Goal: Task Accomplishment & Management: Manage account settings

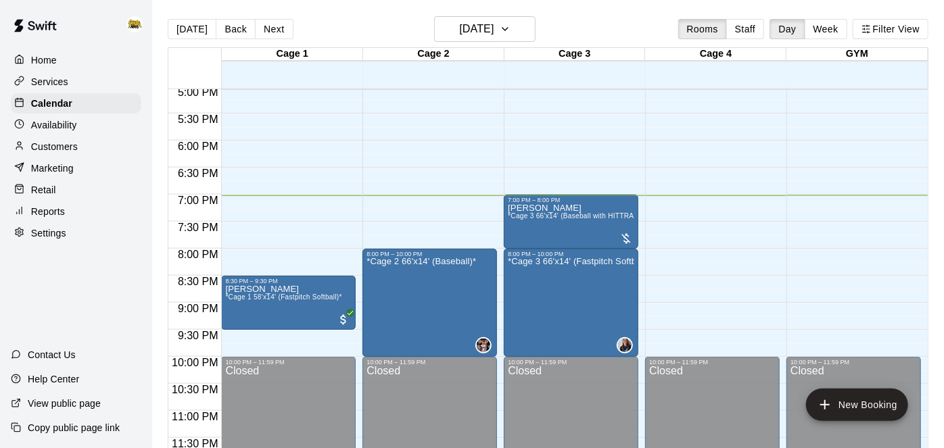
scroll to position [924, 0]
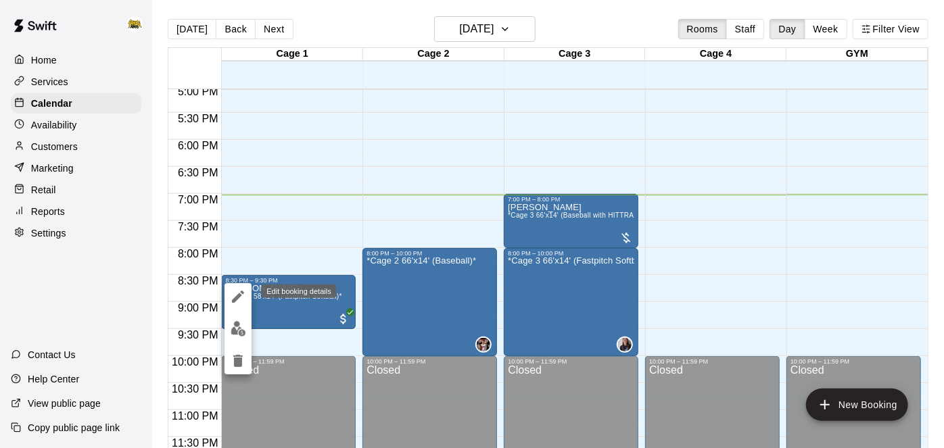
click at [239, 300] on icon "edit" at bounding box center [238, 297] width 16 height 16
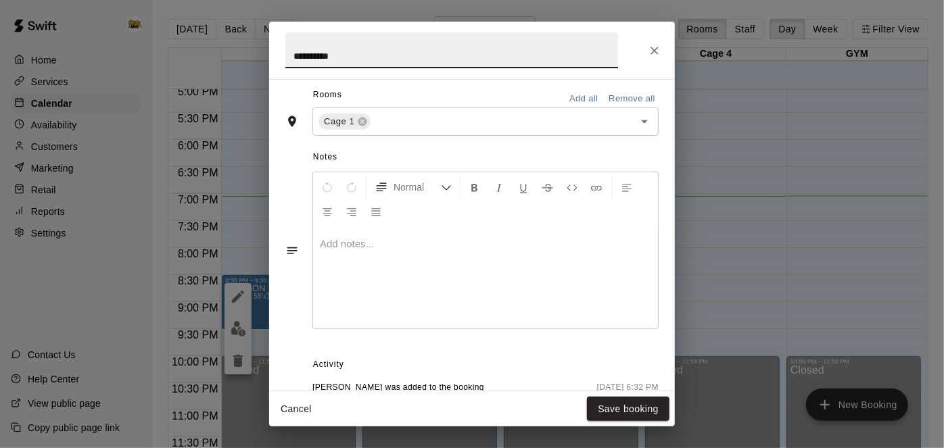
scroll to position [455, 0]
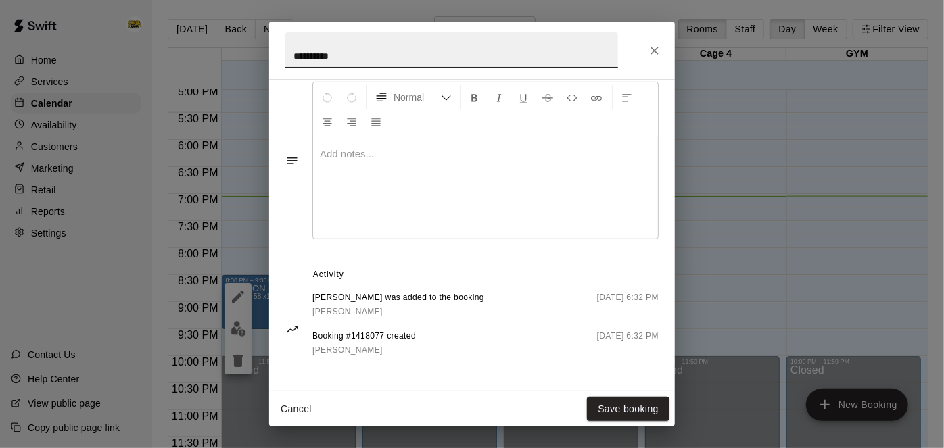
click at [302, 408] on button "Cancel" at bounding box center [296, 409] width 43 height 25
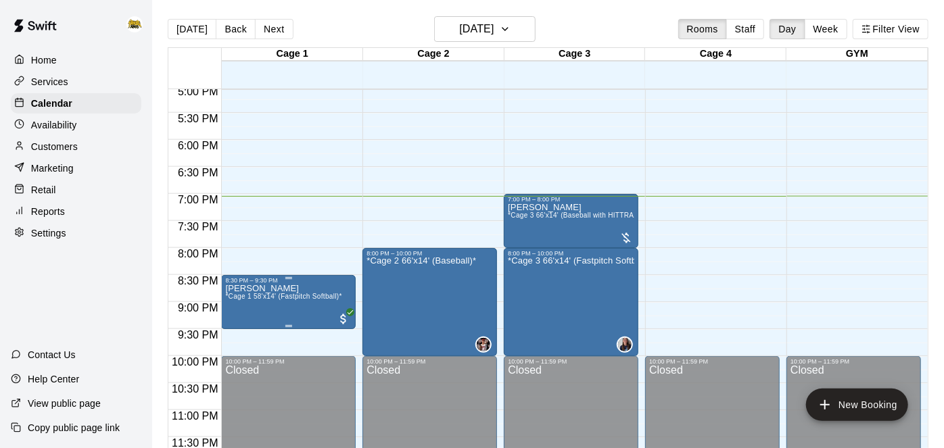
click at [328, 296] on span "*Cage 1 58'x14' (Fastpitch Softball)*" at bounding box center [283, 296] width 116 height 7
click at [239, 308] on icon "edit" at bounding box center [238, 306] width 12 height 12
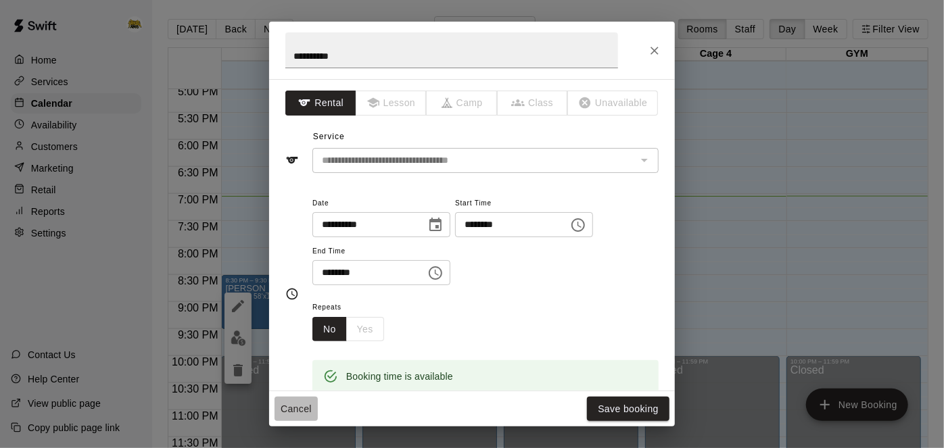
click at [299, 404] on button "Cancel" at bounding box center [296, 409] width 43 height 25
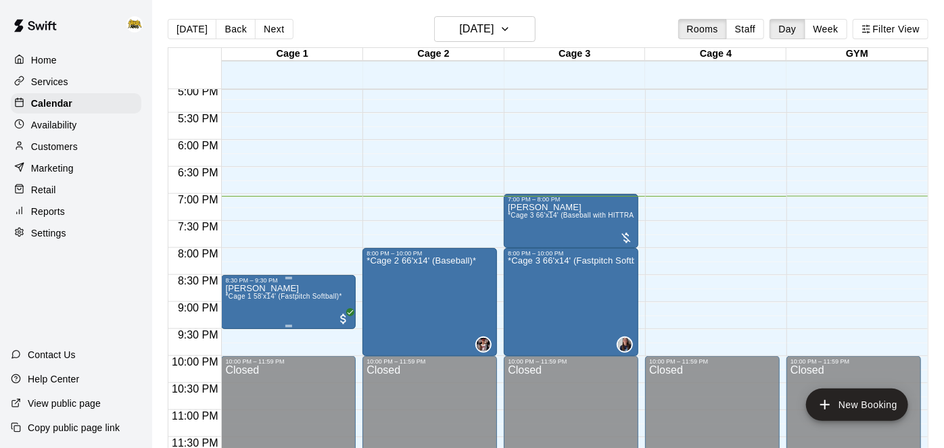
click at [233, 336] on img "edit" at bounding box center [239, 329] width 16 height 16
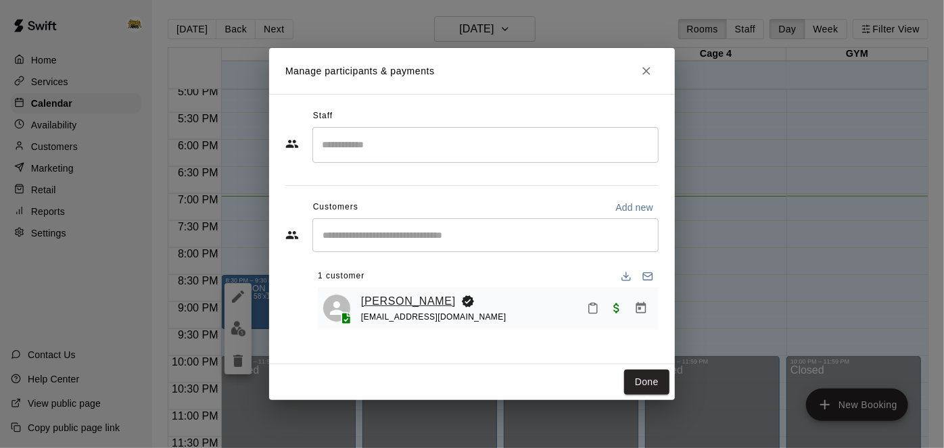
click at [387, 306] on link "[PERSON_NAME]" at bounding box center [408, 302] width 95 height 18
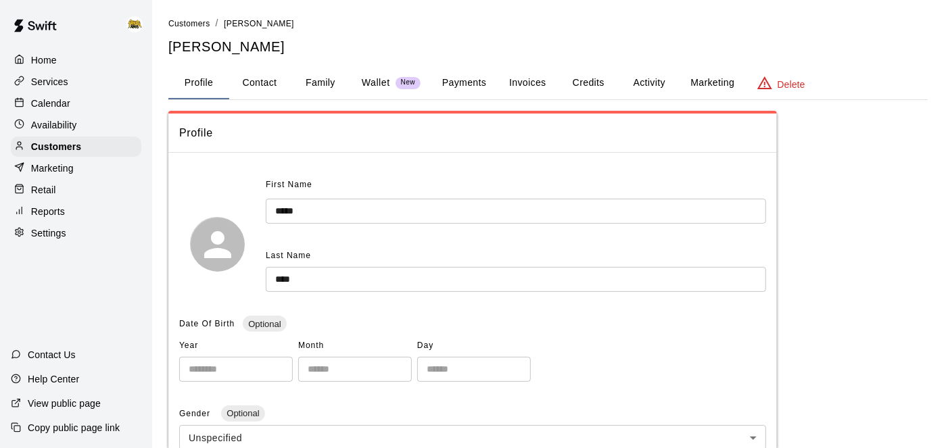
click at [55, 107] on p "Calendar" at bounding box center [50, 104] width 39 height 14
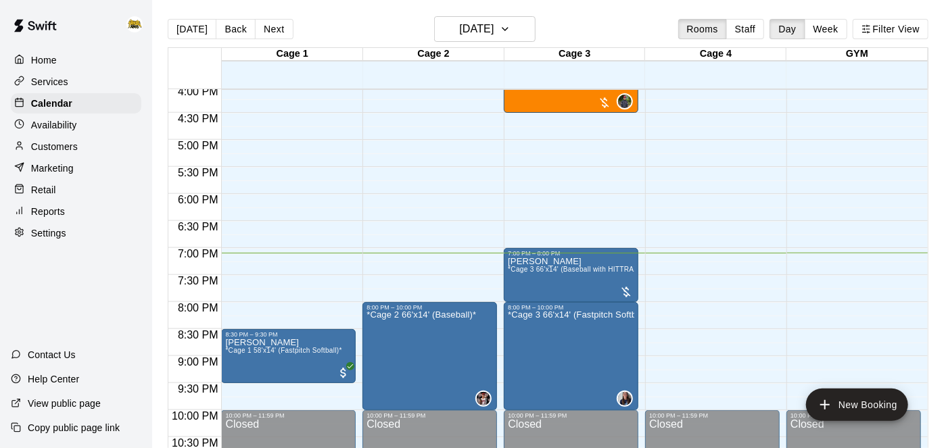
scroll to position [924, 0]
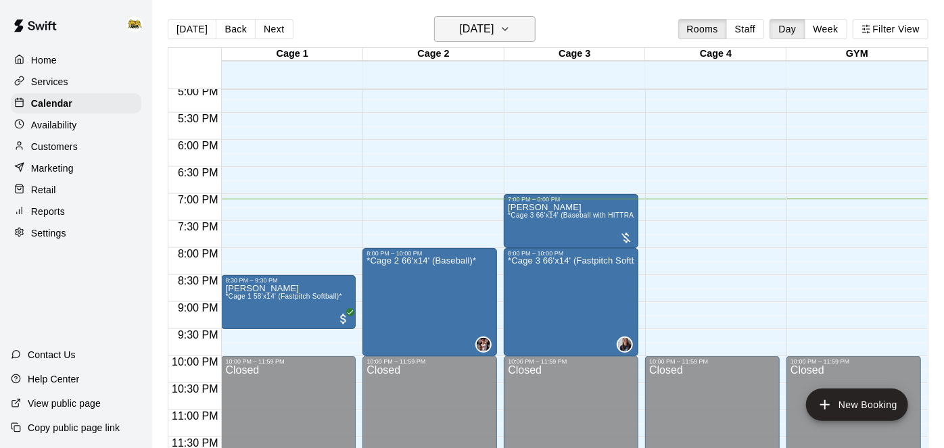
click at [525, 33] on button "[DATE]" at bounding box center [484, 29] width 101 height 26
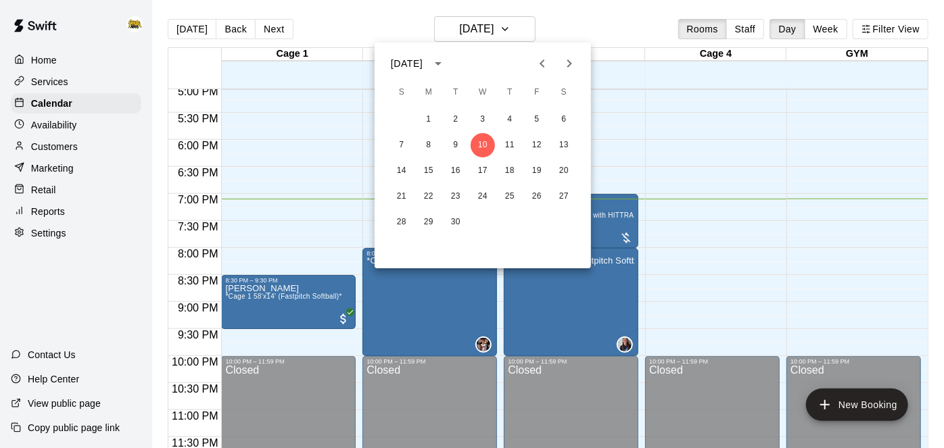
click at [571, 63] on icon "Next month" at bounding box center [570, 64] width 5 height 8
click at [457, 144] on button "7" at bounding box center [456, 145] width 24 height 24
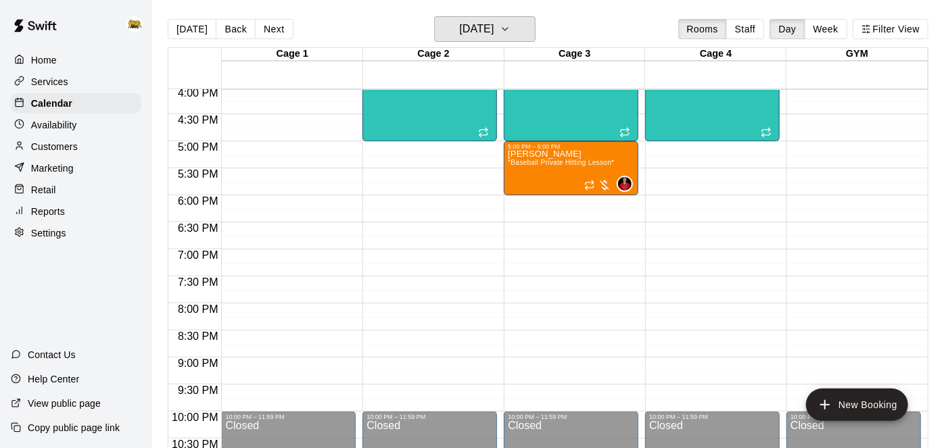
scroll to position [867, 0]
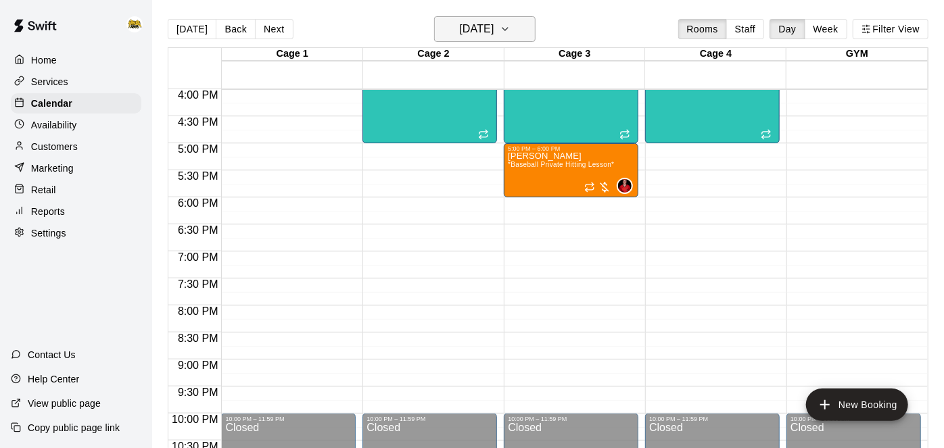
click at [526, 19] on button "[DATE]" at bounding box center [484, 29] width 101 height 26
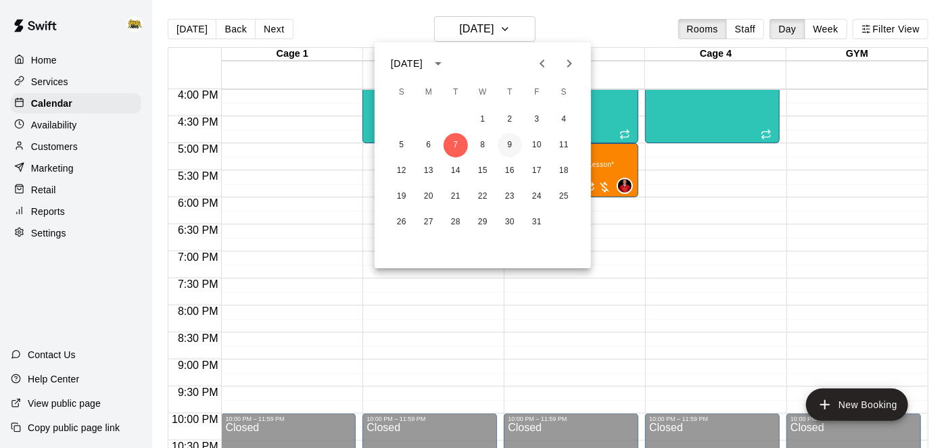
click at [511, 149] on button "9" at bounding box center [510, 145] width 24 height 24
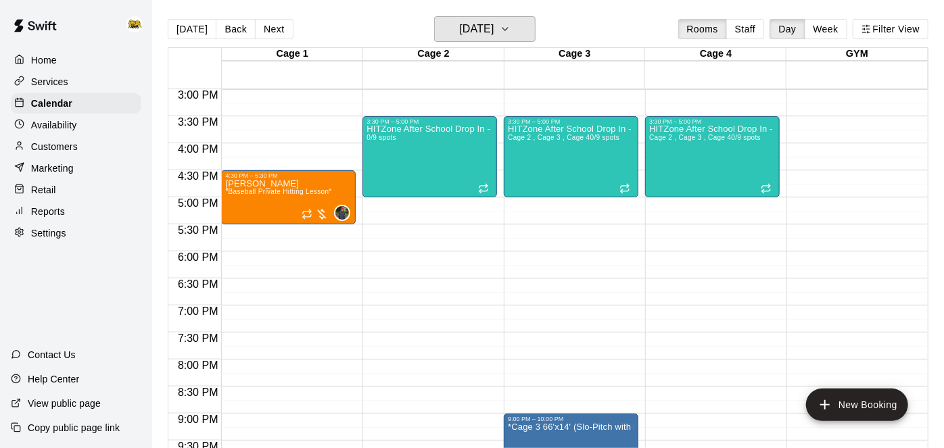
scroll to position [813, 0]
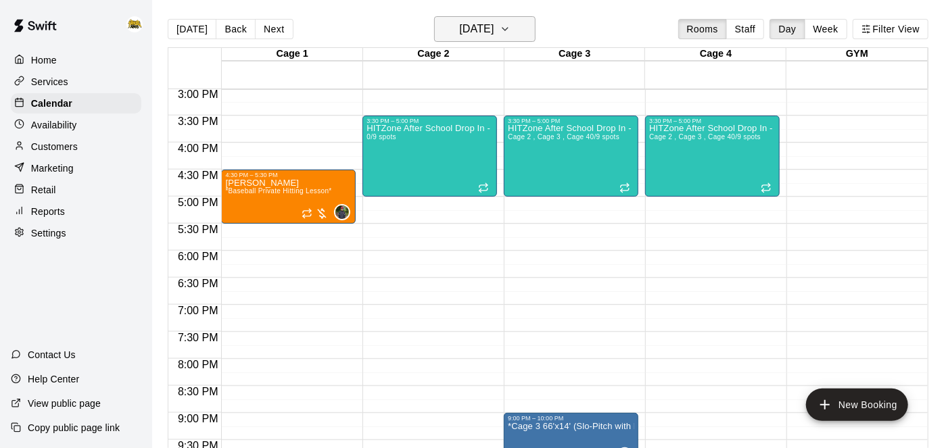
click at [511, 34] on icon "button" at bounding box center [505, 29] width 11 height 16
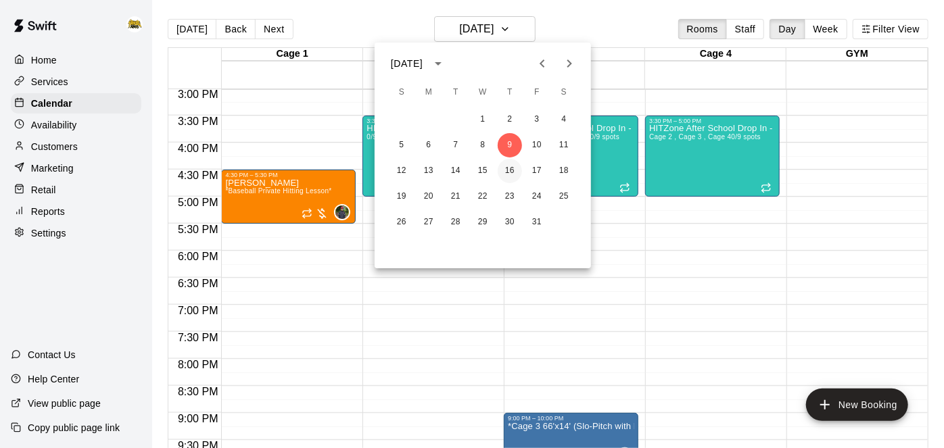
click at [511, 172] on button "16" at bounding box center [510, 171] width 24 height 24
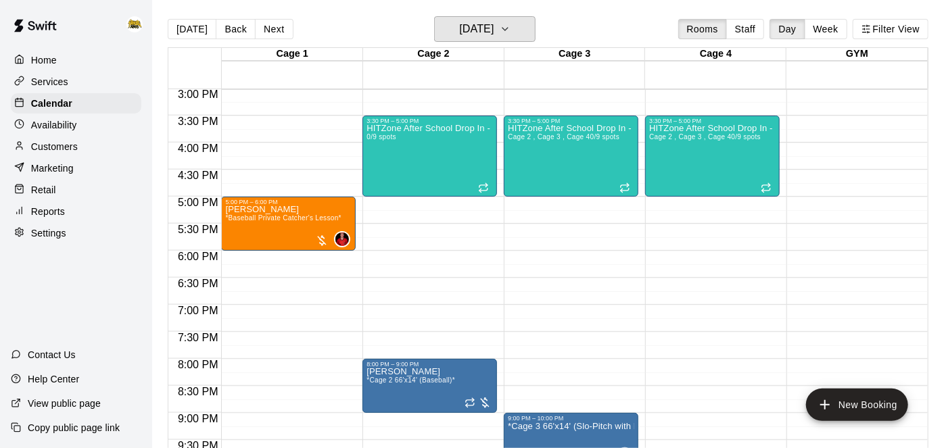
scroll to position [860, 0]
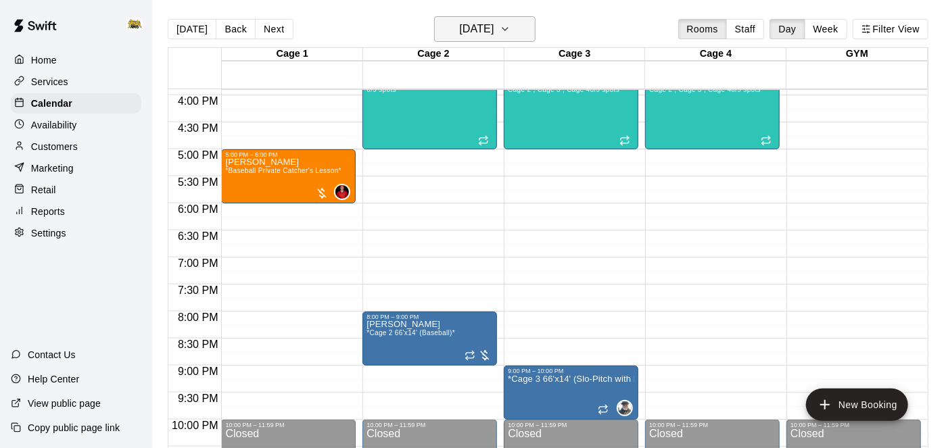
click at [511, 28] on icon "button" at bounding box center [505, 29] width 11 height 16
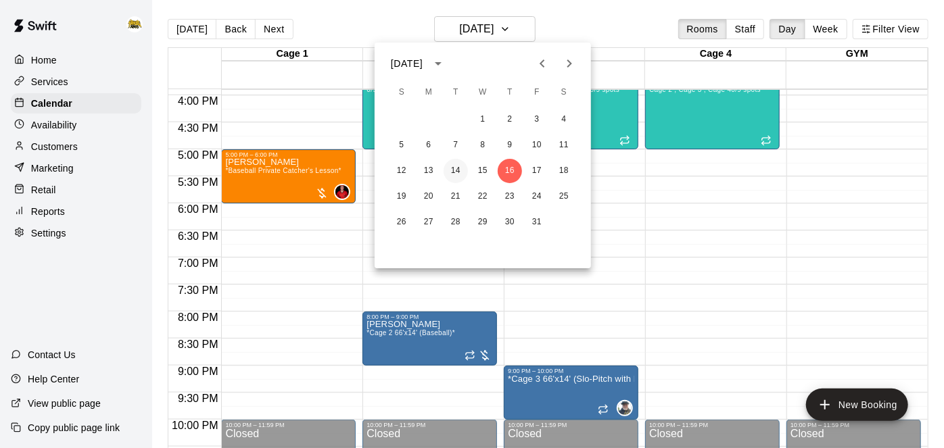
click at [458, 175] on button "14" at bounding box center [456, 171] width 24 height 24
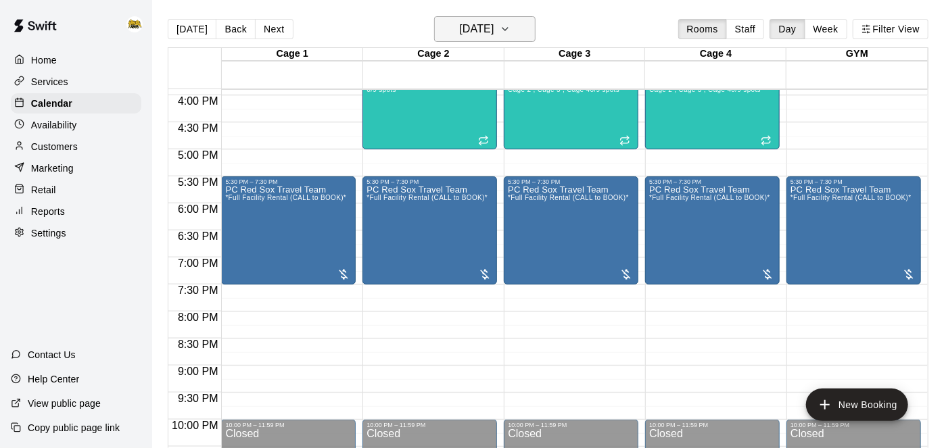
click at [530, 29] on button "[DATE]" at bounding box center [484, 29] width 101 height 26
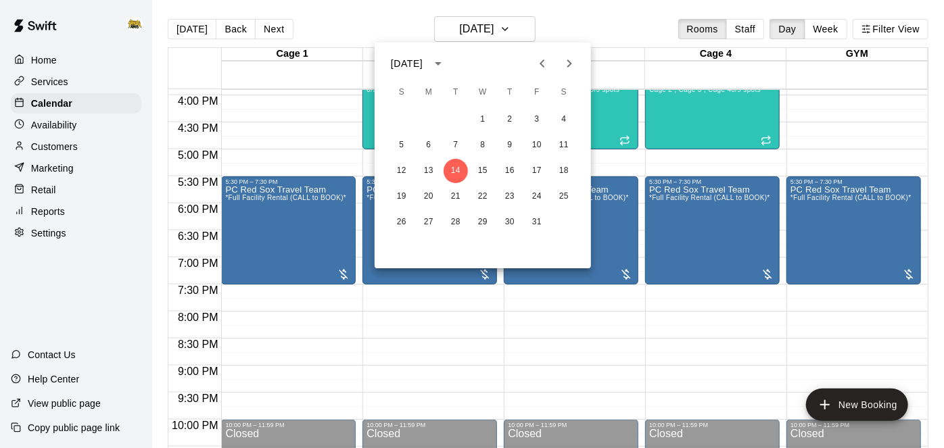
click at [549, 58] on icon "Previous month" at bounding box center [542, 63] width 16 height 16
click at [565, 144] on button "13" at bounding box center [564, 145] width 24 height 24
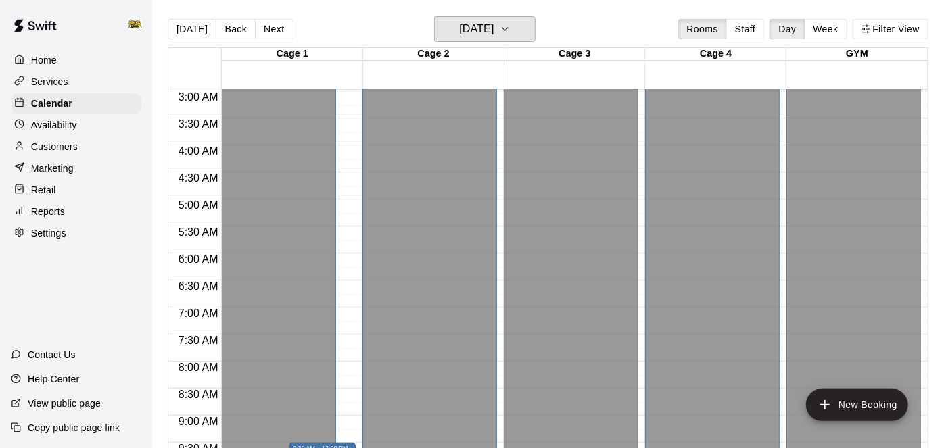
scroll to position [355, 0]
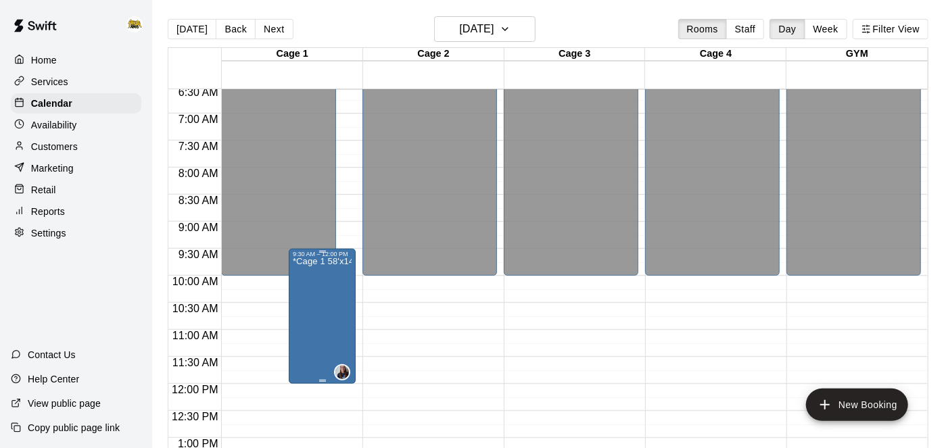
click at [306, 275] on icon "edit" at bounding box center [306, 271] width 16 height 16
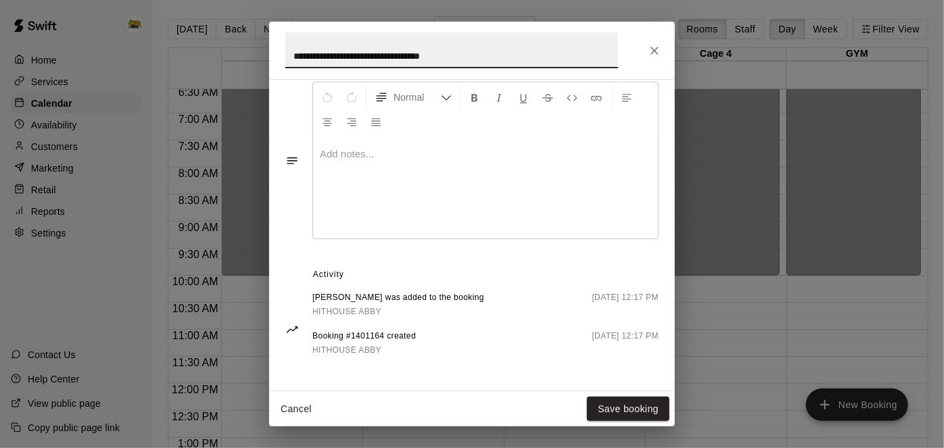
scroll to position [455, 0]
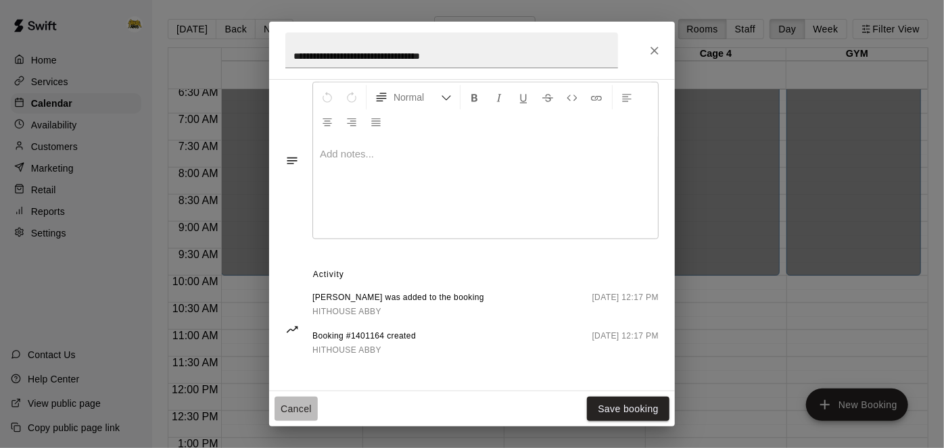
click at [305, 407] on button "Cancel" at bounding box center [296, 409] width 43 height 25
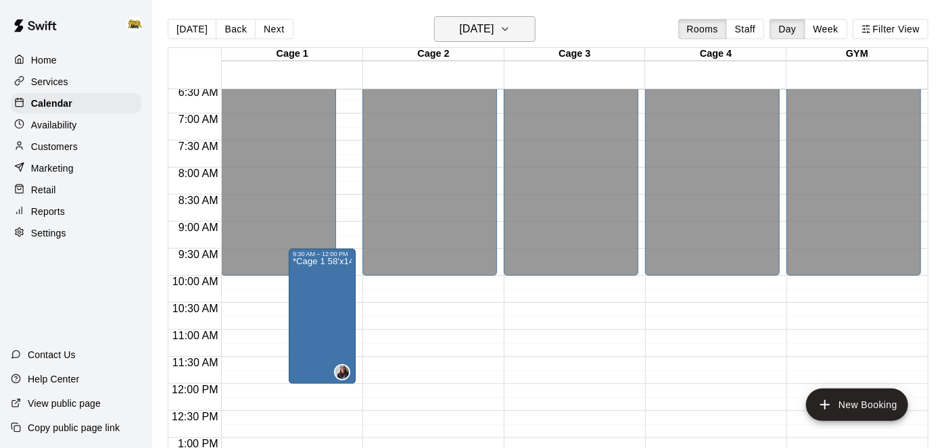
click at [494, 30] on h6 "[DATE]" at bounding box center [476, 29] width 34 height 19
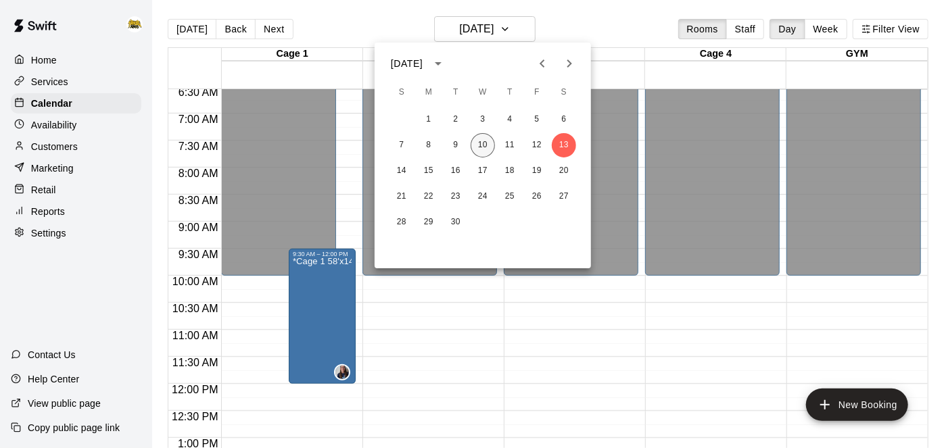
click at [481, 141] on button "10" at bounding box center [483, 145] width 24 height 24
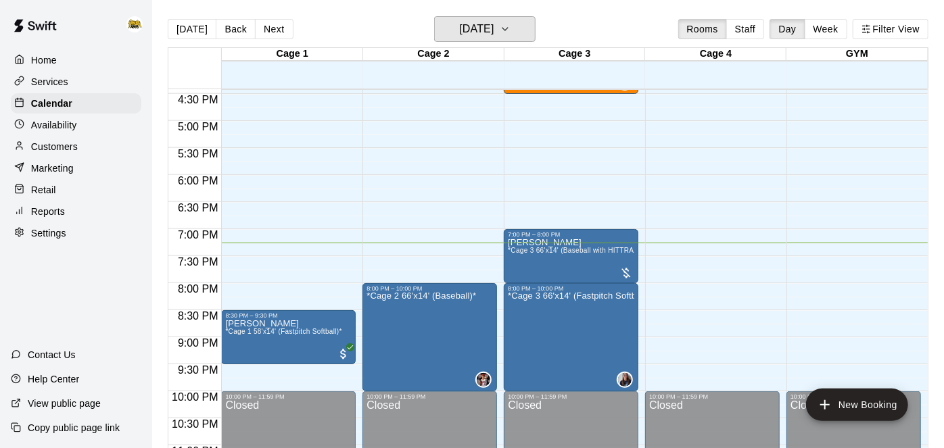
scroll to position [903, 0]
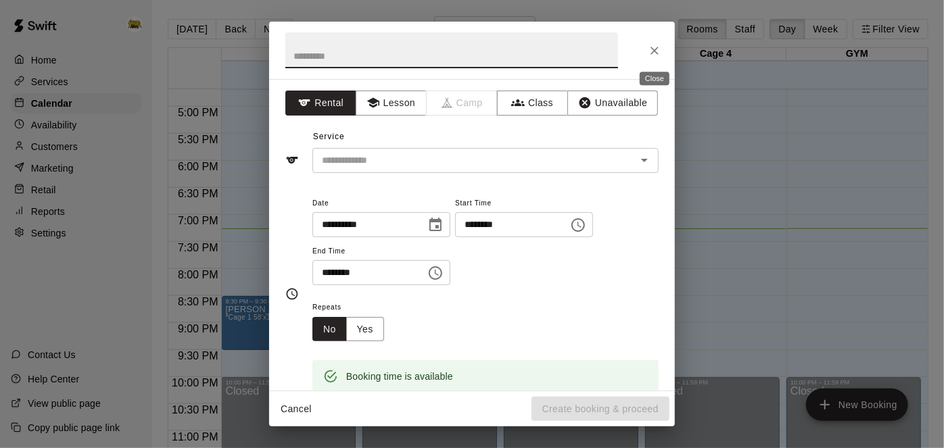
click at [656, 50] on icon "Close" at bounding box center [655, 51] width 14 height 14
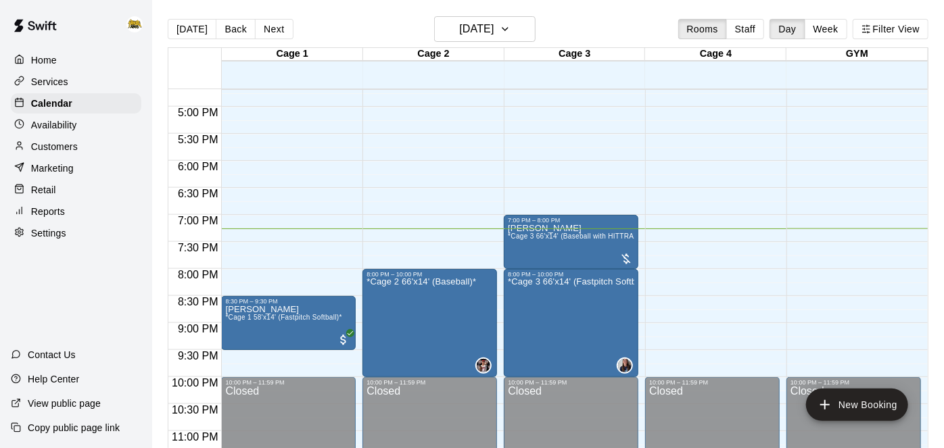
scroll to position [916, 0]
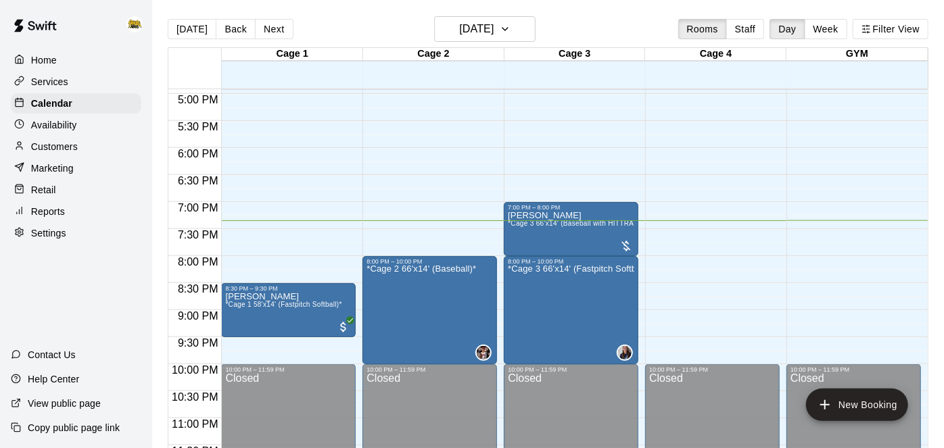
click at [34, 146] on p "Customers" at bounding box center [54, 147] width 47 height 14
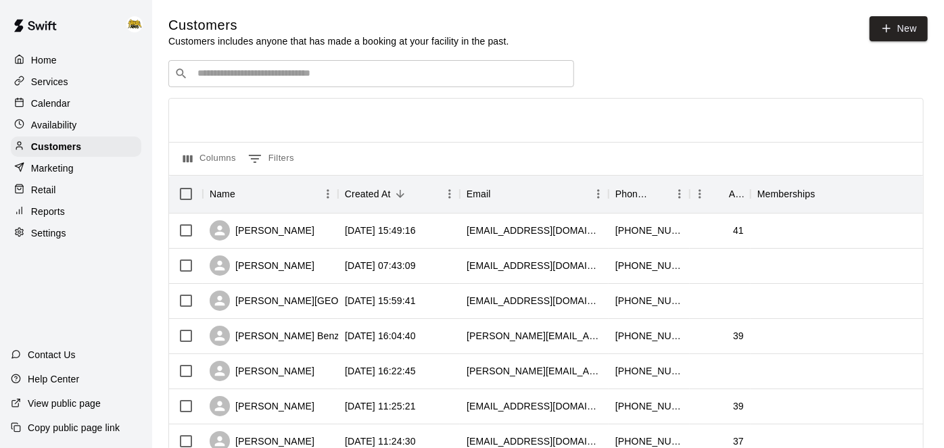
click at [61, 99] on p "Calendar" at bounding box center [50, 104] width 39 height 14
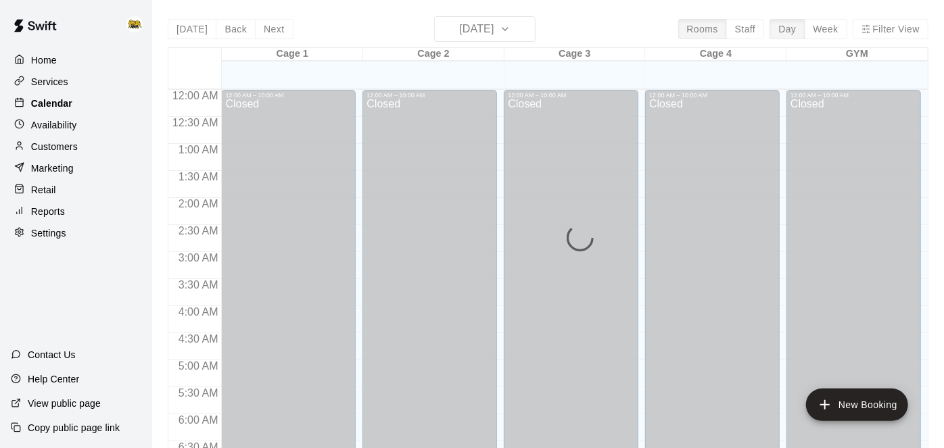
scroll to position [883, 0]
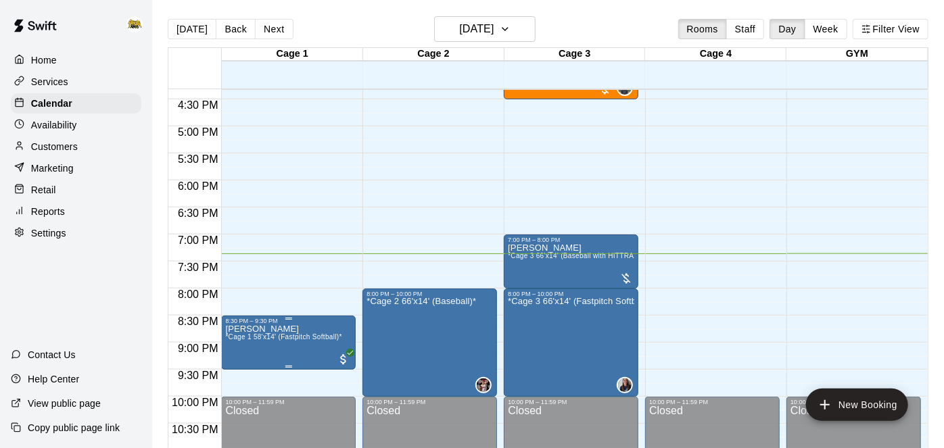
click at [290, 323] on div "8:30 PM – 9:30 PM" at bounding box center [288, 321] width 126 height 7
click at [242, 365] on img "edit" at bounding box center [239, 364] width 16 height 16
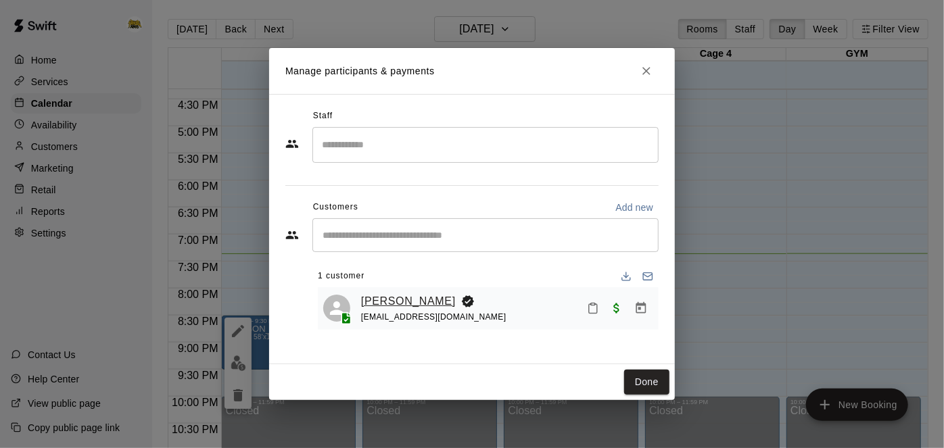
click at [394, 300] on link "[PERSON_NAME]" at bounding box center [408, 302] width 95 height 18
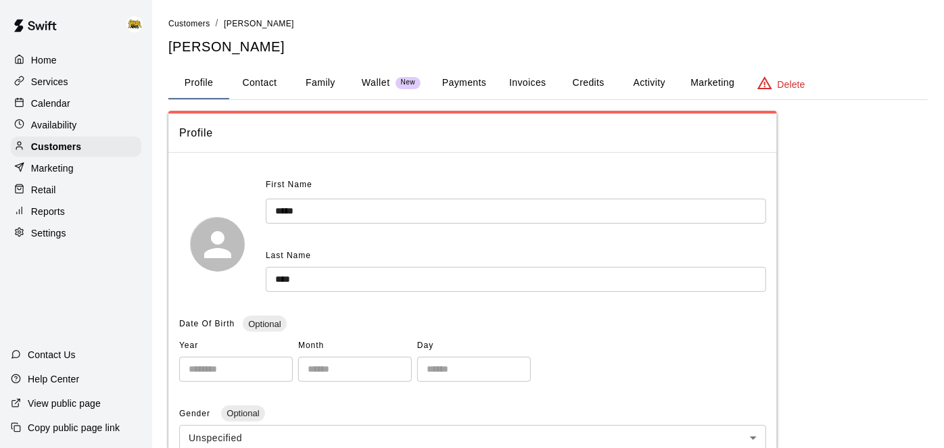
click at [271, 80] on button "Contact" at bounding box center [259, 83] width 61 height 32
select select "**"
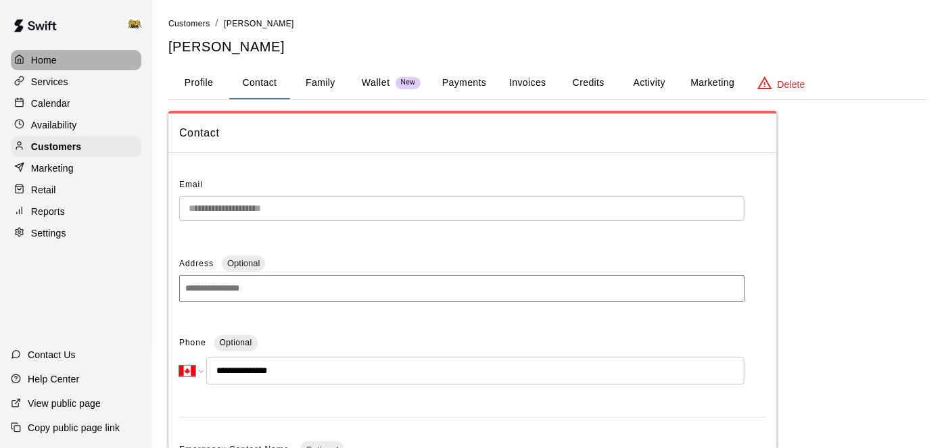
click at [49, 59] on p "Home" at bounding box center [44, 60] width 26 height 14
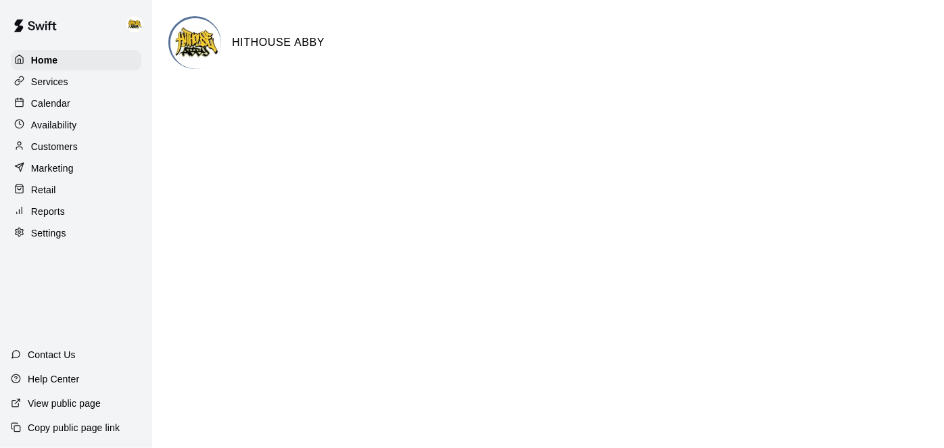
click at [43, 102] on p "Calendar" at bounding box center [50, 104] width 39 height 14
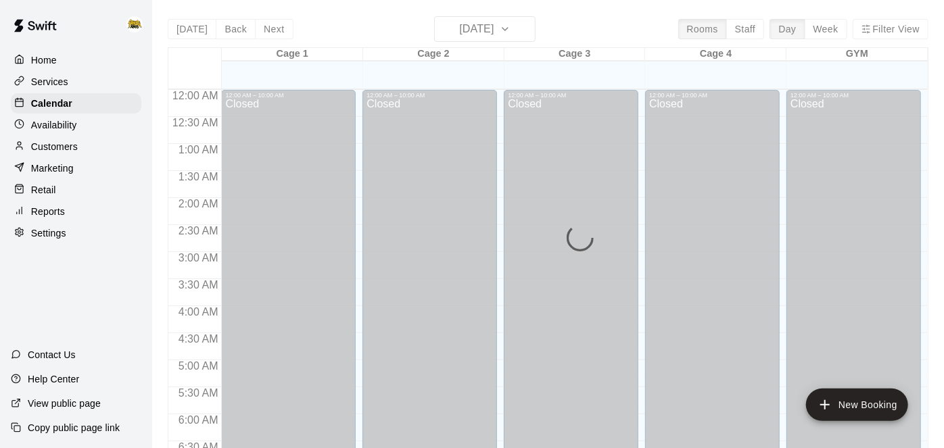
scroll to position [883, 0]
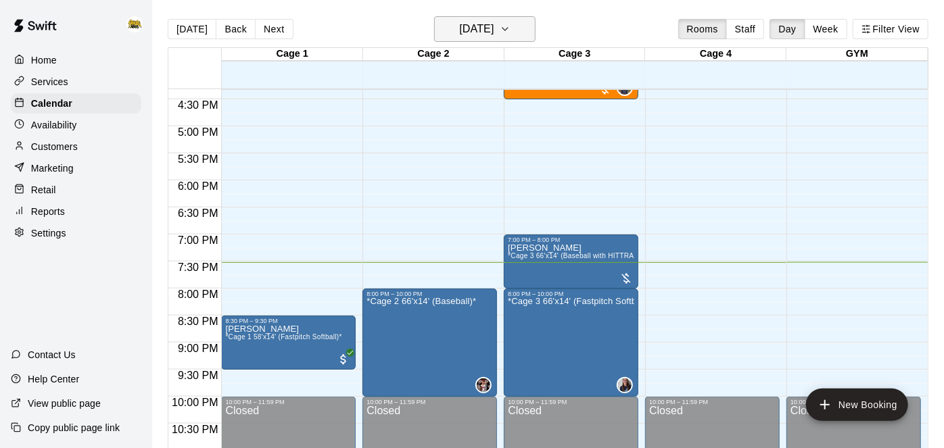
click at [511, 32] on icon "button" at bounding box center [505, 29] width 11 height 16
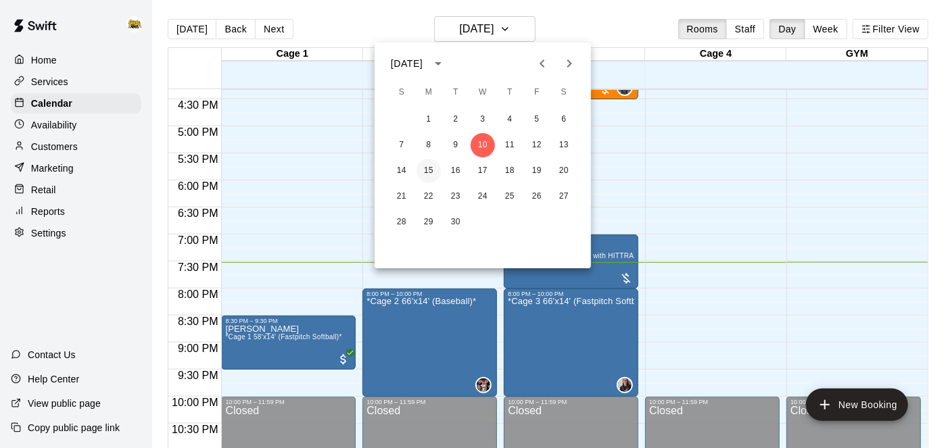
click at [432, 170] on button "15" at bounding box center [429, 171] width 24 height 24
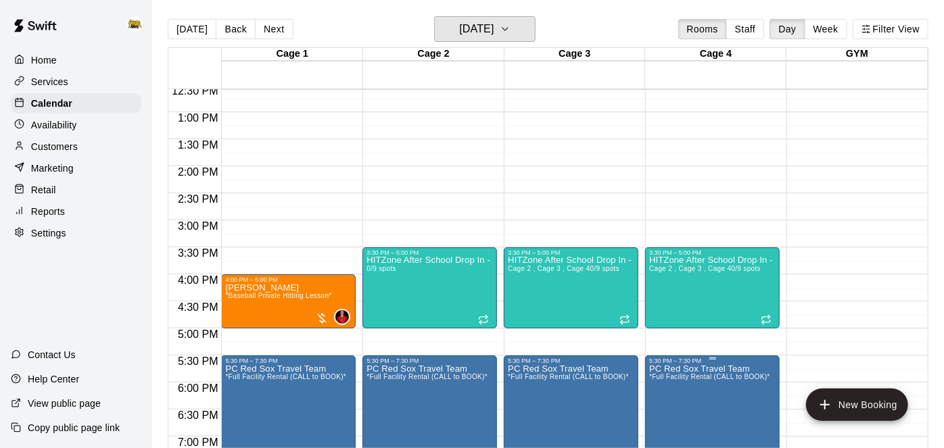
scroll to position [668, 0]
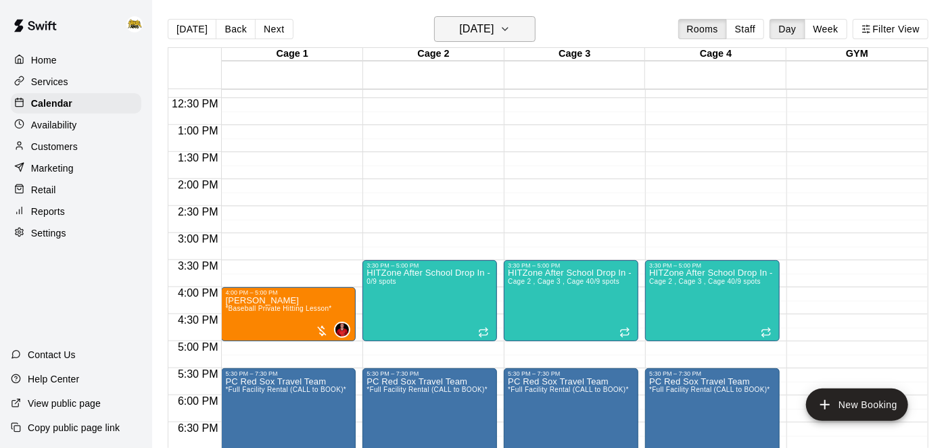
click at [511, 35] on icon "button" at bounding box center [505, 29] width 11 height 16
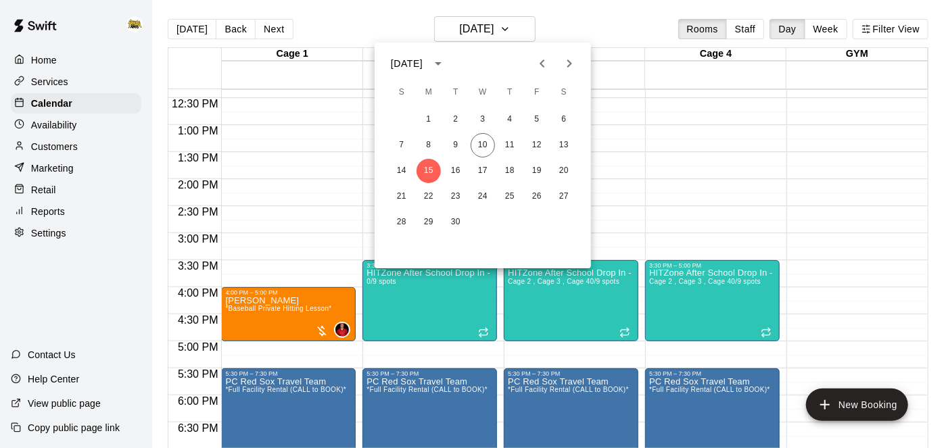
click at [871, 185] on div at bounding box center [472, 224] width 944 height 448
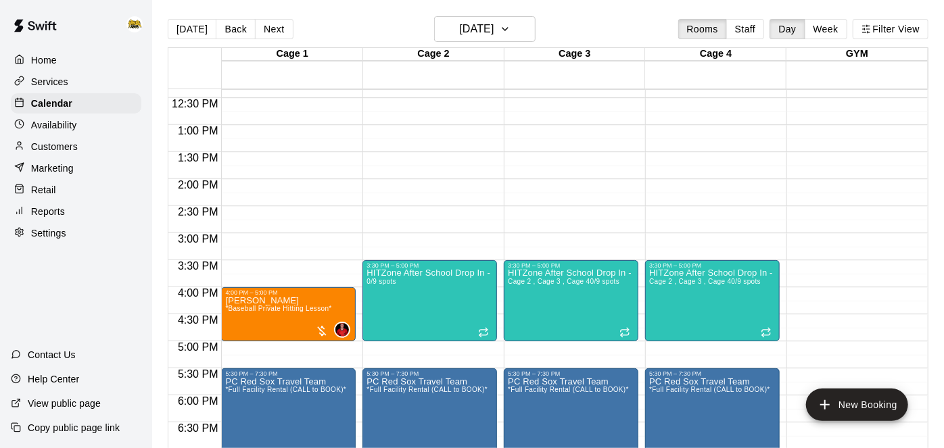
click at [86, 132] on div "Availability" at bounding box center [76, 125] width 131 height 20
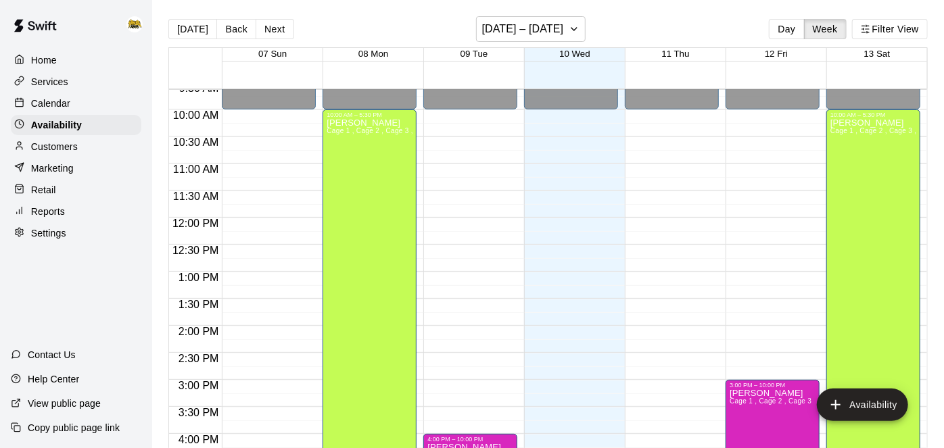
scroll to position [529, 0]
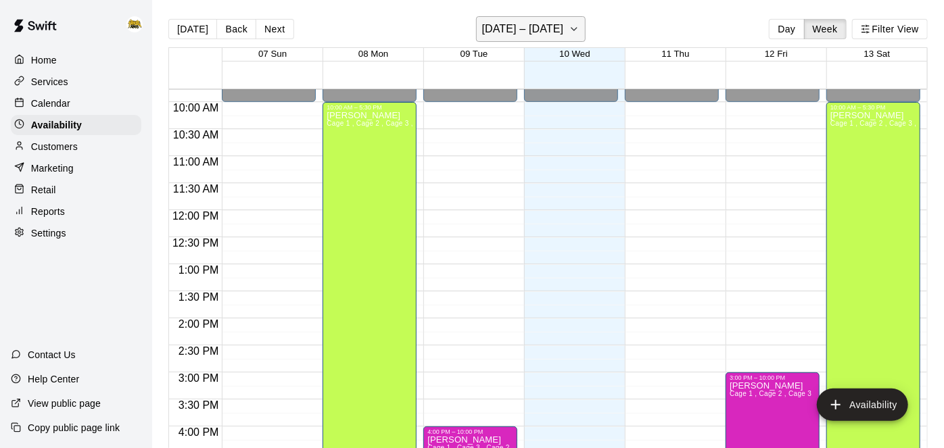
click at [571, 30] on button "[DATE] – [DATE]" at bounding box center [531, 29] width 110 height 26
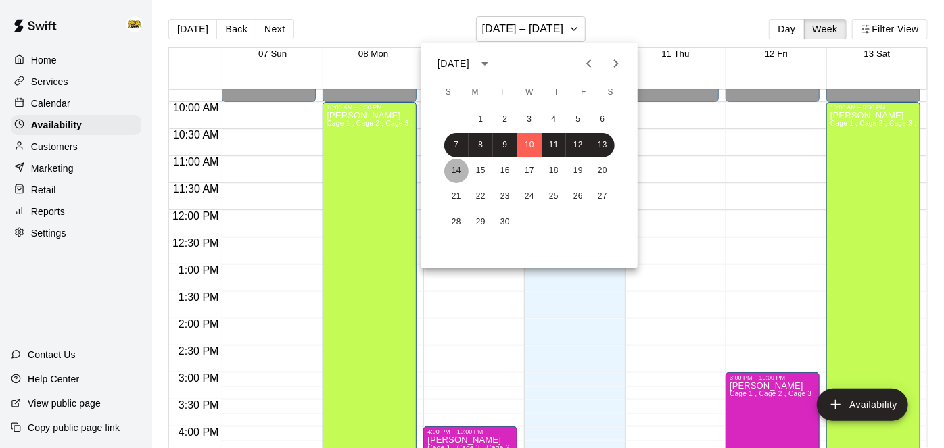
click at [458, 172] on button "14" at bounding box center [456, 171] width 24 height 24
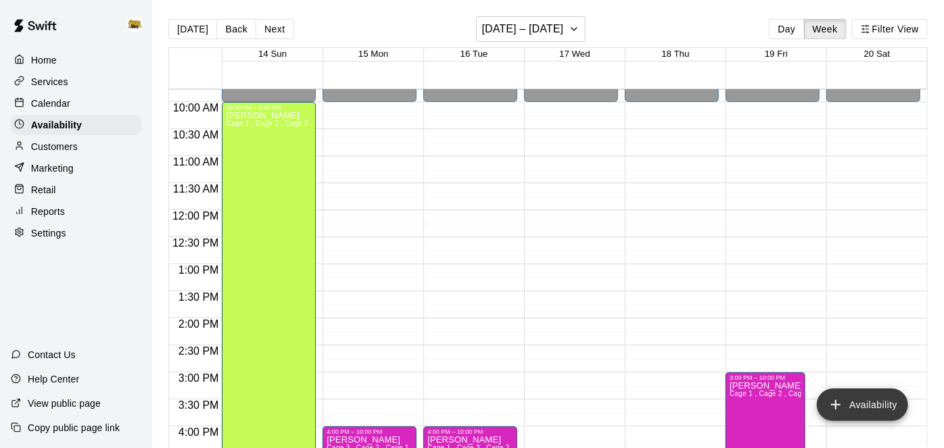
click at [837, 407] on icon "add" at bounding box center [836, 405] width 16 height 16
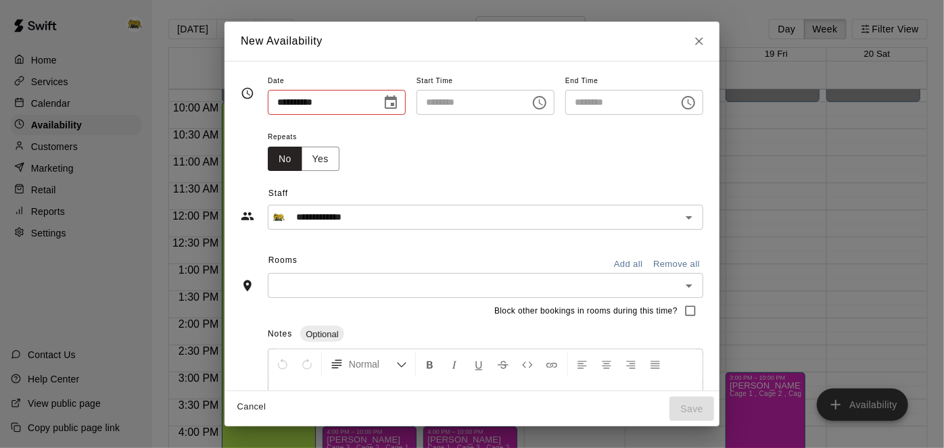
type input "**********"
type input "********"
click at [511, 106] on input "********" at bounding box center [469, 102] width 104 height 25
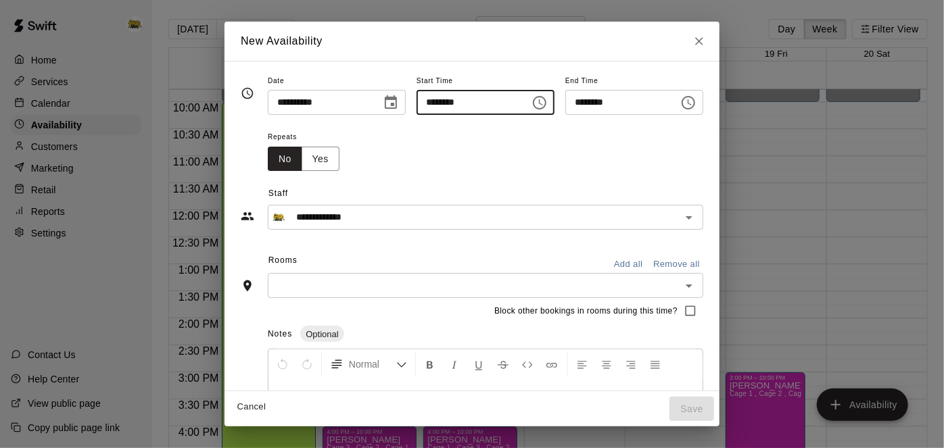
type input "********"
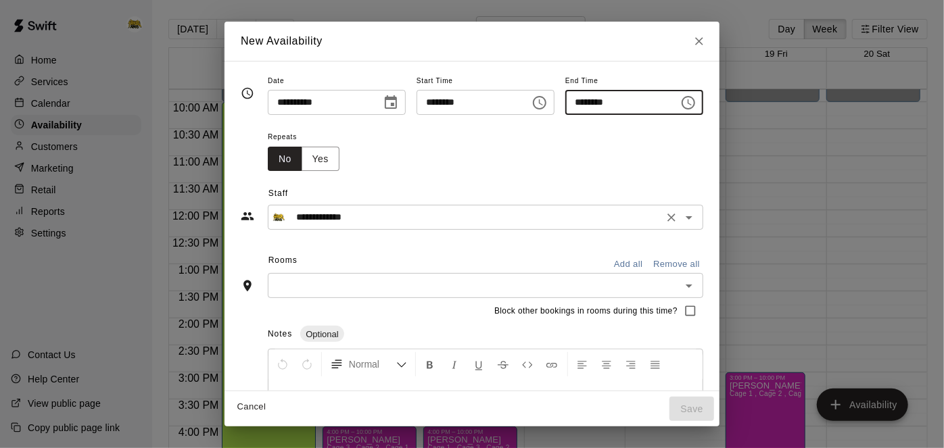
click at [697, 223] on icon "Open" at bounding box center [689, 218] width 16 height 16
type input "********"
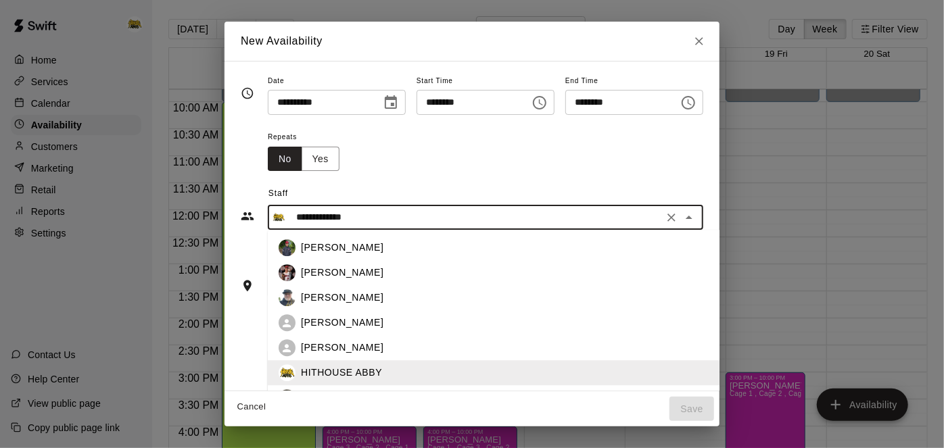
click at [323, 276] on div "[PERSON_NAME]" at bounding box center [551, 274] width 500 height 14
type input "**********"
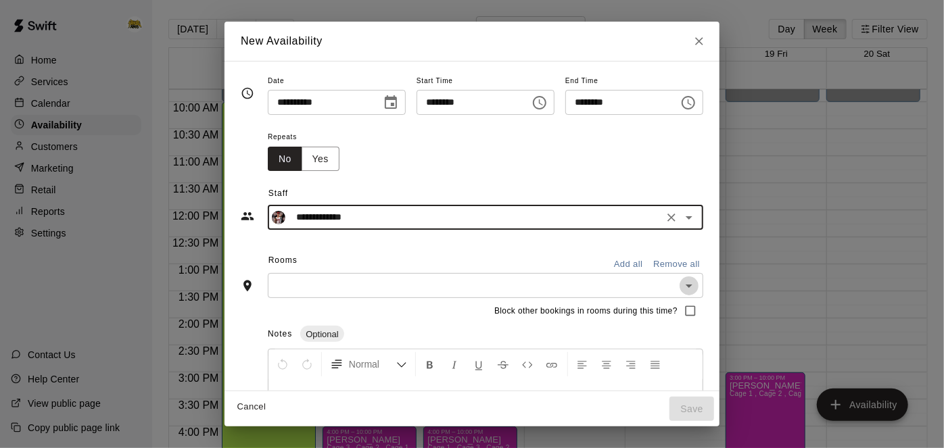
click at [693, 285] on icon "Open" at bounding box center [689, 286] width 7 height 3
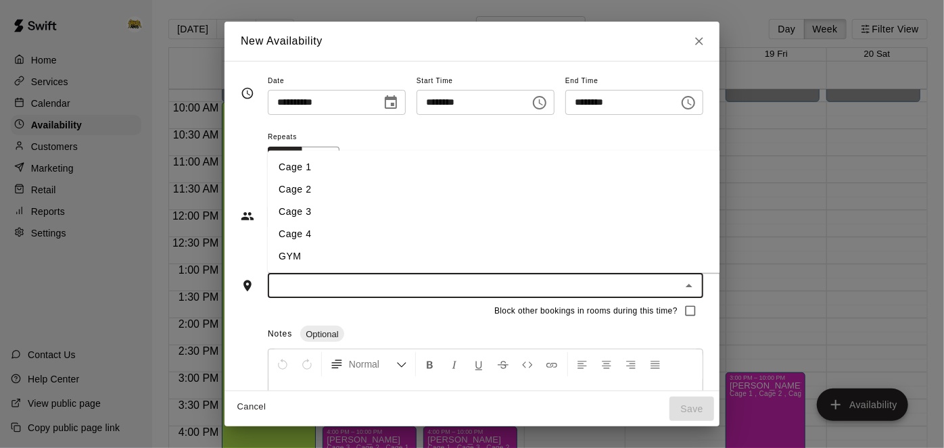
click at [392, 324] on div "Notes Optional" at bounding box center [486, 335] width 436 height 22
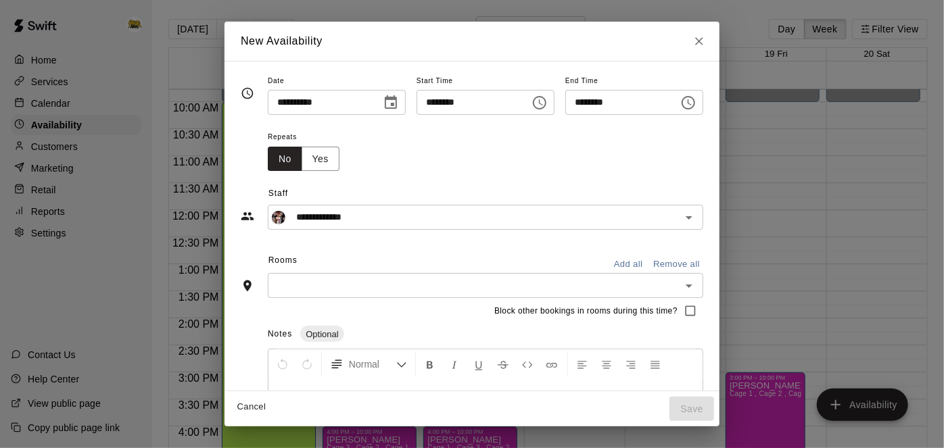
click at [650, 262] on button "Add all" at bounding box center [628, 264] width 43 height 21
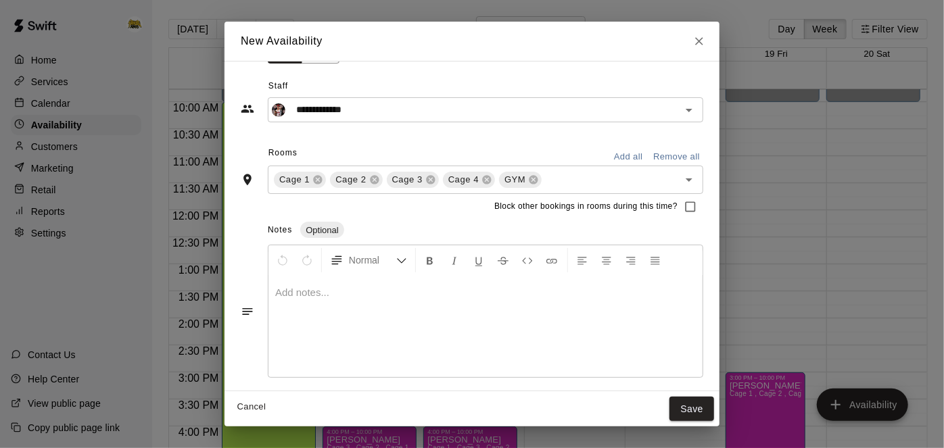
scroll to position [0, 0]
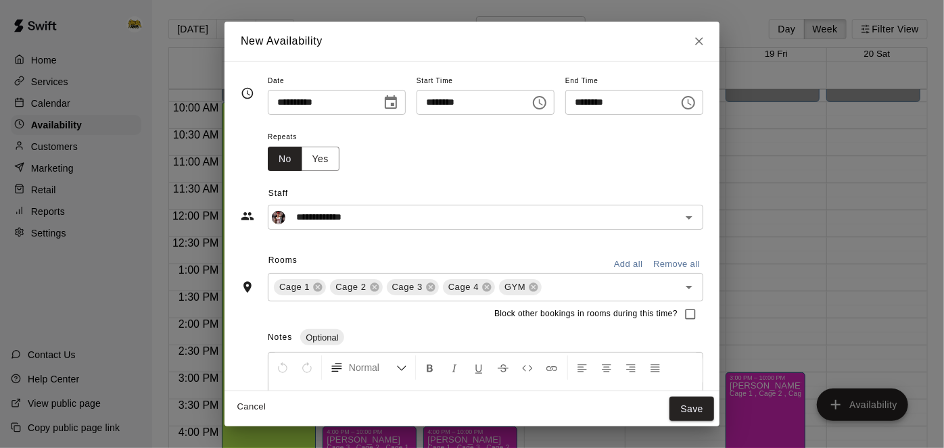
click at [351, 108] on input "**********" at bounding box center [320, 102] width 104 height 25
click at [385, 103] on icon "Choose date, selected date is Sep 14, 2025" at bounding box center [391, 102] width 12 height 14
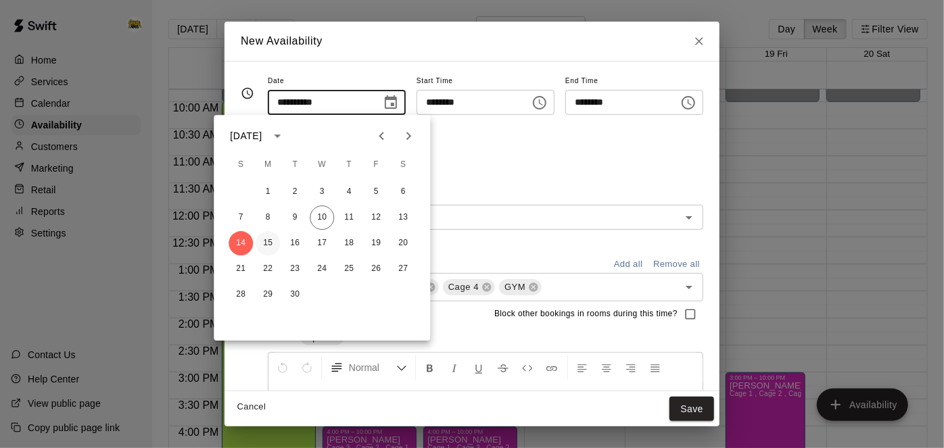
click at [271, 242] on button "15" at bounding box center [268, 243] width 24 height 24
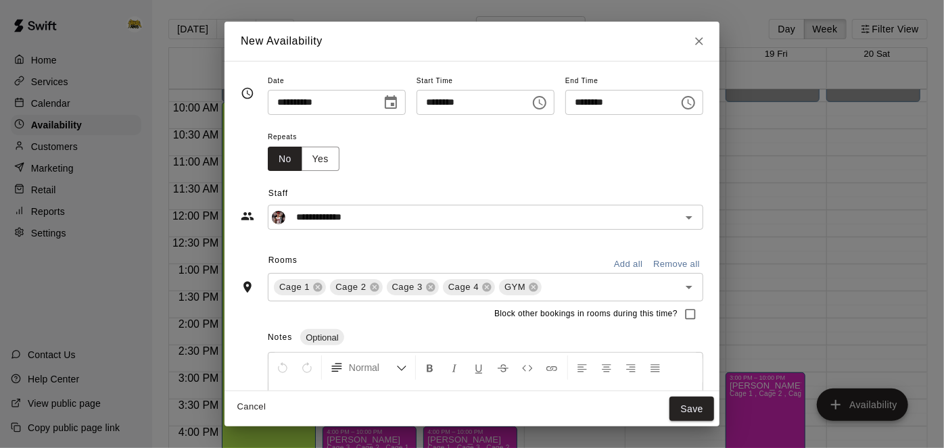
type input "**********"
click at [714, 409] on button "Save" at bounding box center [692, 409] width 45 height 25
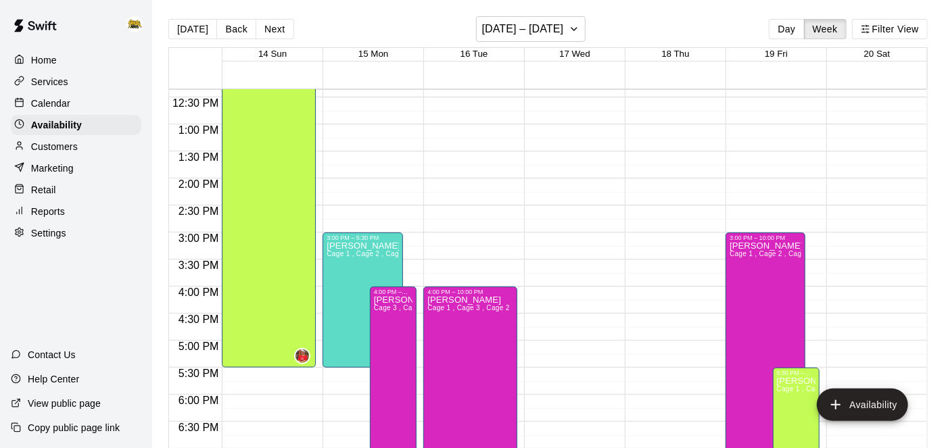
scroll to position [678, 0]
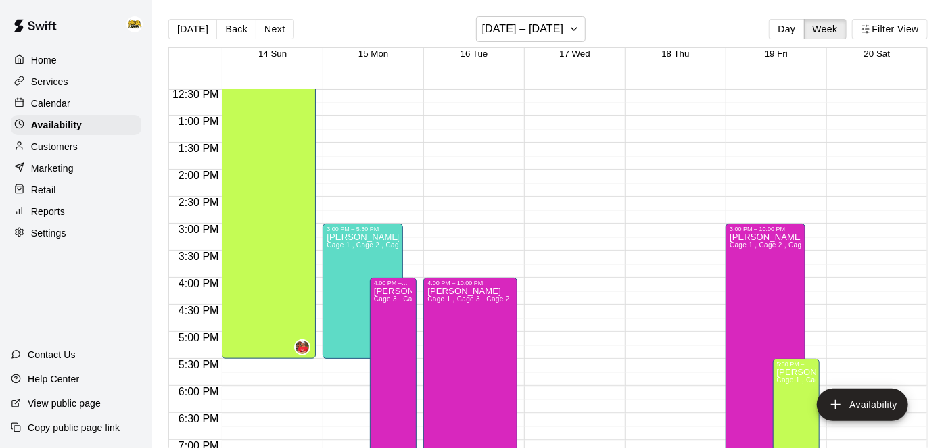
click at [58, 81] on p "Services" at bounding box center [49, 82] width 37 height 14
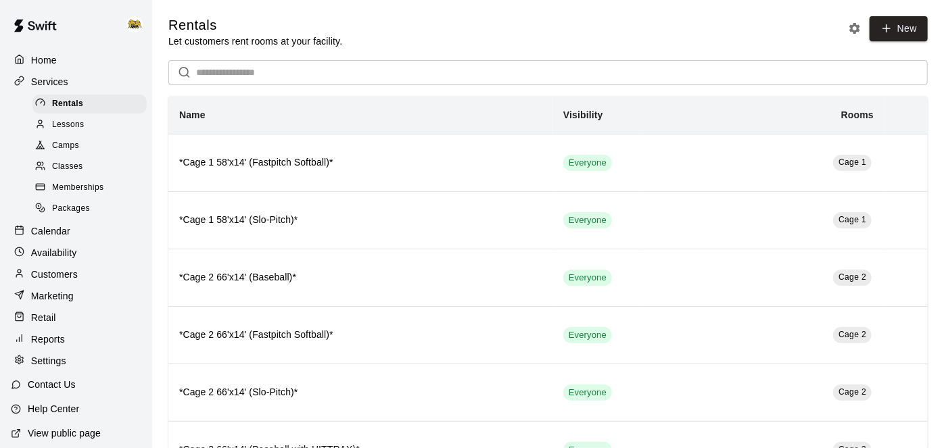
click at [74, 129] on span "Lessons" at bounding box center [68, 125] width 32 height 14
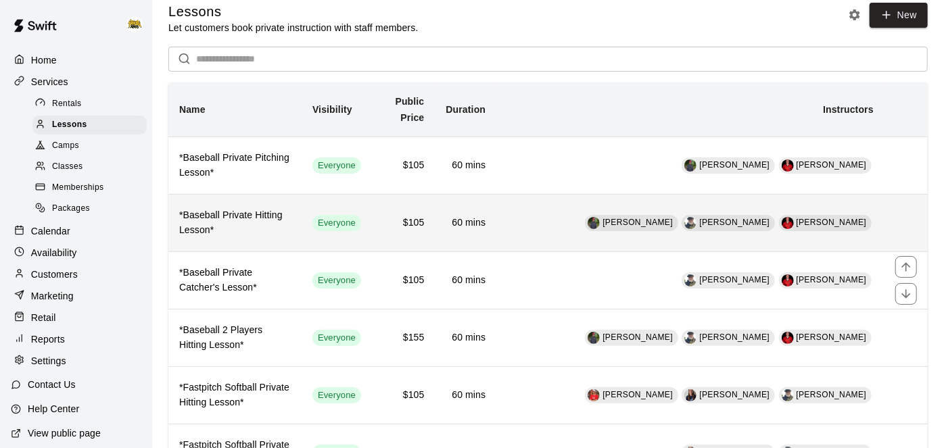
scroll to position [12, 0]
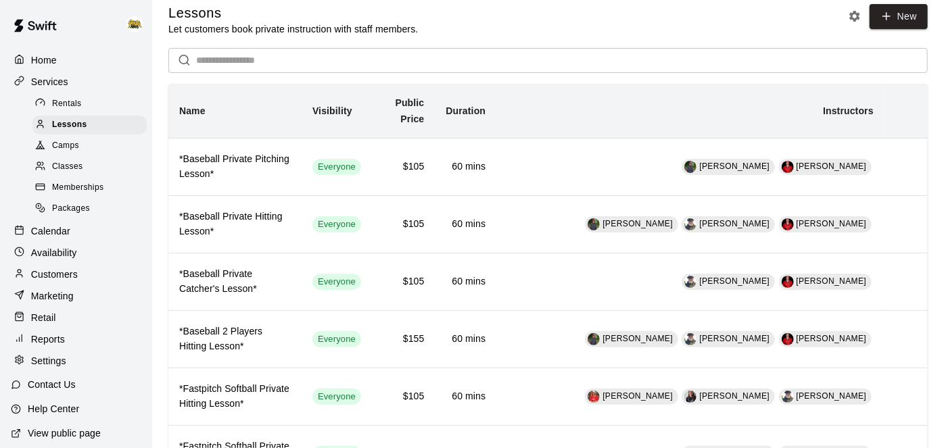
click at [60, 361] on p "Settings" at bounding box center [48, 361] width 35 height 14
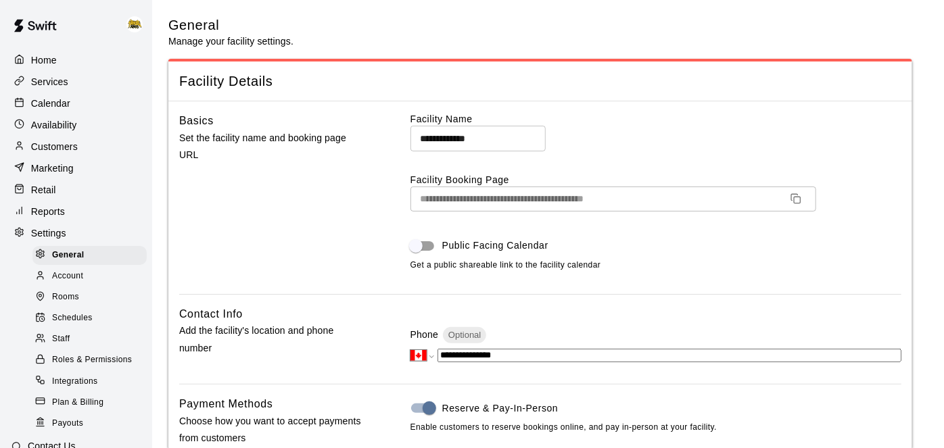
click at [61, 347] on div "Staff" at bounding box center [89, 339] width 114 height 19
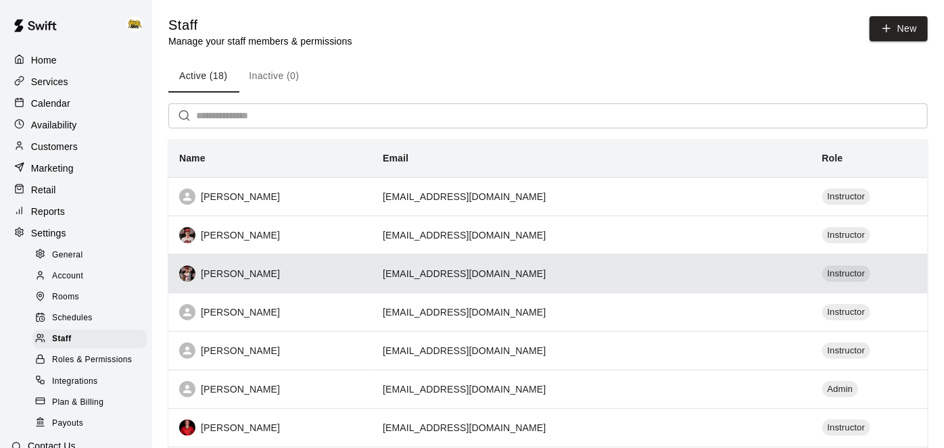
click at [361, 273] on div "[PERSON_NAME]" at bounding box center [270, 274] width 182 height 16
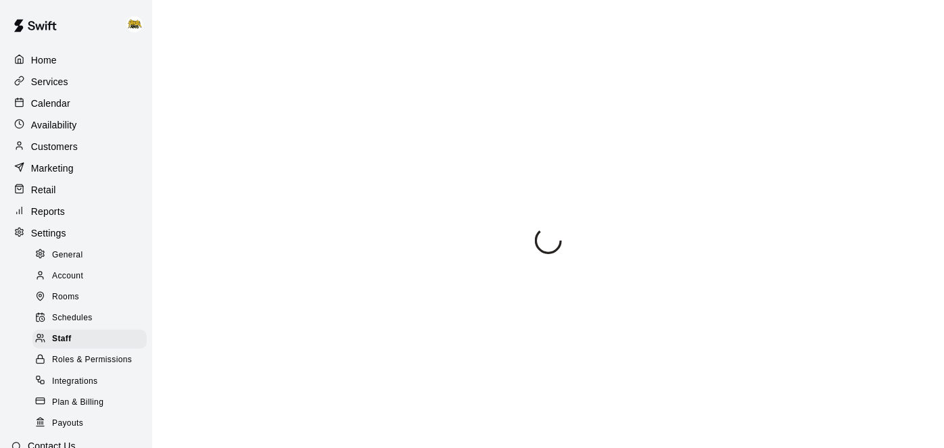
select select "**"
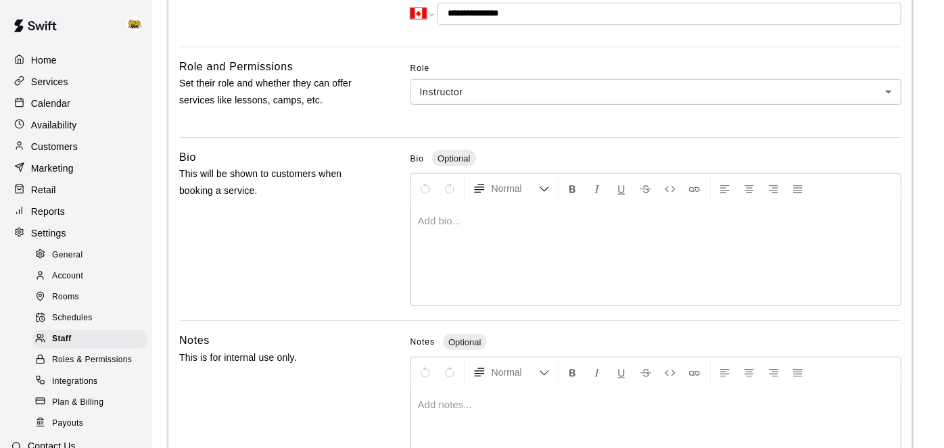
scroll to position [321, 0]
click at [76, 337] on div "Staff" at bounding box center [89, 339] width 114 height 19
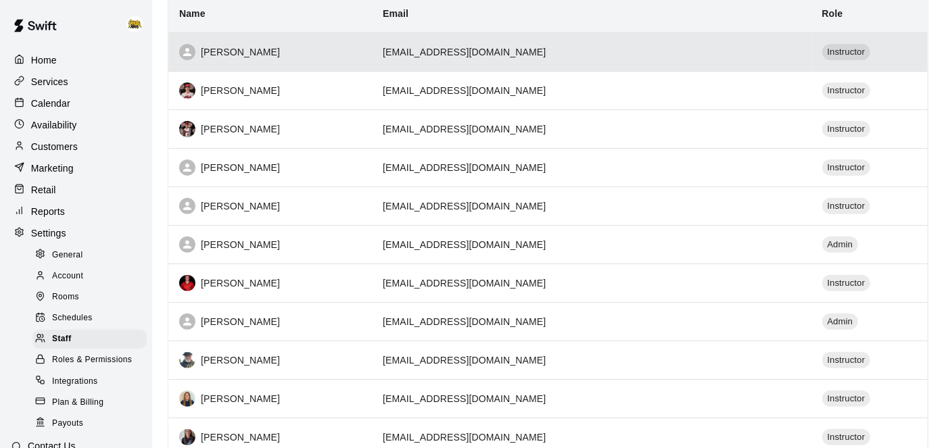
scroll to position [146, 0]
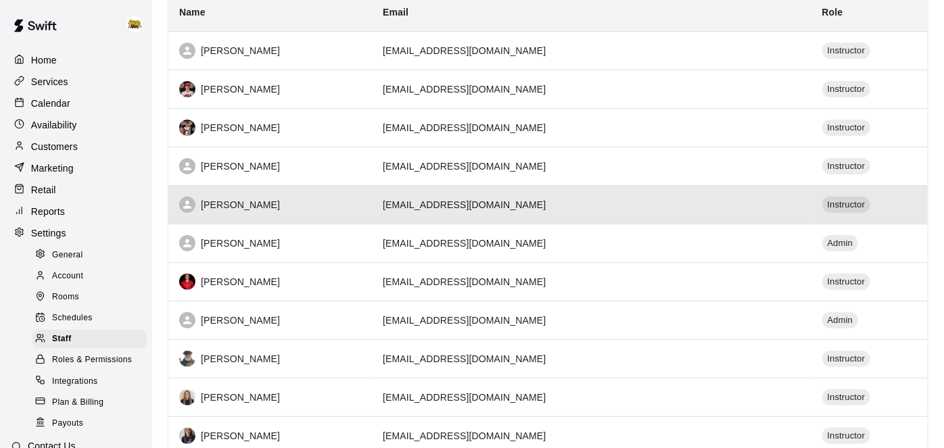
click at [658, 205] on td "[EMAIL_ADDRESS][DOMAIN_NAME]" at bounding box center [591, 204] width 439 height 39
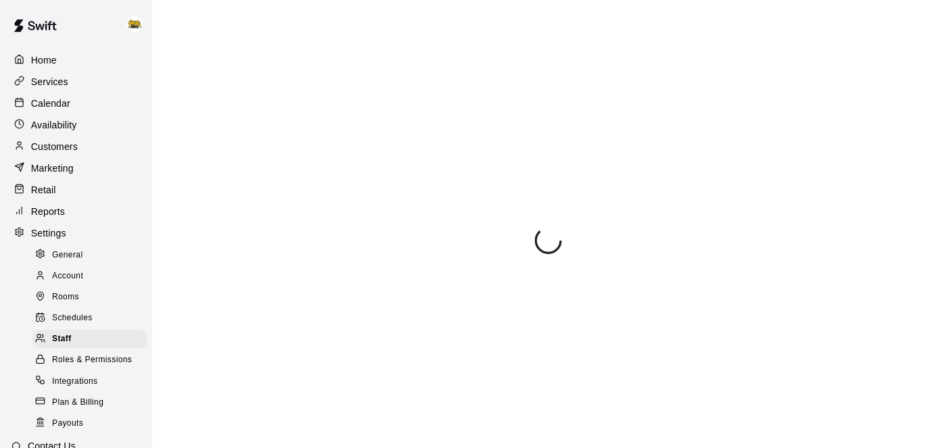
scroll to position [357, 0]
select select "**"
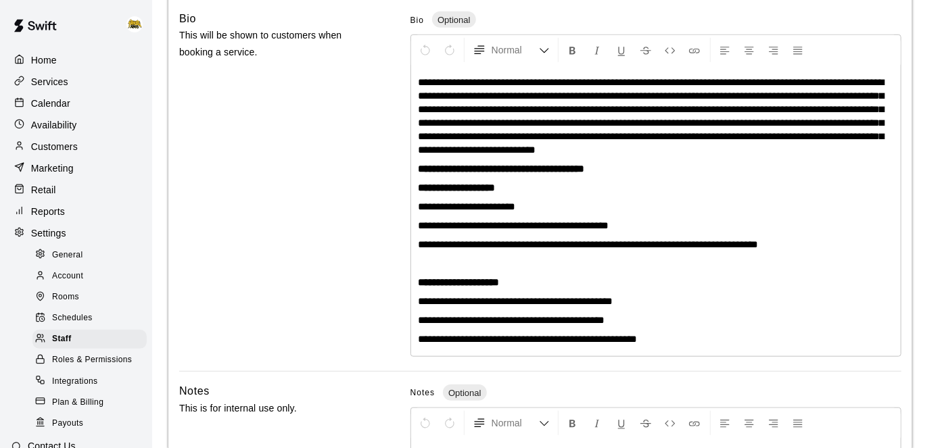
scroll to position [460, 0]
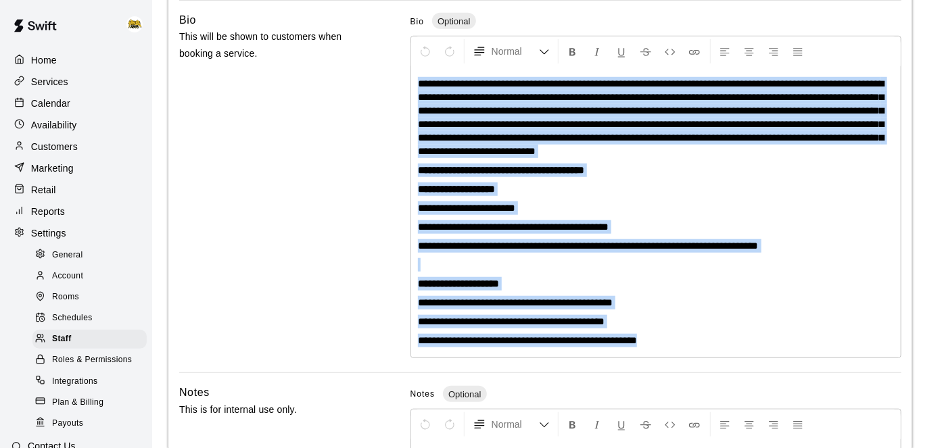
drag, startPoint x: 700, startPoint y: 348, endPoint x: 368, endPoint y: 32, distance: 458.4
click at [368, 32] on div "**********" at bounding box center [540, 186] width 722 height 351
copy div "**********"
click at [60, 338] on span "Staff" at bounding box center [62, 340] width 20 height 14
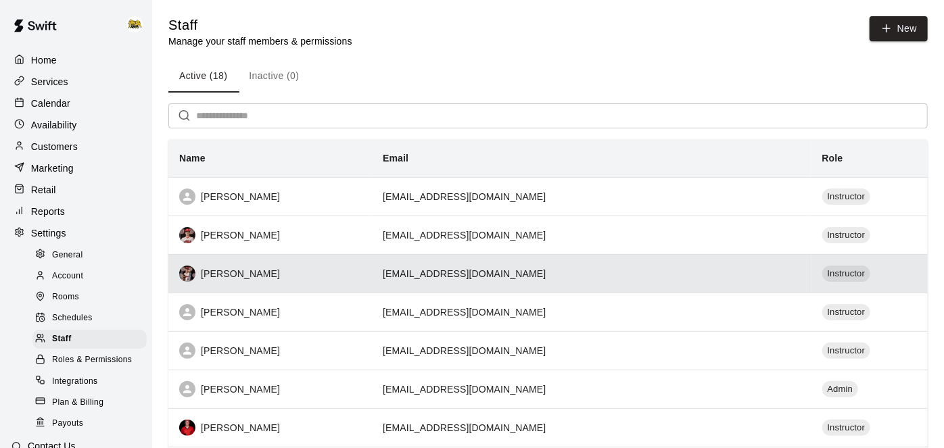
click at [361, 279] on div "[PERSON_NAME]" at bounding box center [270, 274] width 182 height 16
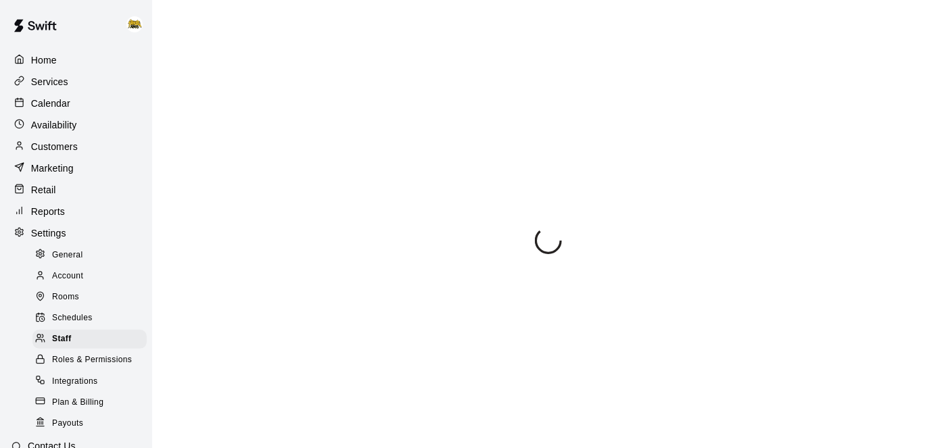
select select "**"
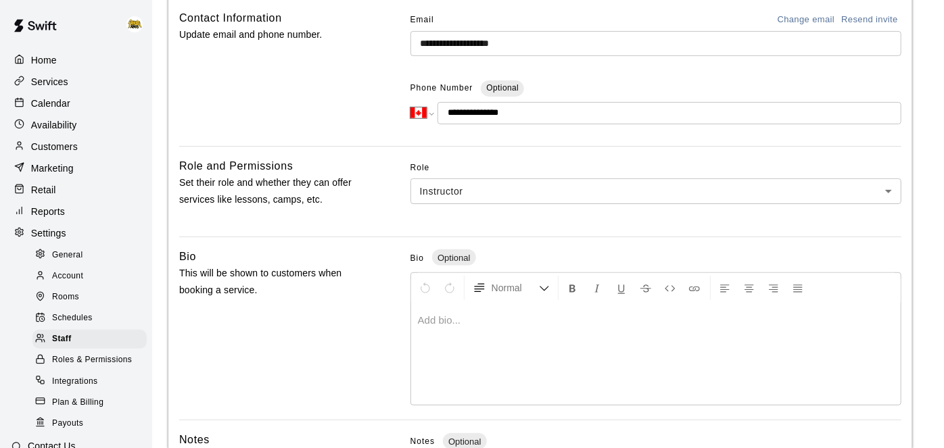
scroll to position [225, 0]
click at [526, 333] on div at bounding box center [656, 352] width 490 height 101
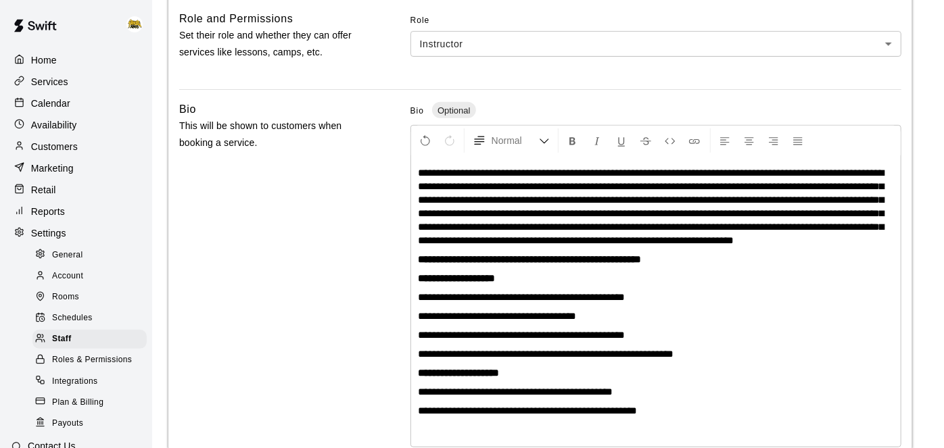
click at [686, 248] on p "**********" at bounding box center [656, 206] width 476 height 81
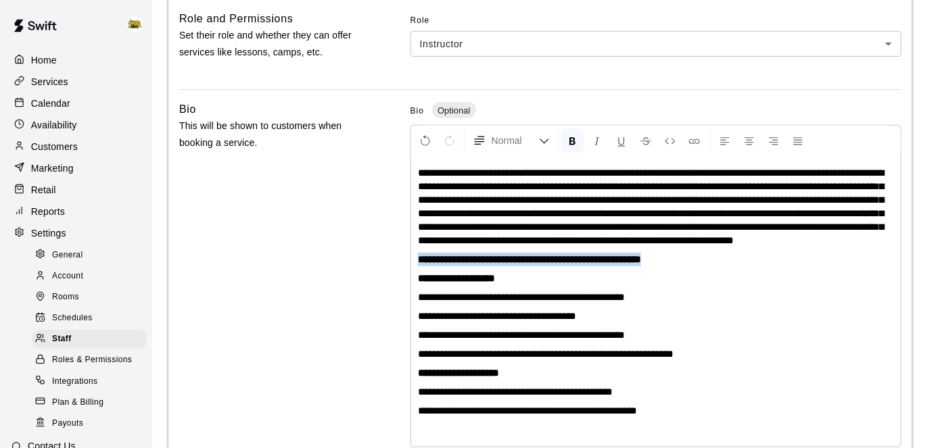
drag, startPoint x: 671, startPoint y: 274, endPoint x: 404, endPoint y: 267, distance: 267.3
click at [404, 267] on div "**********" at bounding box center [540, 276] width 722 height 351
click at [624, 138] on icon "Format Underline" at bounding box center [622, 141] width 12 height 12
drag, startPoint x: 523, startPoint y: 292, endPoint x: 401, endPoint y: 296, distance: 121.8
click at [401, 296] on div "**********" at bounding box center [540, 276] width 722 height 351
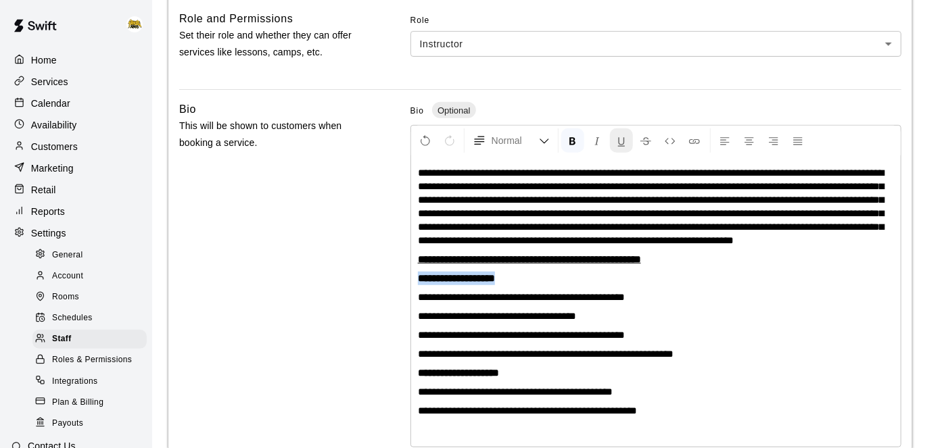
click at [621, 139] on icon "Format Underline" at bounding box center [622, 141] width 12 height 12
click at [595, 145] on icon "Format Italics" at bounding box center [597, 141] width 12 height 12
drag, startPoint x: 519, startPoint y: 384, endPoint x: 368, endPoint y: 382, distance: 150.9
click at [368, 382] on div "**********" at bounding box center [540, 276] width 722 height 351
click at [600, 146] on icon "Format Italics" at bounding box center [597, 141] width 12 height 12
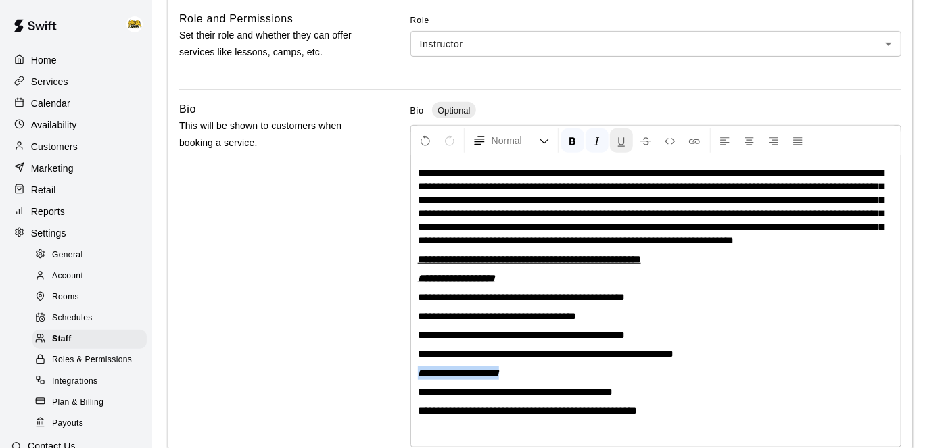
click at [622, 143] on icon "Format Underline" at bounding box center [622, 141] width 12 height 12
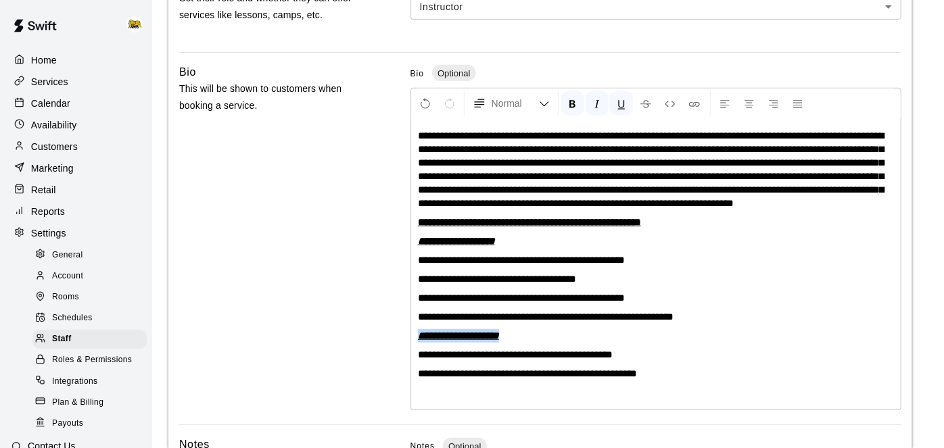
scroll to position [411, 0]
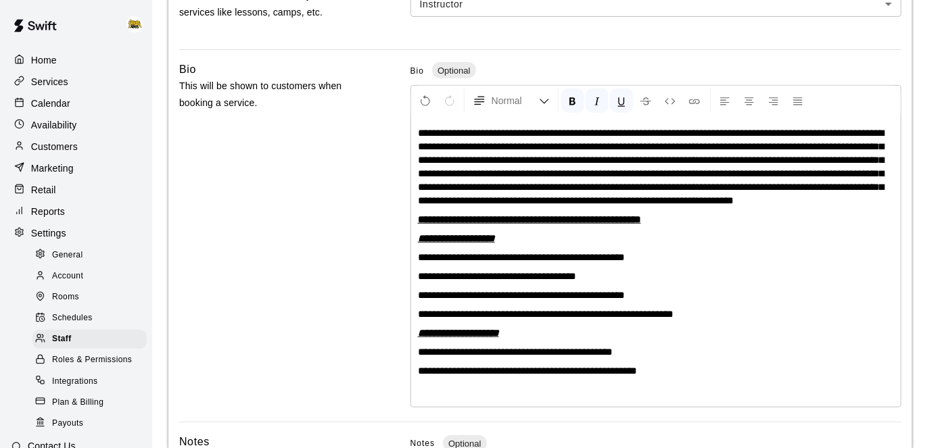
click at [619, 376] on span "**********" at bounding box center [527, 371] width 219 height 10
click at [852, 367] on div "**********" at bounding box center [656, 261] width 490 height 291
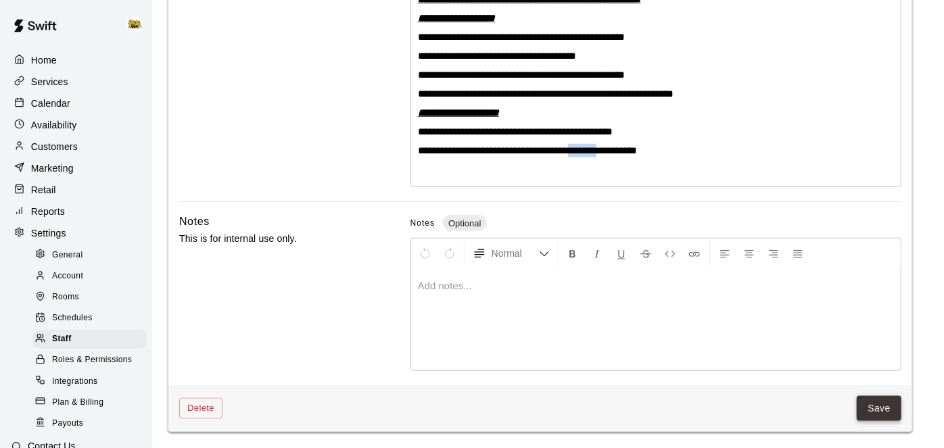
click at [898, 418] on button "Save" at bounding box center [879, 408] width 45 height 25
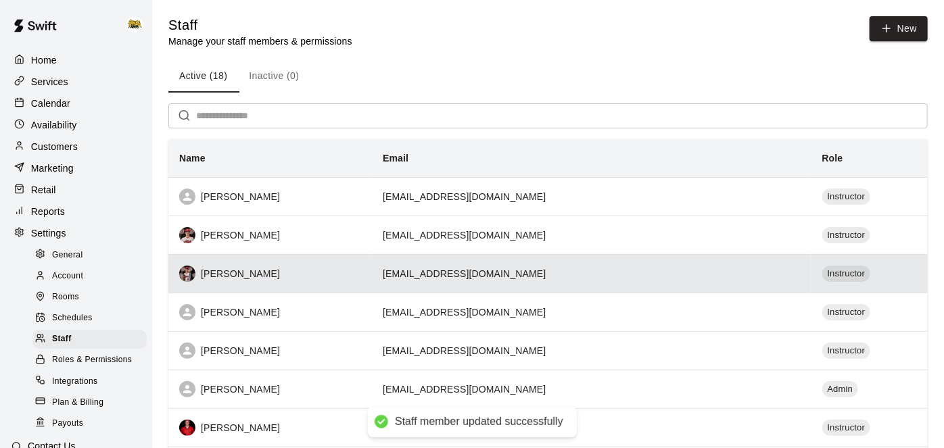
click at [361, 271] on div "[PERSON_NAME]" at bounding box center [270, 274] width 182 height 16
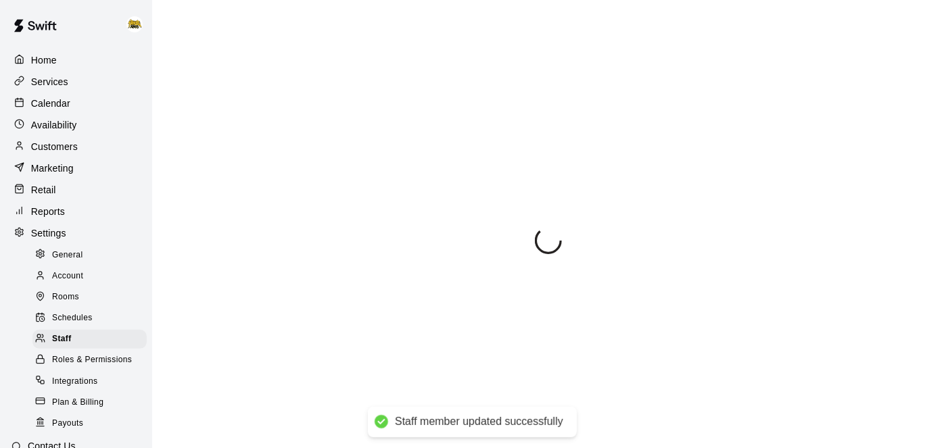
scroll to position [371, 0]
select select "**"
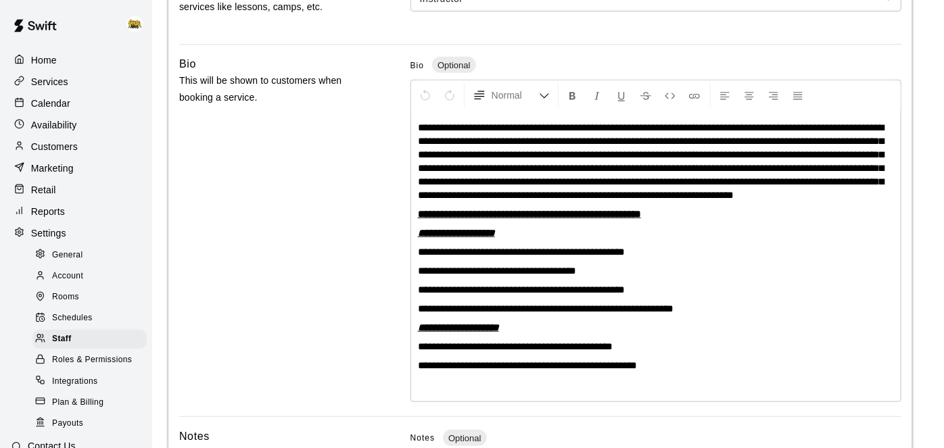
scroll to position [420, 0]
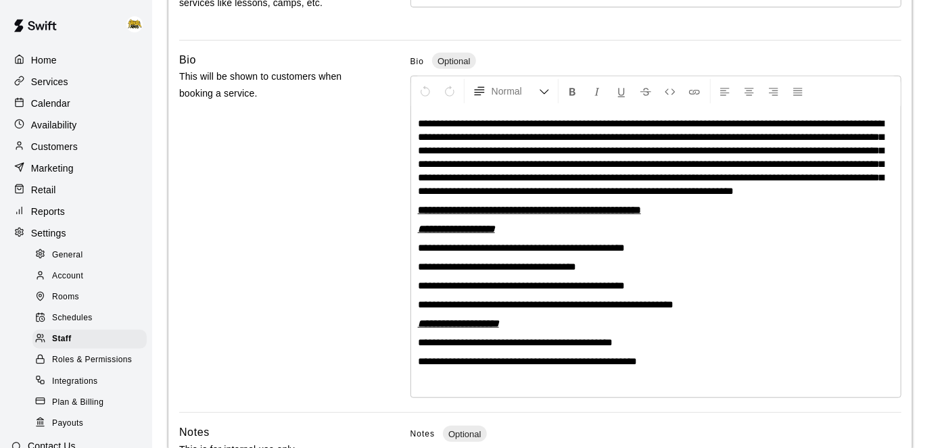
click at [61, 105] on p "Calendar" at bounding box center [50, 104] width 39 height 14
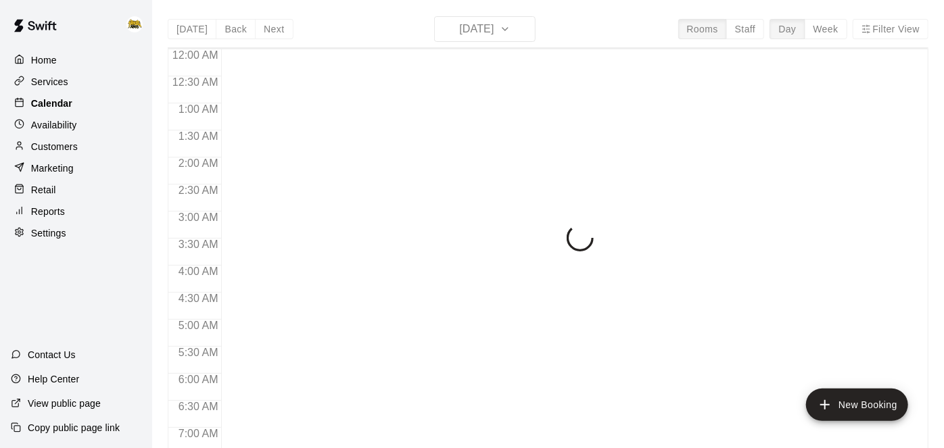
scroll to position [883, 0]
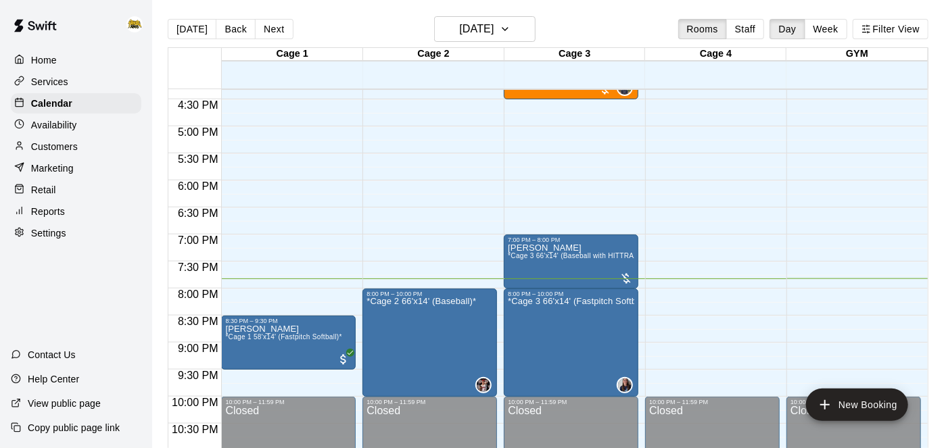
click at [53, 85] on p "Services" at bounding box center [49, 82] width 37 height 14
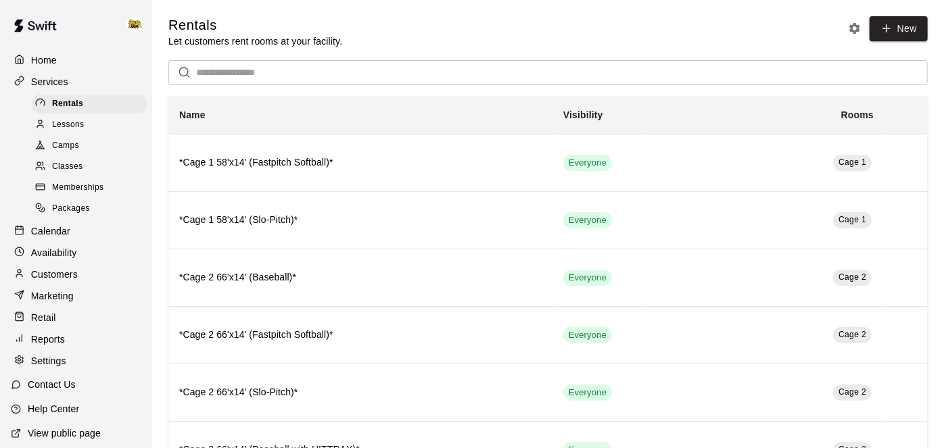
click at [62, 131] on span "Lessons" at bounding box center [68, 125] width 32 height 14
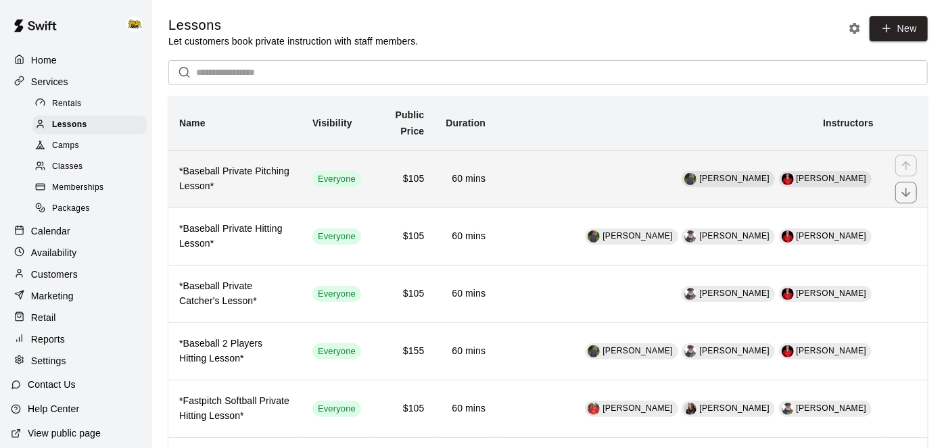
click at [564, 180] on td "[PERSON_NAME] [PERSON_NAME]" at bounding box center [691, 178] width 388 height 57
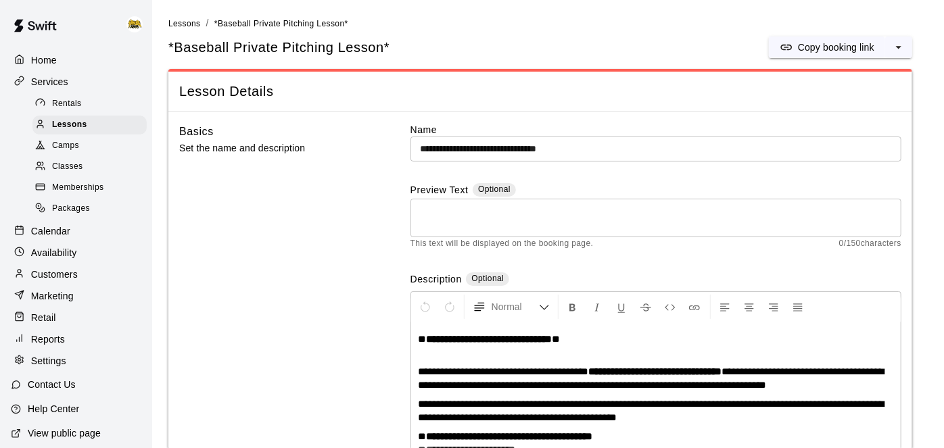
scroll to position [1, 0]
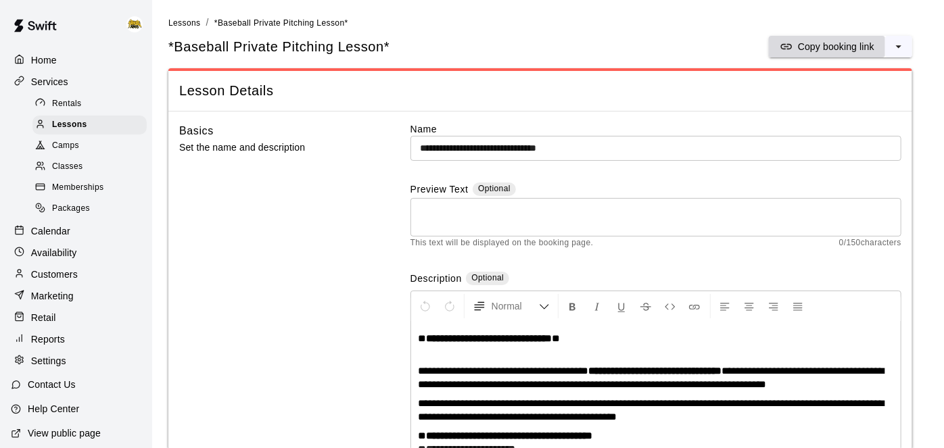
click at [844, 40] on p "Copy booking link" at bounding box center [836, 47] width 76 height 14
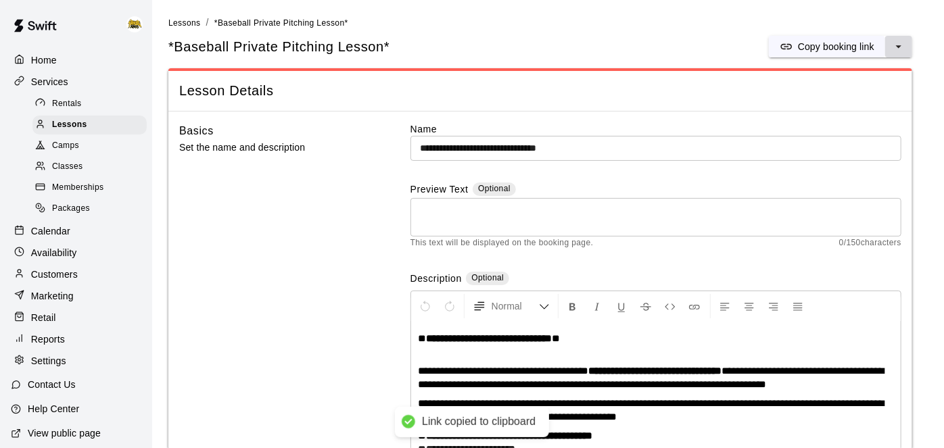
click at [888, 48] on button "select merge strategy" at bounding box center [898, 47] width 27 height 22
click at [852, 90] on h6 "Duplicate lesson" at bounding box center [847, 96] width 70 height 15
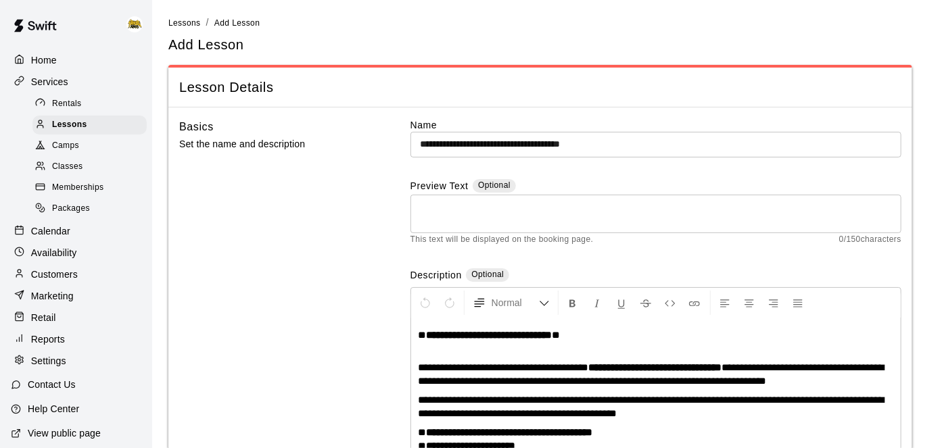
scroll to position [62, 0]
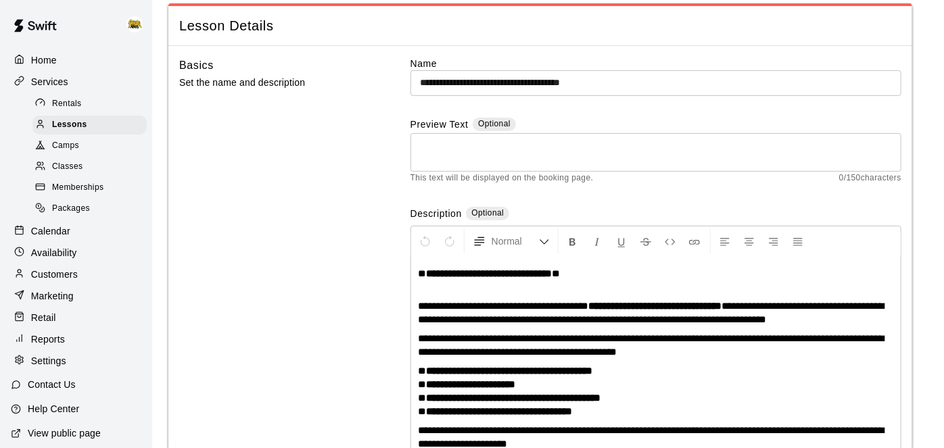
click at [467, 81] on input "**********" at bounding box center [656, 82] width 491 height 25
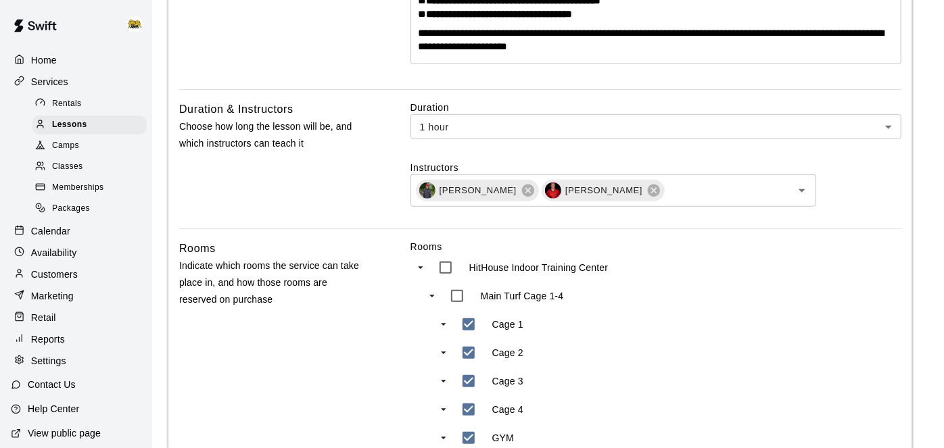
scroll to position [460, 0]
click at [647, 189] on icon at bounding box center [654, 190] width 15 height 15
click at [522, 191] on icon at bounding box center [528, 191] width 12 height 12
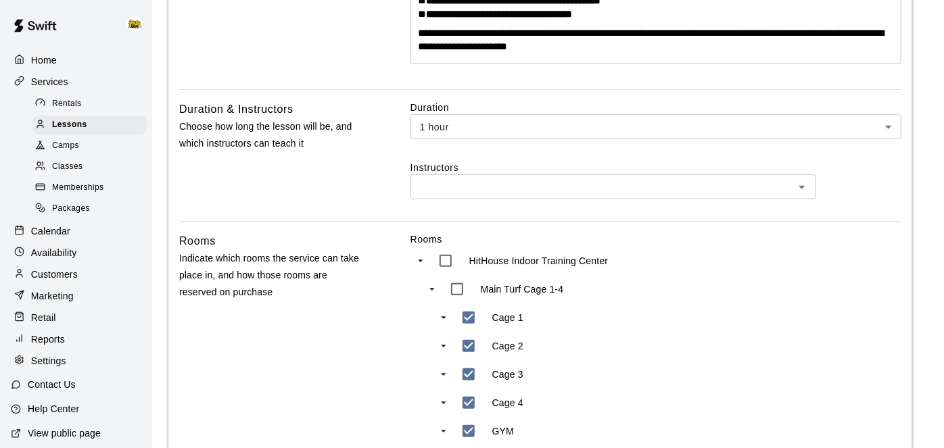
click at [805, 191] on icon "Open" at bounding box center [802, 187] width 16 height 16
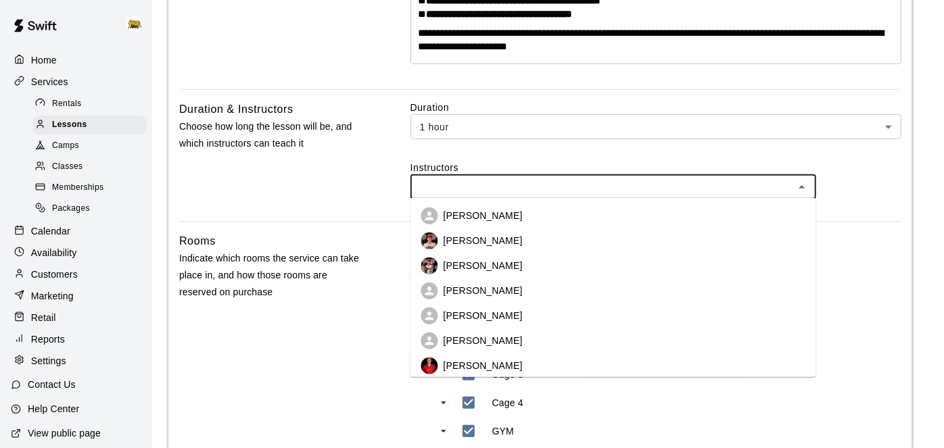
click at [501, 261] on p "[PERSON_NAME]" at bounding box center [483, 267] width 79 height 14
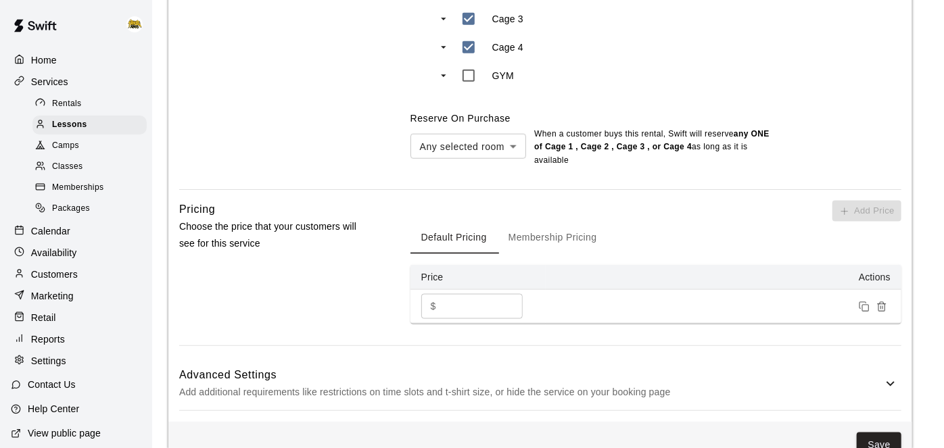
scroll to position [821, 0]
click at [505, 305] on input "***" at bounding box center [482, 308] width 81 height 25
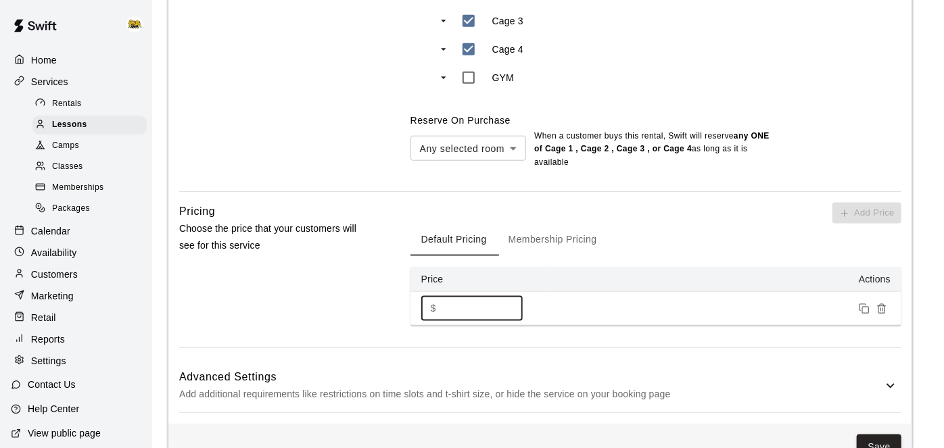
type input "*"
type input "**"
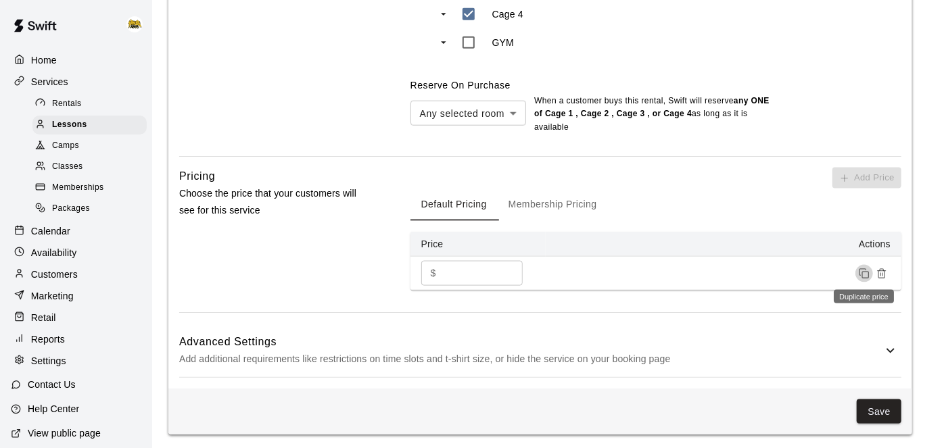
click at [893, 350] on icon at bounding box center [891, 351] width 16 height 16
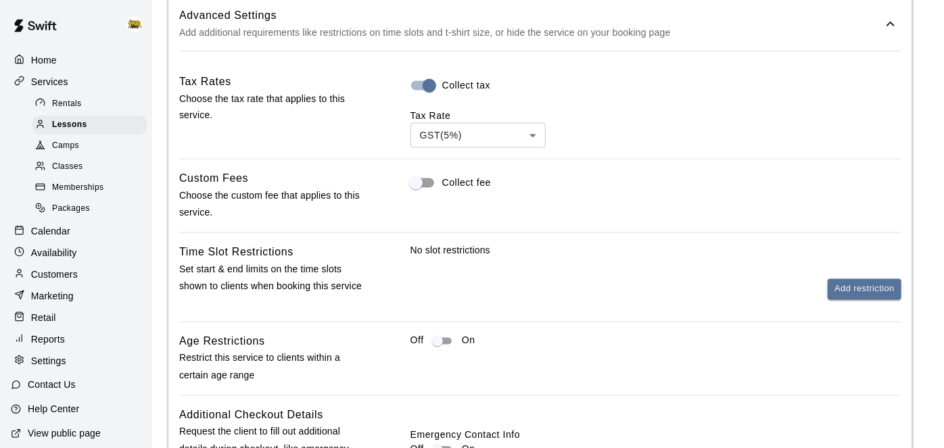
scroll to position [1187, 0]
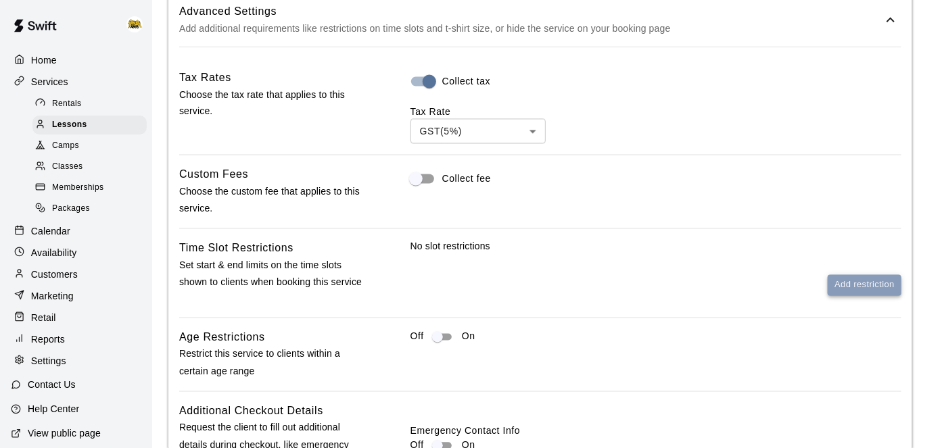
click at [841, 281] on button "Add restriction" at bounding box center [865, 285] width 74 height 21
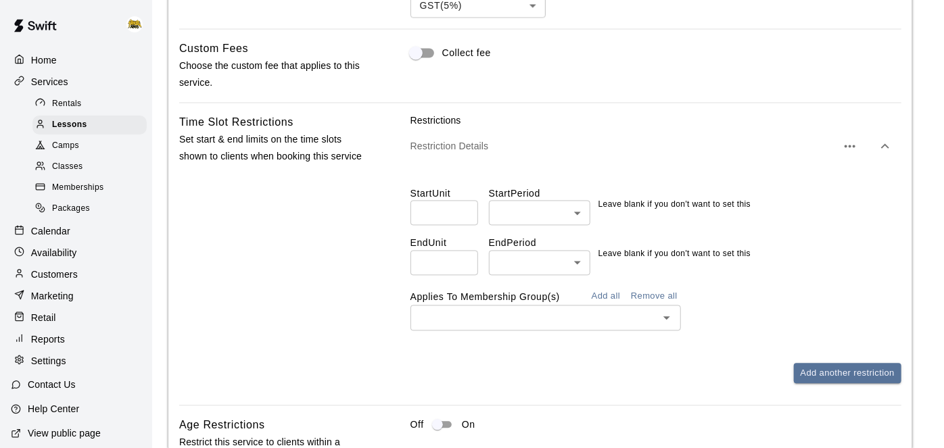
scroll to position [1334, 0]
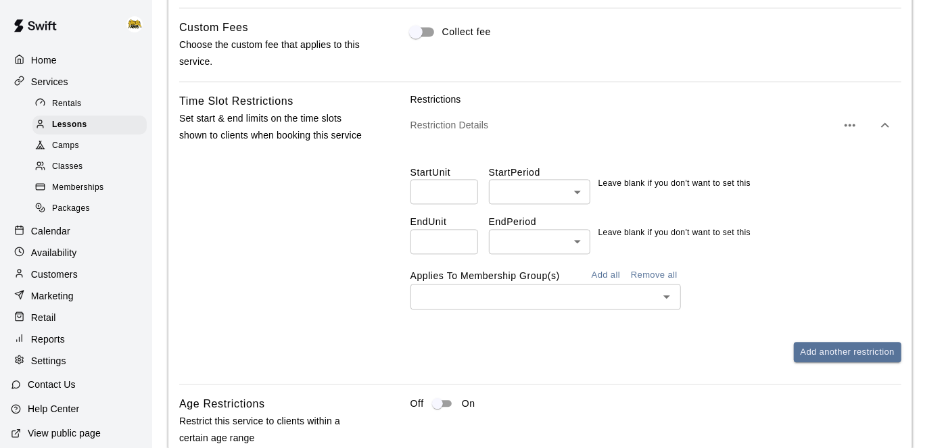
click at [466, 187] on input "*" at bounding box center [445, 191] width 68 height 25
type input "*"
click at [466, 187] on input "*" at bounding box center [445, 191] width 68 height 25
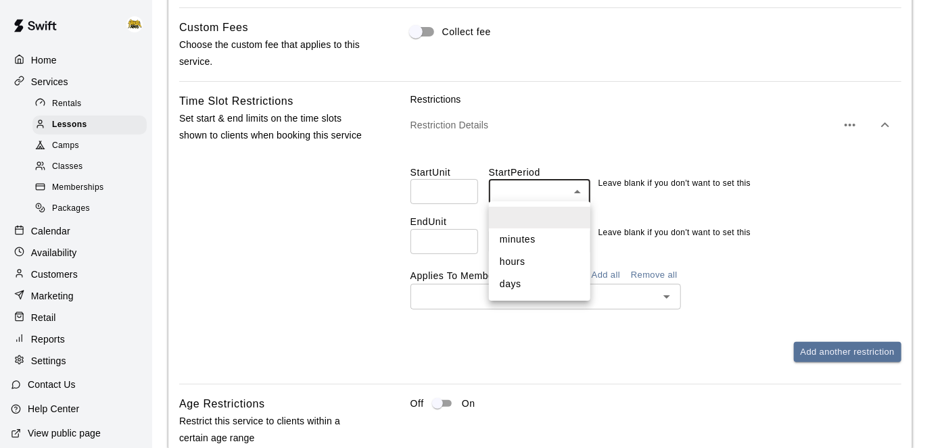
click at [536, 262] on li "hours" at bounding box center [539, 262] width 101 height 22
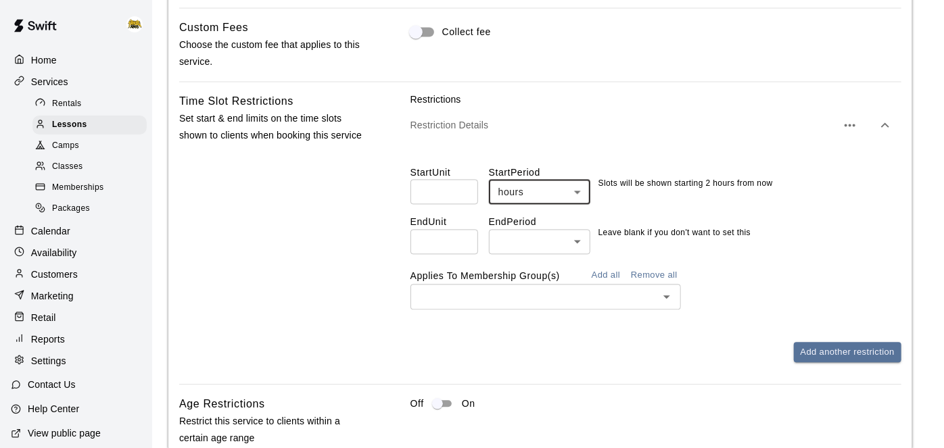
type input "*****"
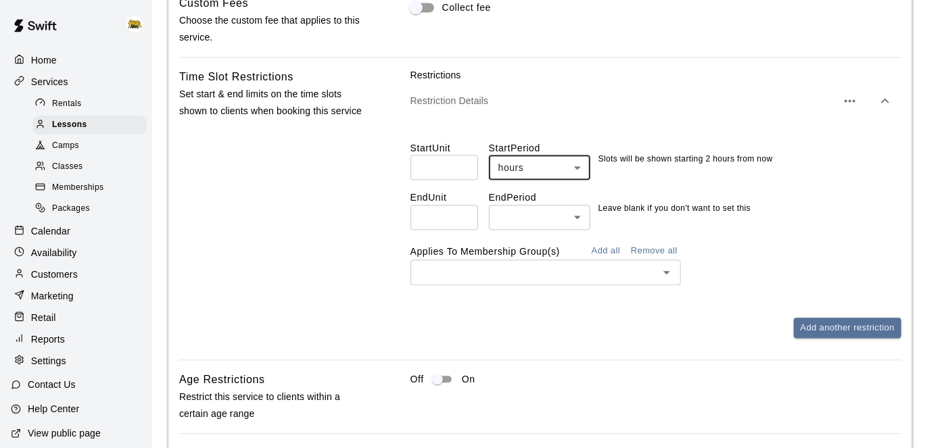
click at [612, 246] on button "Add all" at bounding box center [605, 251] width 43 height 21
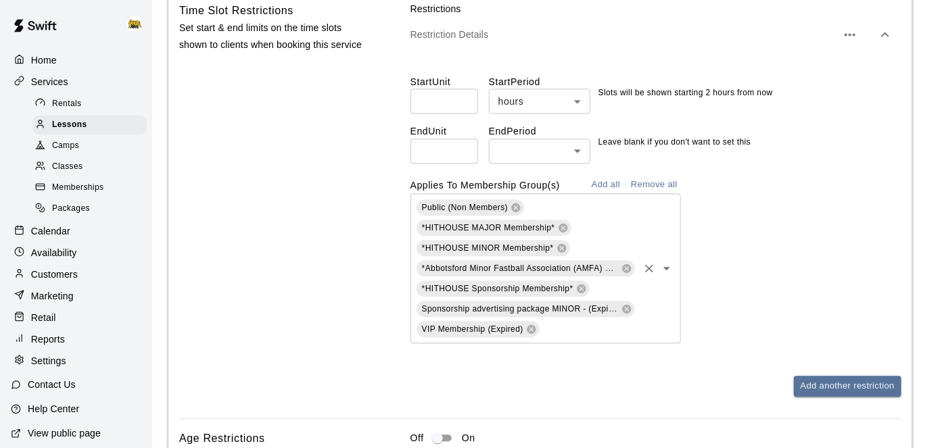
scroll to position [1429, 0]
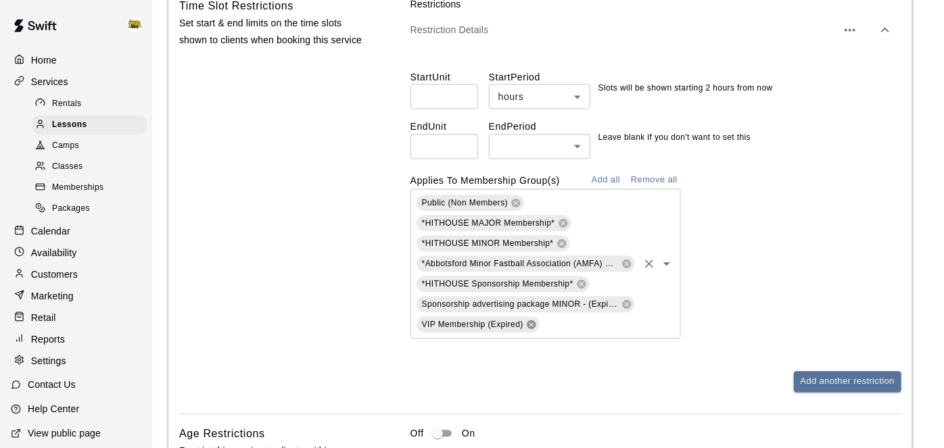
click at [530, 322] on icon at bounding box center [531, 324] width 11 height 11
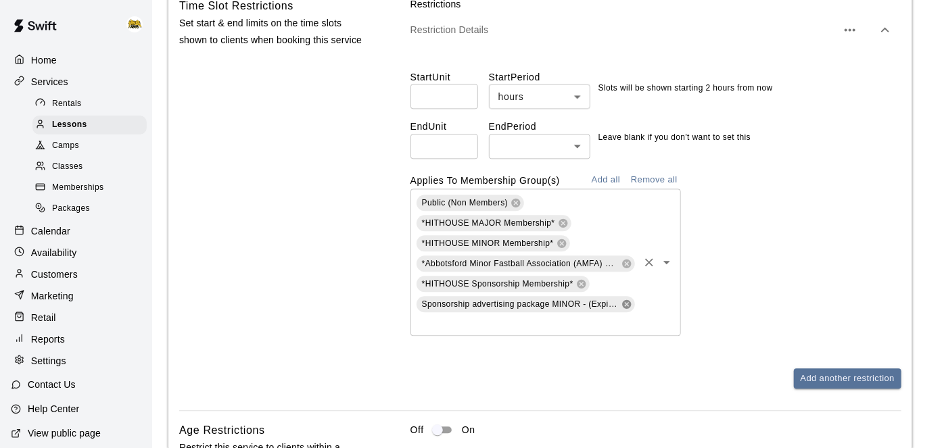
click at [625, 302] on icon at bounding box center [627, 304] width 11 height 11
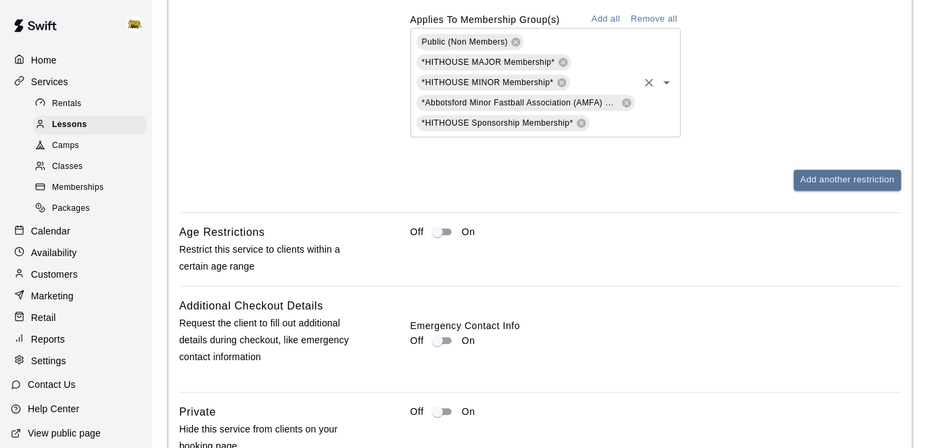
scroll to position [1597, 0]
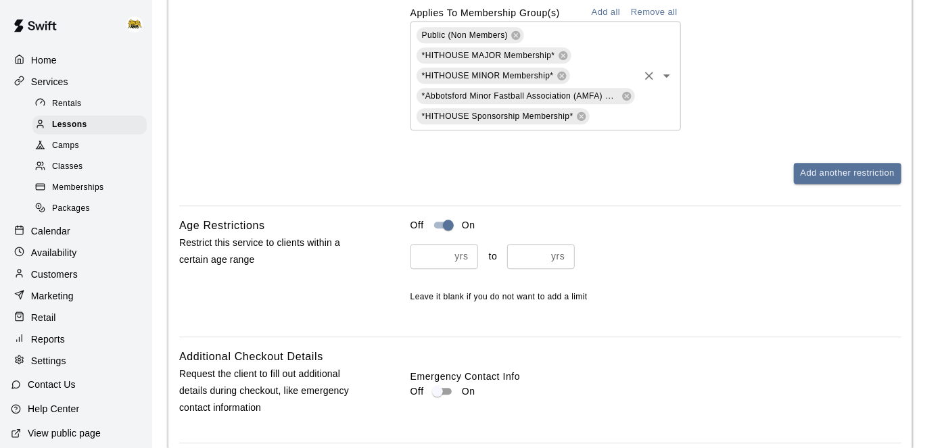
click at [543, 250] on input "*" at bounding box center [526, 256] width 39 height 25
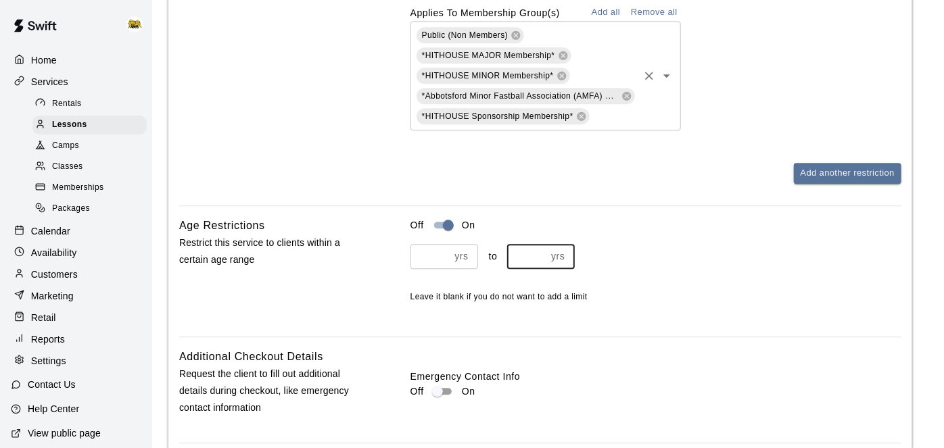
click at [543, 250] on input "*" at bounding box center [526, 256] width 39 height 25
click at [543, 250] on input "**" at bounding box center [526, 256] width 39 height 25
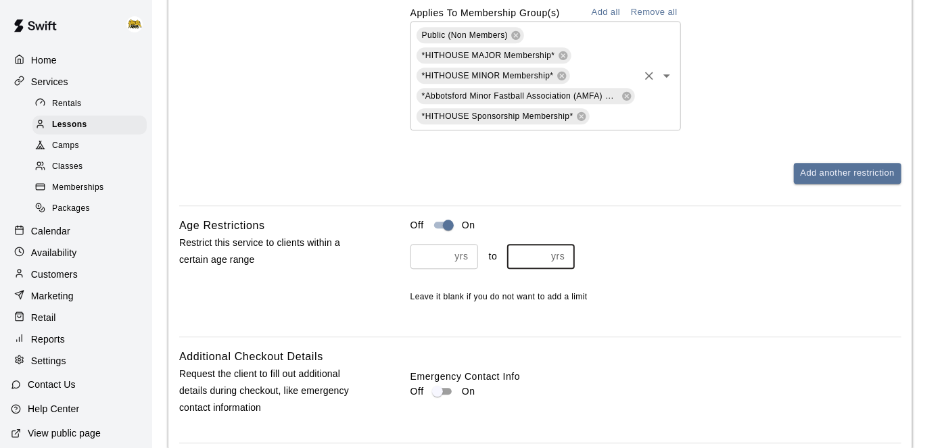
click at [543, 250] on input "**" at bounding box center [526, 256] width 39 height 25
type input "**"
click at [543, 250] on input "**" at bounding box center [526, 256] width 39 height 25
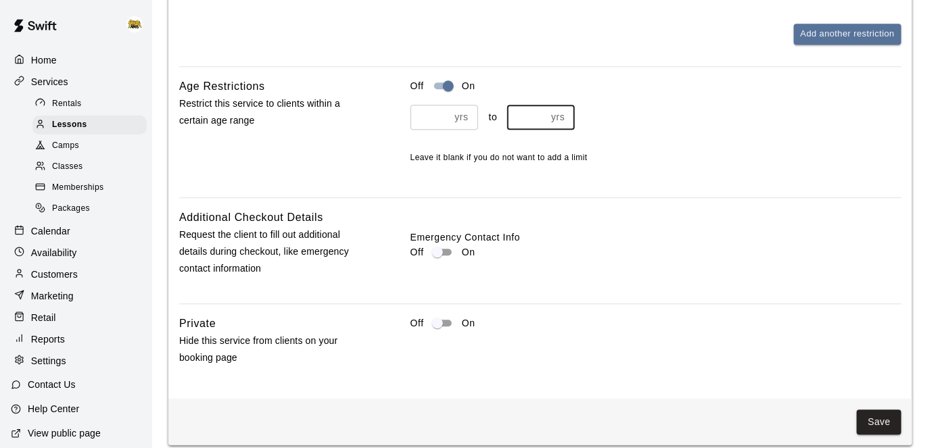
scroll to position [1746, 0]
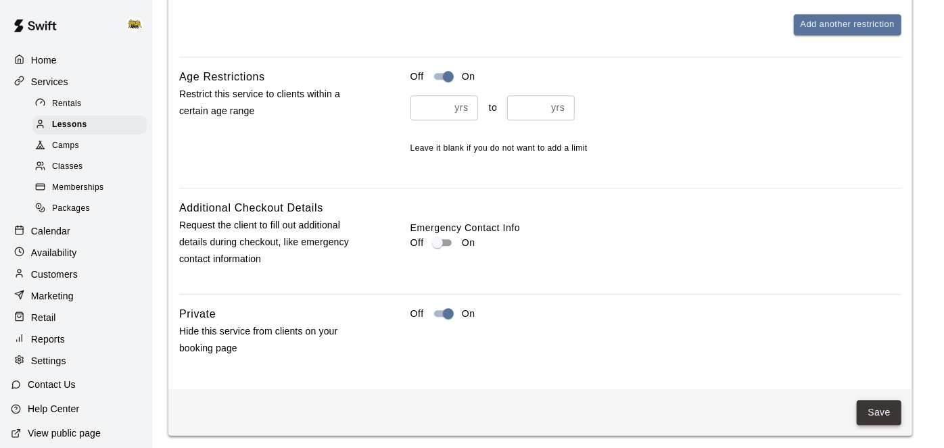
click at [884, 410] on button "Save" at bounding box center [879, 412] width 45 height 25
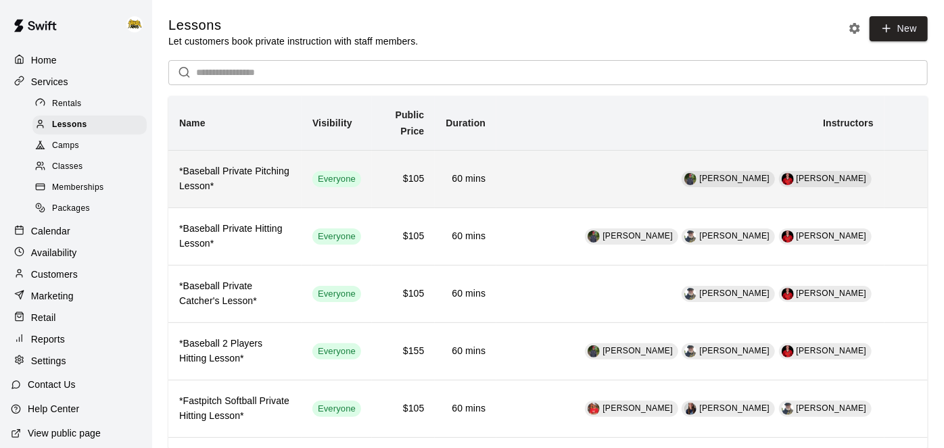
scroll to position [598, 0]
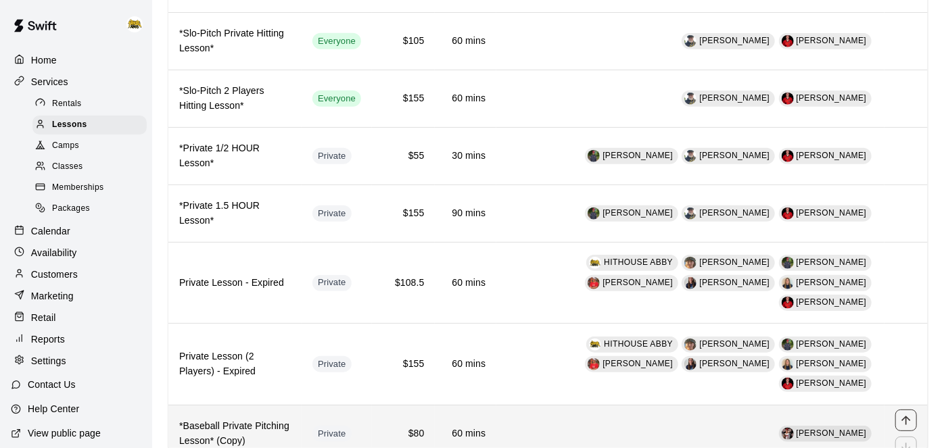
click at [903, 414] on icon "move item up" at bounding box center [907, 421] width 14 height 14
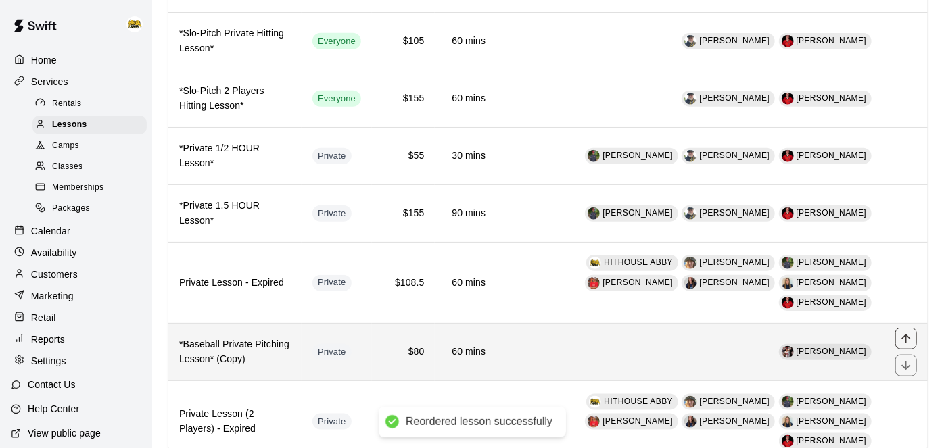
click at [904, 332] on icon "move item up" at bounding box center [907, 339] width 14 height 14
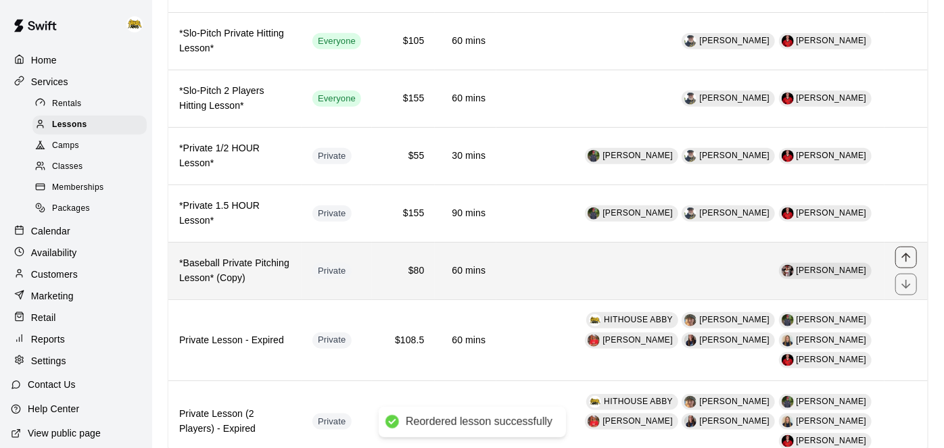
click at [903, 251] on icon "move item up" at bounding box center [907, 258] width 14 height 14
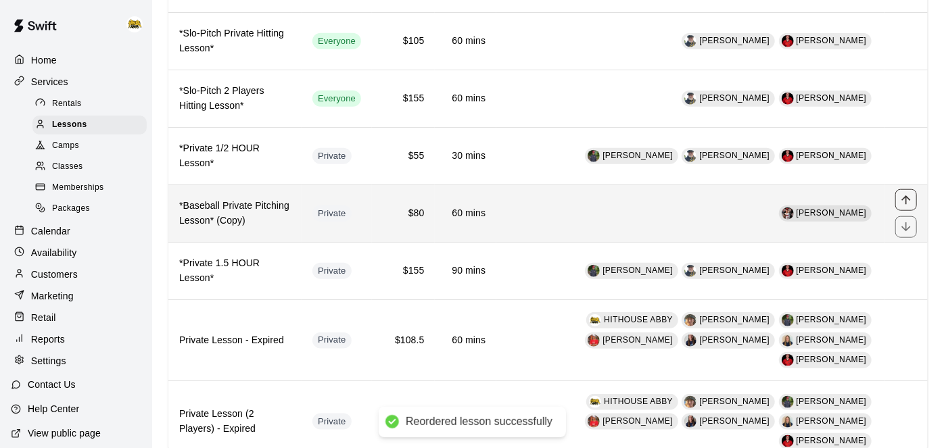
click at [904, 195] on icon "move item up" at bounding box center [907, 200] width 14 height 14
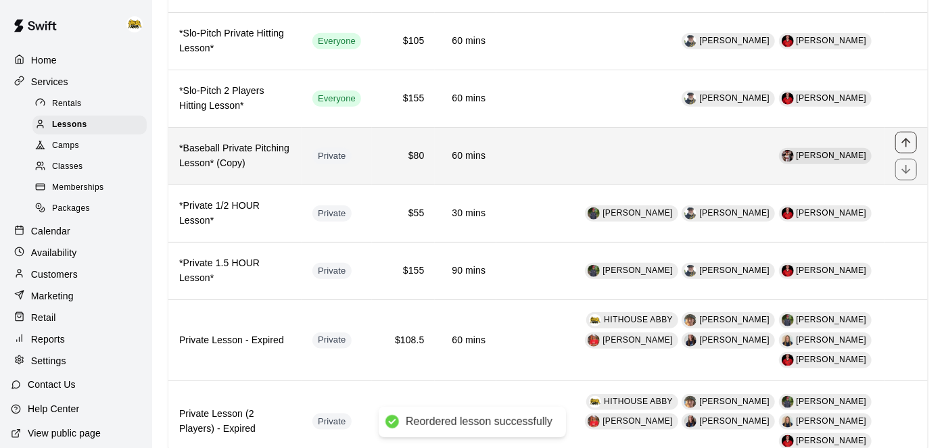
click at [899, 132] on button "move item up" at bounding box center [907, 143] width 22 height 22
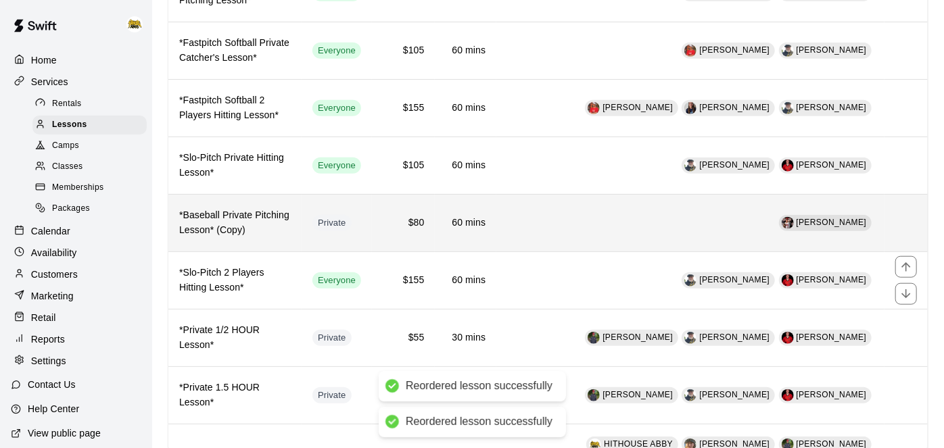
scroll to position [444, 0]
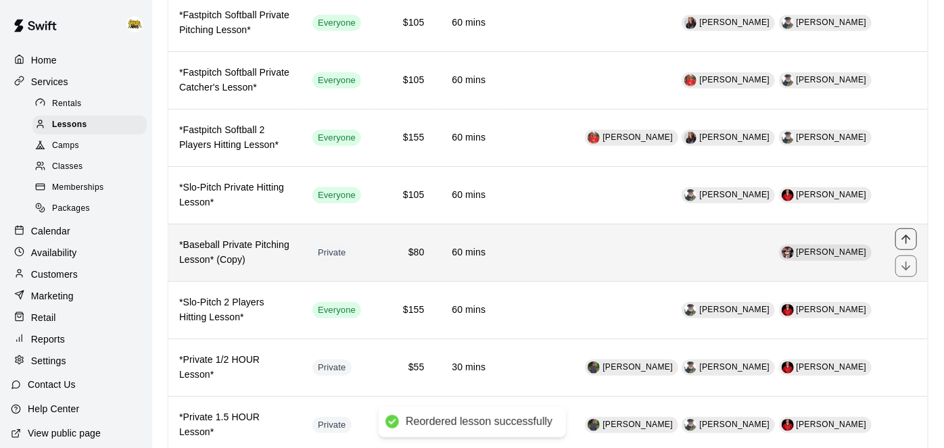
click at [908, 235] on icon "move item up" at bounding box center [907, 240] width 14 height 14
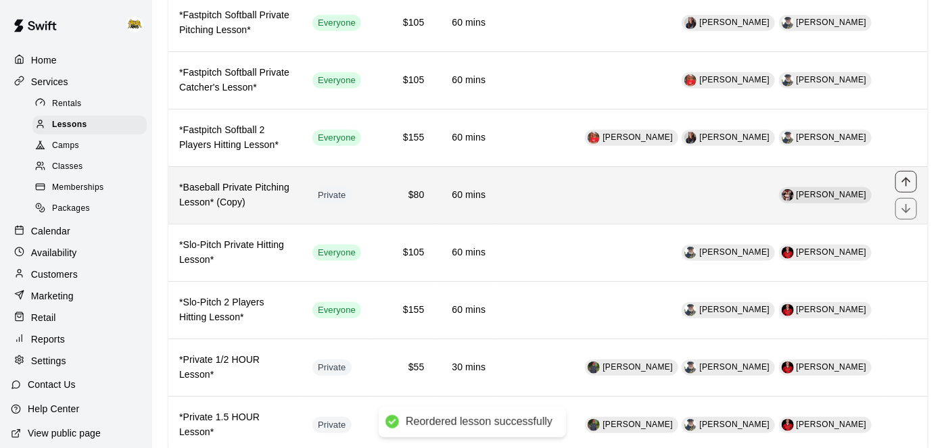
click at [900, 175] on icon "move item up" at bounding box center [907, 182] width 14 height 14
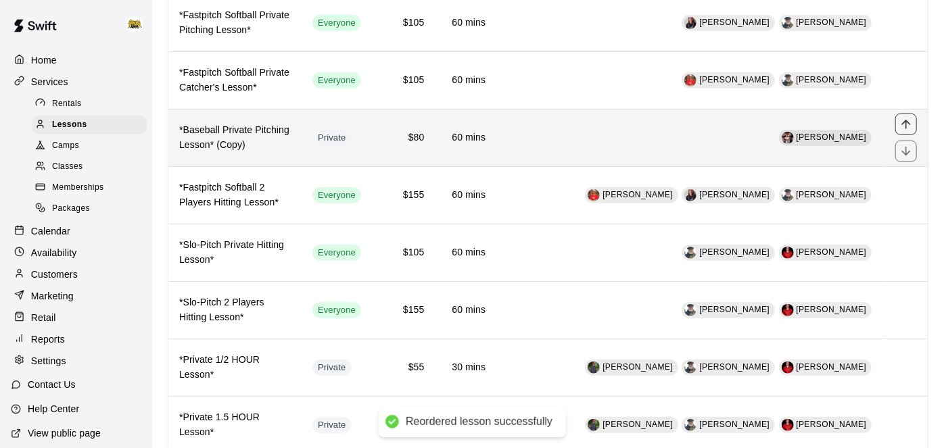
click at [902, 119] on icon "move item up" at bounding box center [907, 125] width 14 height 14
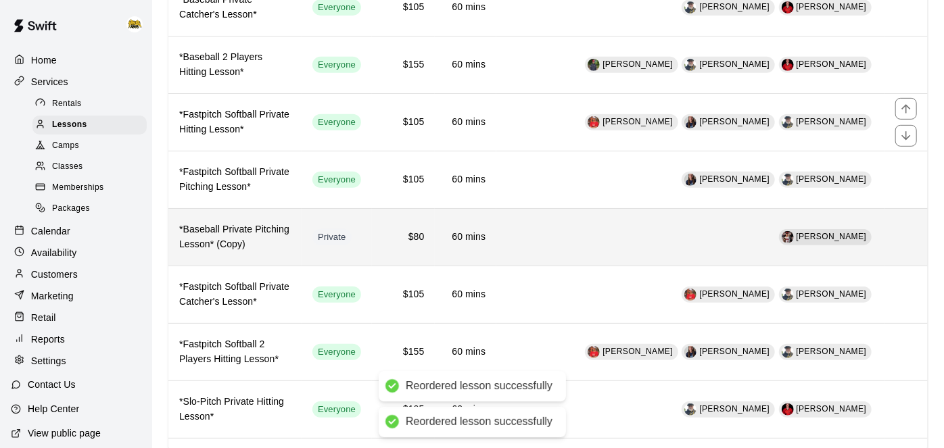
scroll to position [285, 0]
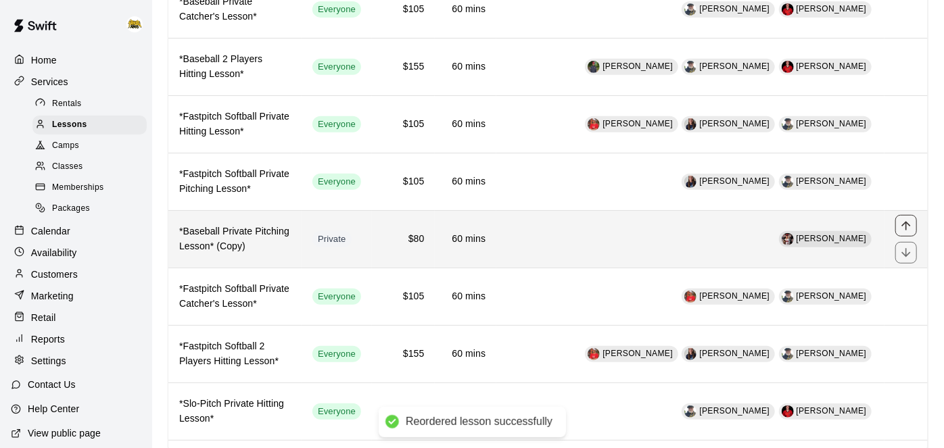
click at [906, 220] on icon "move item up" at bounding box center [907, 226] width 14 height 14
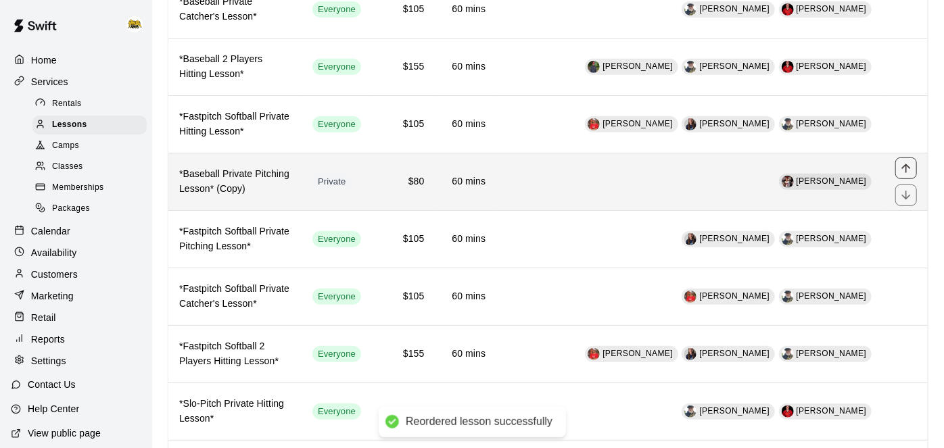
click at [898, 161] on button "move item up" at bounding box center [907, 169] width 22 height 22
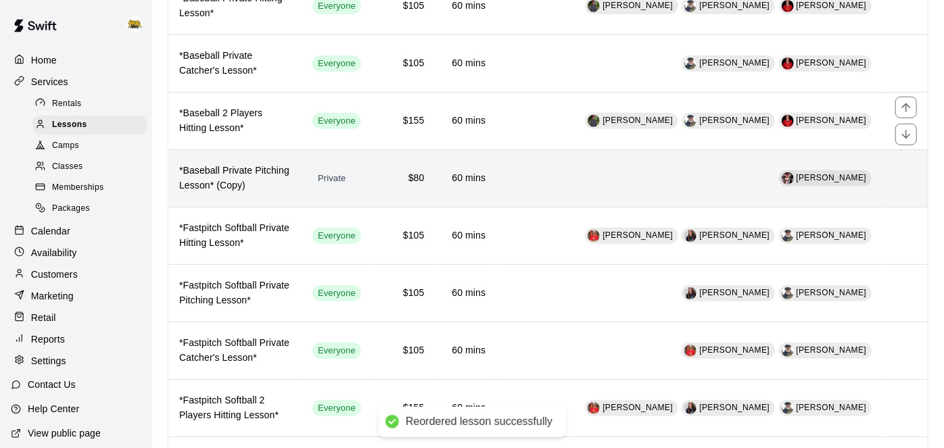
scroll to position [231, 0]
click at [907, 162] on icon "move item up" at bounding box center [907, 165] width 14 height 14
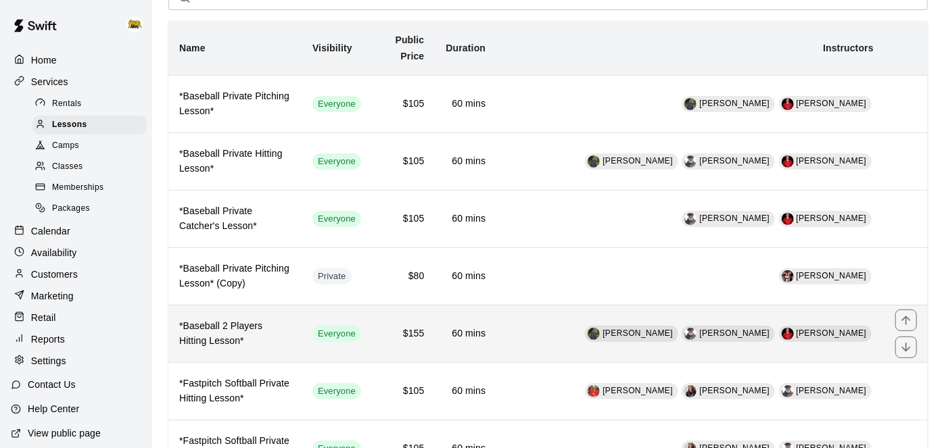
scroll to position [72, 0]
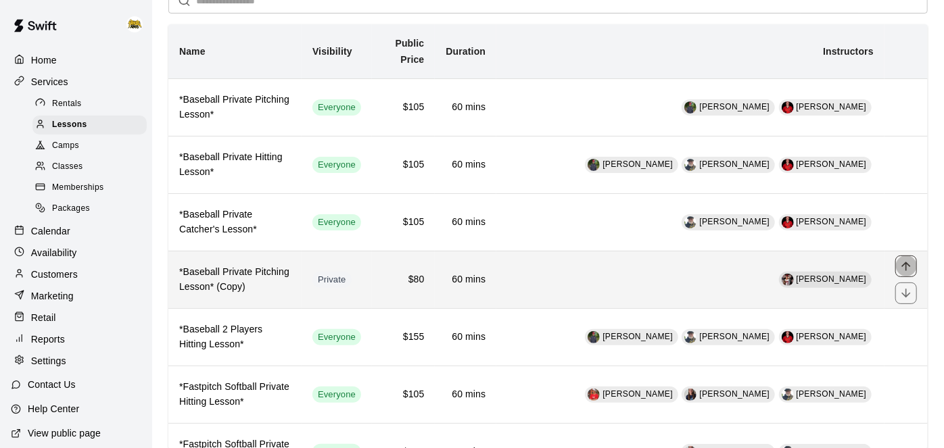
click at [913, 264] on icon "move item up" at bounding box center [907, 267] width 14 height 14
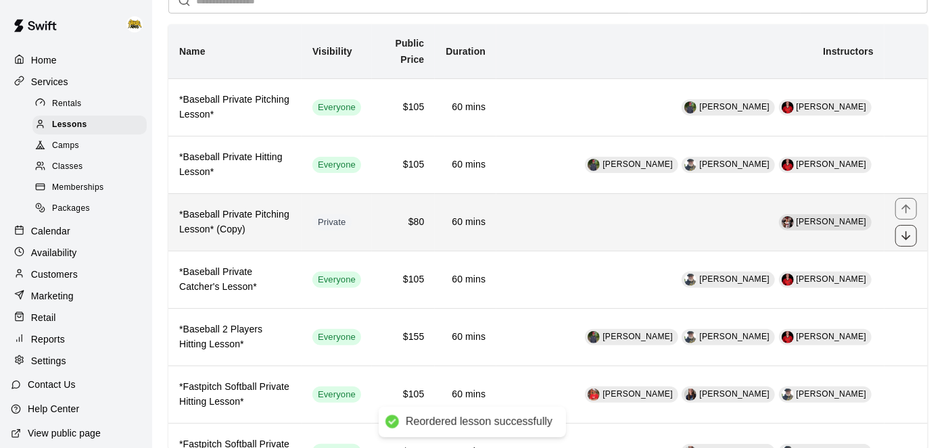
click at [906, 231] on icon "move item down" at bounding box center [907, 236] width 14 height 14
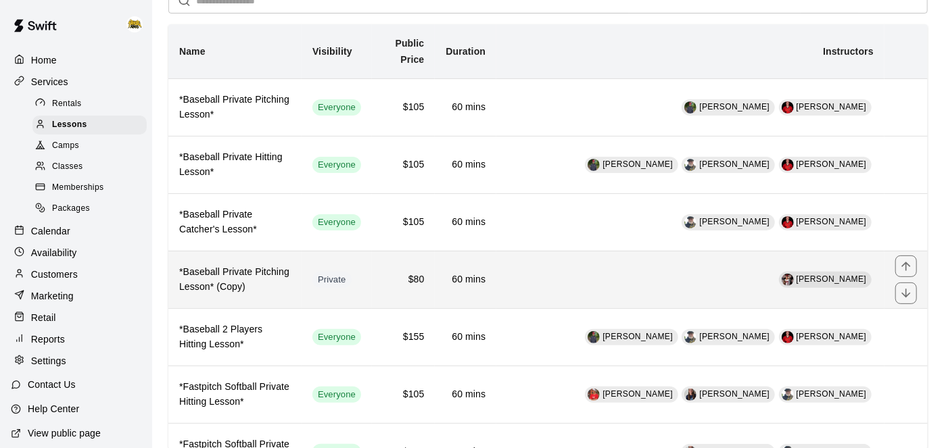
click at [563, 283] on td "[PERSON_NAME]" at bounding box center [691, 279] width 388 height 57
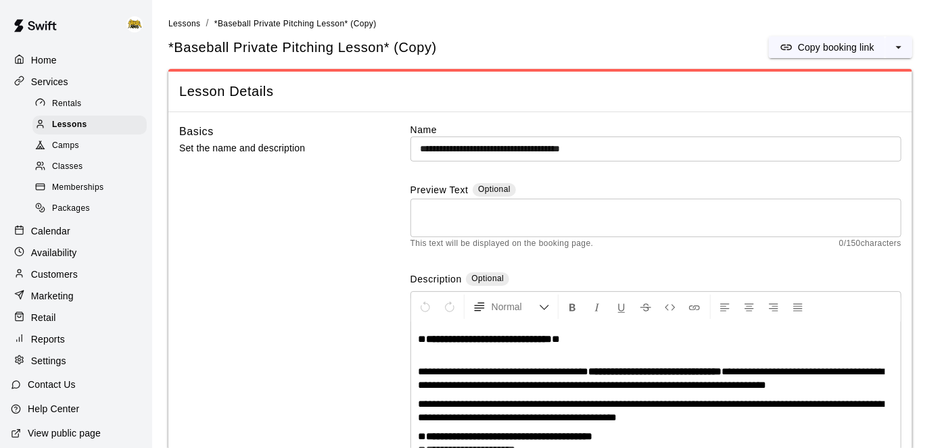
scroll to position [66, 0]
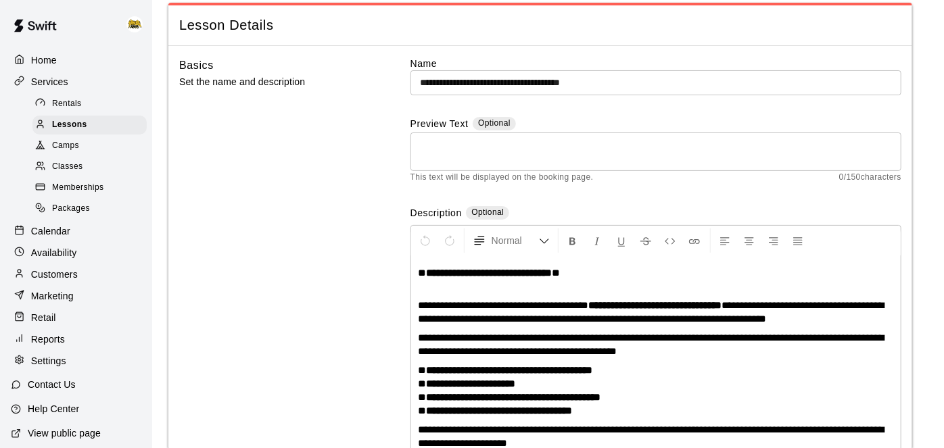
click at [542, 82] on input "**********" at bounding box center [656, 82] width 491 height 25
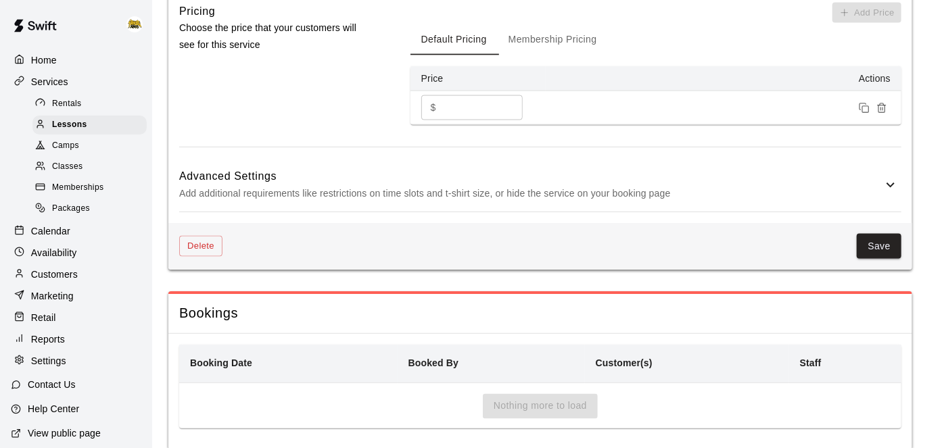
scroll to position [1056, 0]
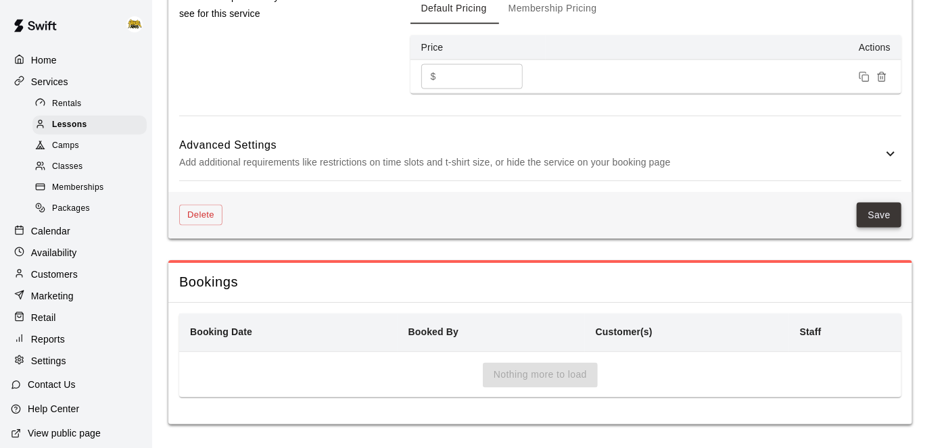
type input "**********"
click at [890, 206] on button "Save" at bounding box center [879, 215] width 45 height 25
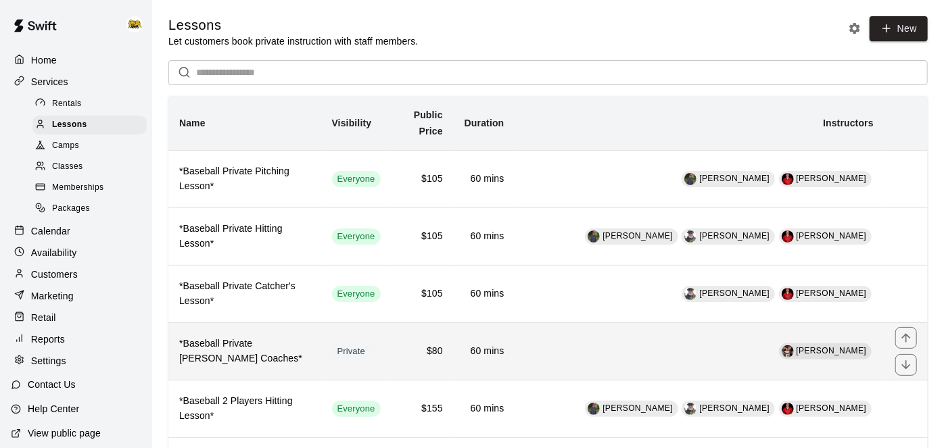
click at [254, 352] on h6 "*Baseball Private [PERSON_NAME] Coaches*" at bounding box center [244, 352] width 131 height 30
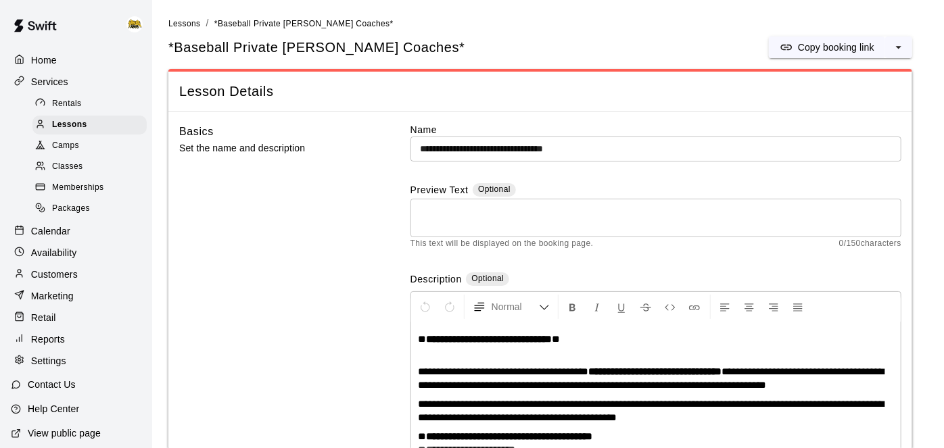
scroll to position [66, 0]
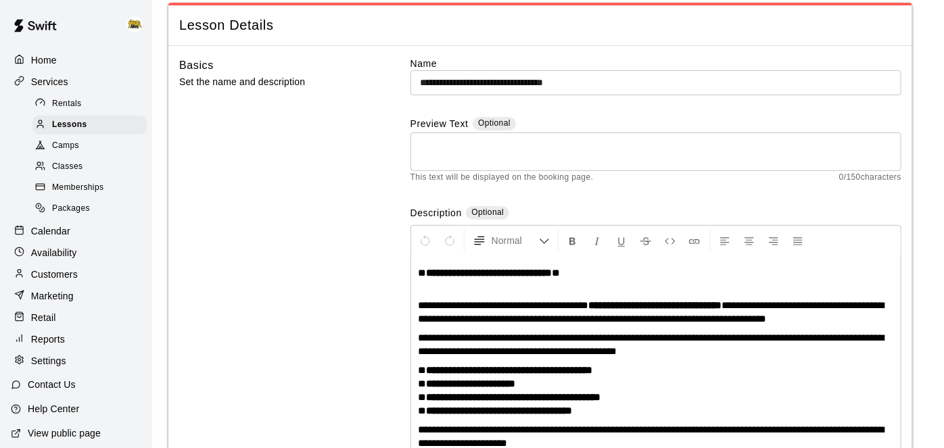
click at [538, 83] on input "**********" at bounding box center [656, 82] width 491 height 25
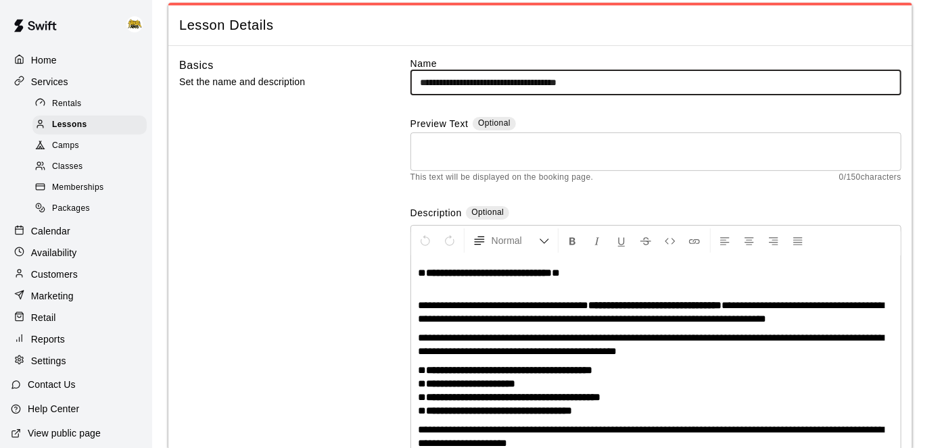
click at [669, 84] on input "**********" at bounding box center [656, 82] width 491 height 25
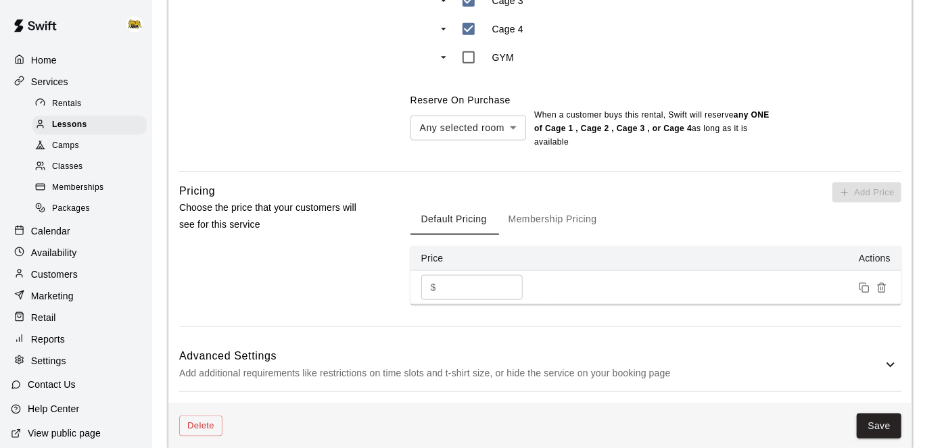
scroll to position [1056, 0]
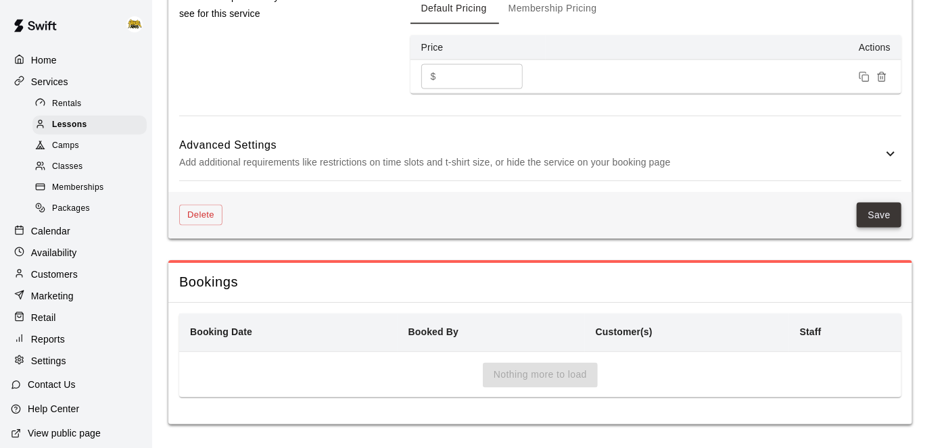
type input "**********"
click at [896, 216] on button "Save" at bounding box center [879, 215] width 45 height 25
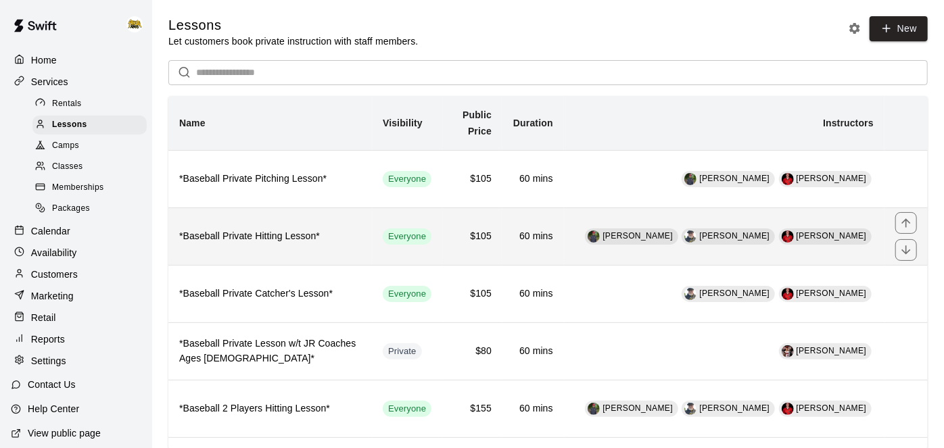
click at [295, 243] on h6 "*Baseball Private Hitting Lesson*" at bounding box center [270, 236] width 182 height 15
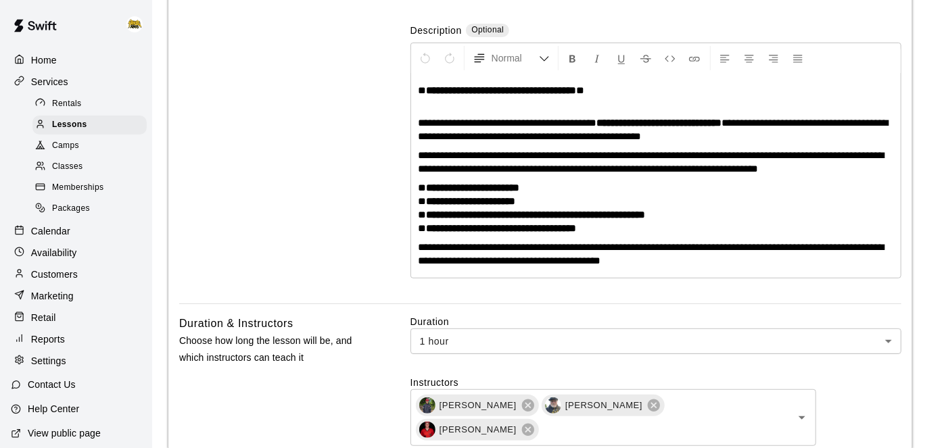
scroll to position [252, 0]
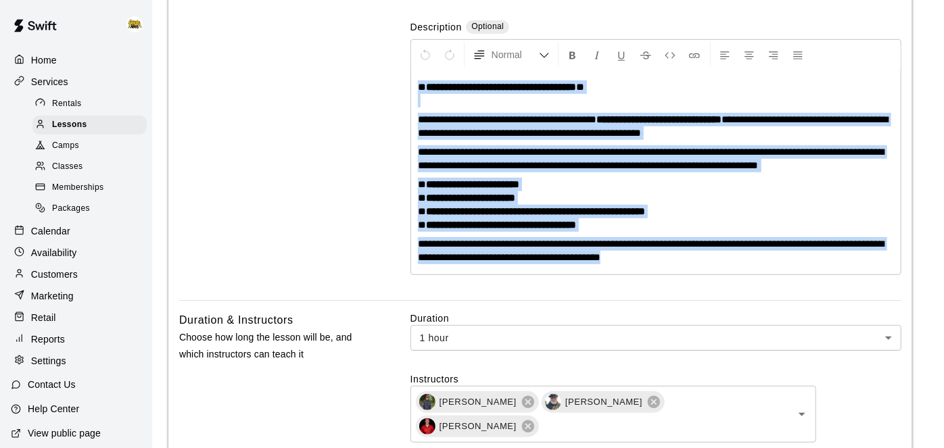
drag, startPoint x: 683, startPoint y: 261, endPoint x: 379, endPoint y: 79, distance: 354.7
click at [379, 79] on div "**********" at bounding box center [540, 86] width 722 height 430
copy div "**********"
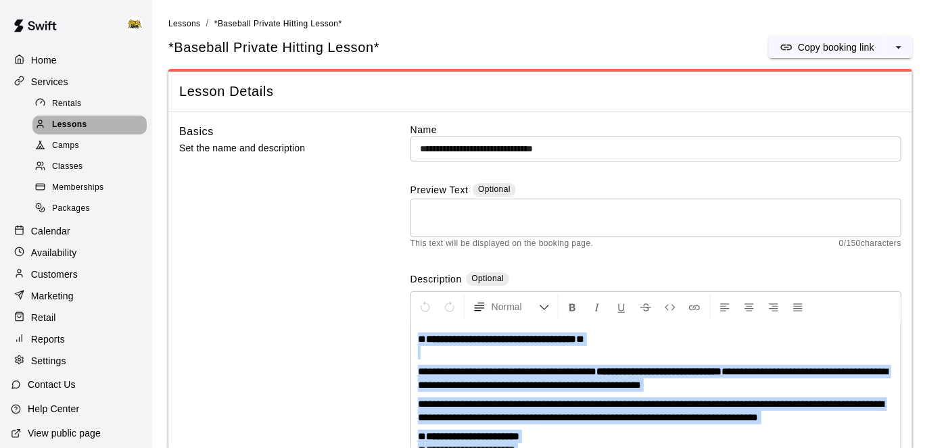
click at [78, 128] on span "Lessons" at bounding box center [69, 125] width 35 height 14
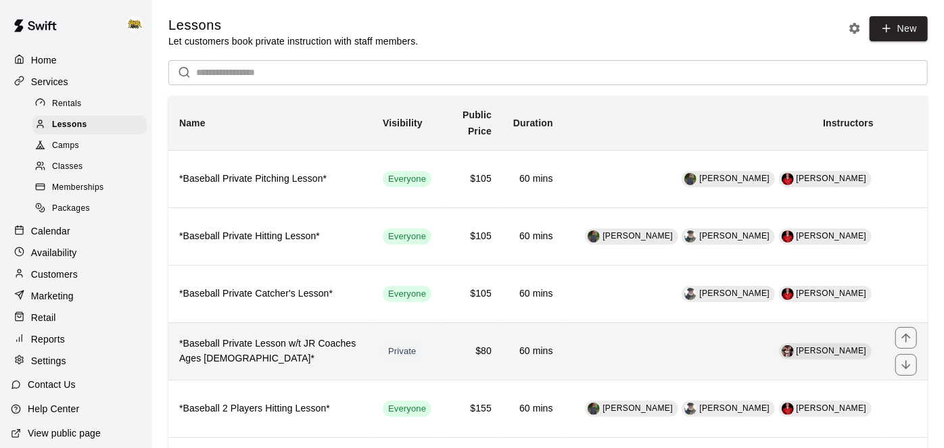
click at [300, 349] on h6 "*Baseball Private Lesson w/t JR Coaches Ages [DEMOGRAPHIC_DATA]*" at bounding box center [270, 352] width 182 height 30
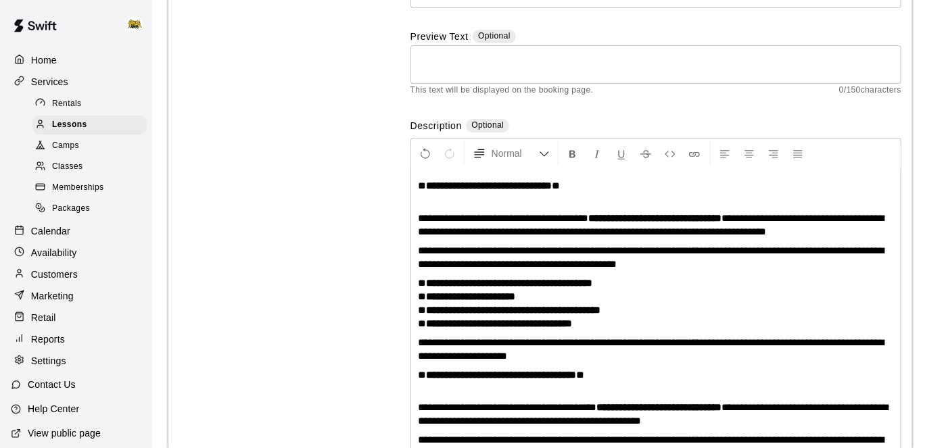
scroll to position [256, 0]
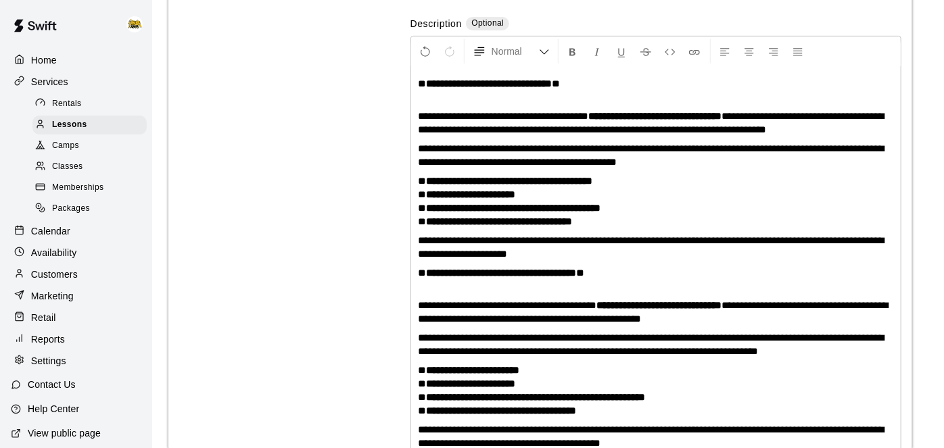
click at [621, 80] on p "**********" at bounding box center [656, 90] width 476 height 27
click at [655, 83] on span "*" at bounding box center [652, 83] width 6 height 10
click at [520, 83] on strong "**********" at bounding box center [537, 83] width 223 height 10
click at [618, 80] on p "**********" at bounding box center [656, 90] width 476 height 27
drag, startPoint x: 618, startPoint y: 80, endPoint x: 406, endPoint y: 78, distance: 211.8
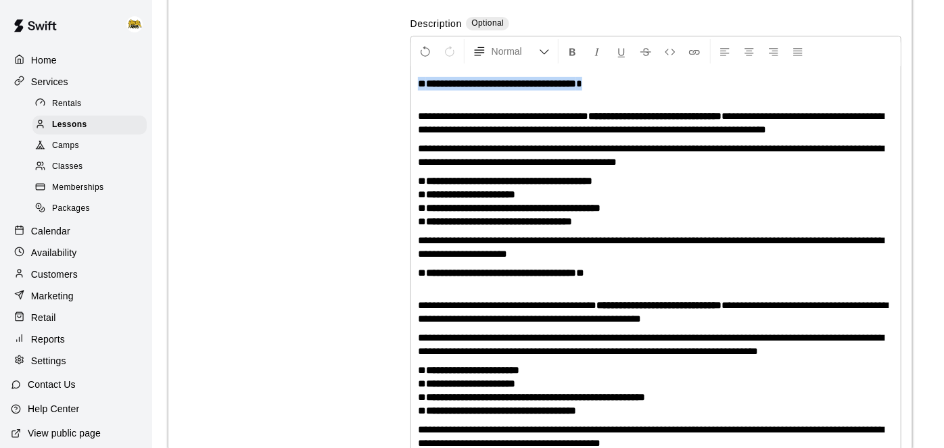
click at [406, 78] on div "**********" at bounding box center [540, 177] width 722 height 620
copy p "**********"
click at [624, 81] on p "**********" at bounding box center [656, 90] width 476 height 27
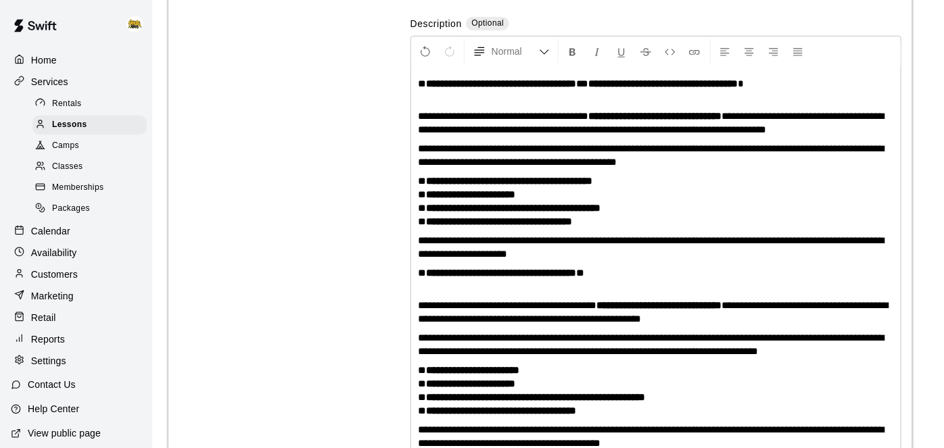
click at [589, 81] on span "***" at bounding box center [582, 83] width 12 height 10
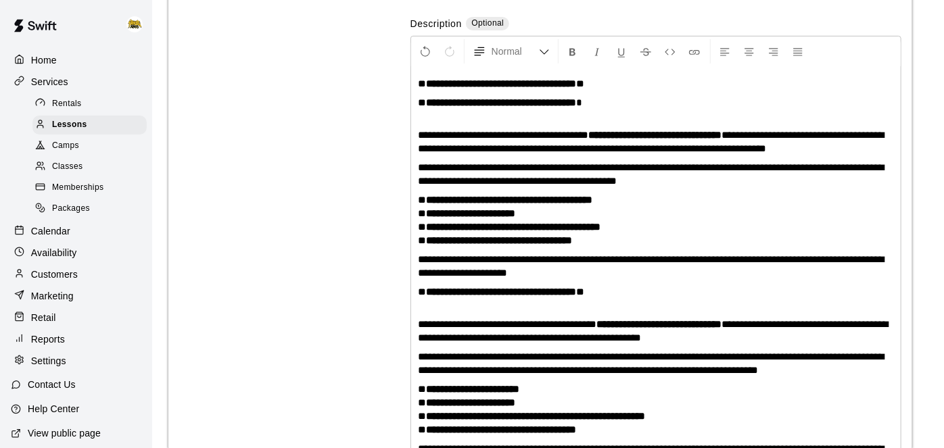
click at [432, 103] on strong "**********" at bounding box center [501, 102] width 150 height 10
click at [604, 102] on strong "**********" at bounding box center [535, 102] width 219 height 10
click at [485, 133] on span "**********" at bounding box center [503, 135] width 170 height 10
click at [483, 131] on span "**********" at bounding box center [525, 135] width 215 height 10
click at [762, 134] on strong "**********" at bounding box center [700, 135] width 134 height 10
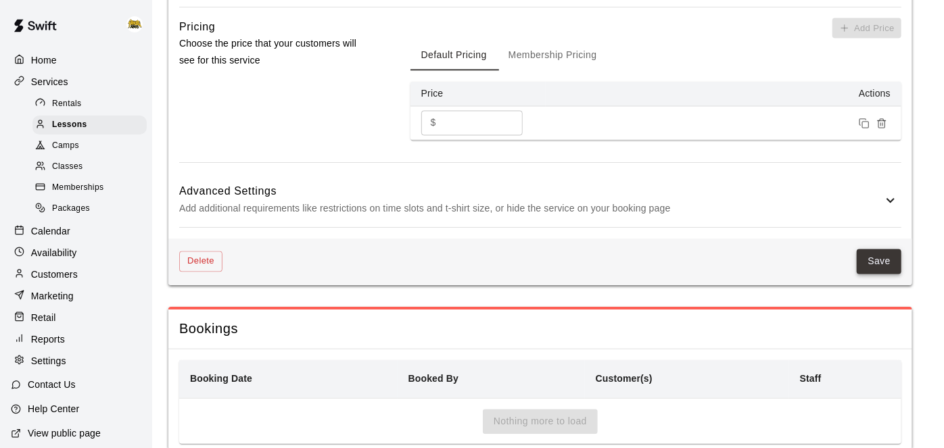
scroll to position [1219, 0]
click at [895, 267] on button "Save" at bounding box center [879, 260] width 45 height 25
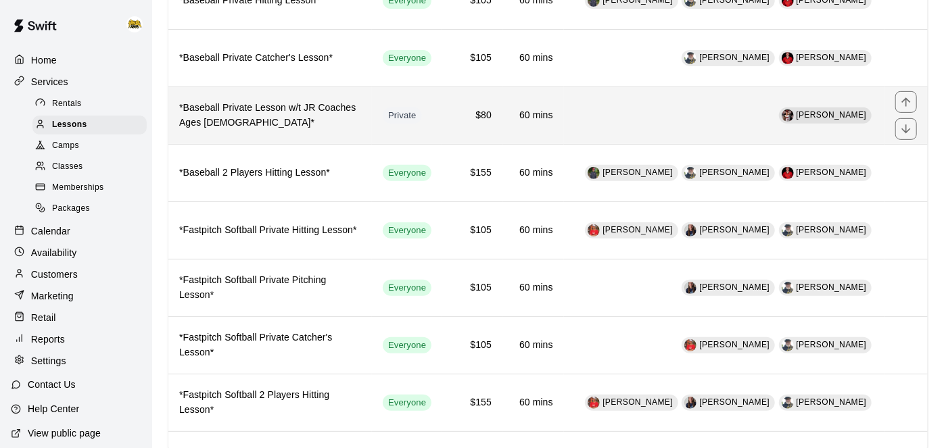
scroll to position [241, 0]
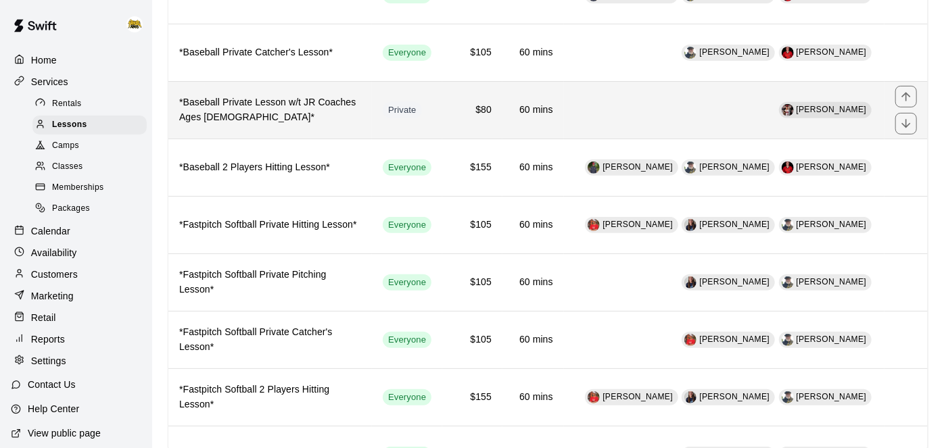
click at [644, 120] on td "[PERSON_NAME]" at bounding box center [724, 109] width 321 height 57
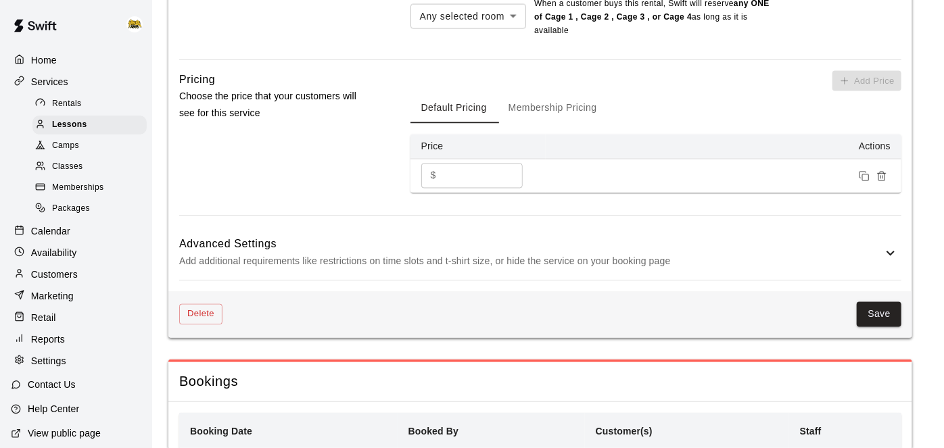
scroll to position [1264, 0]
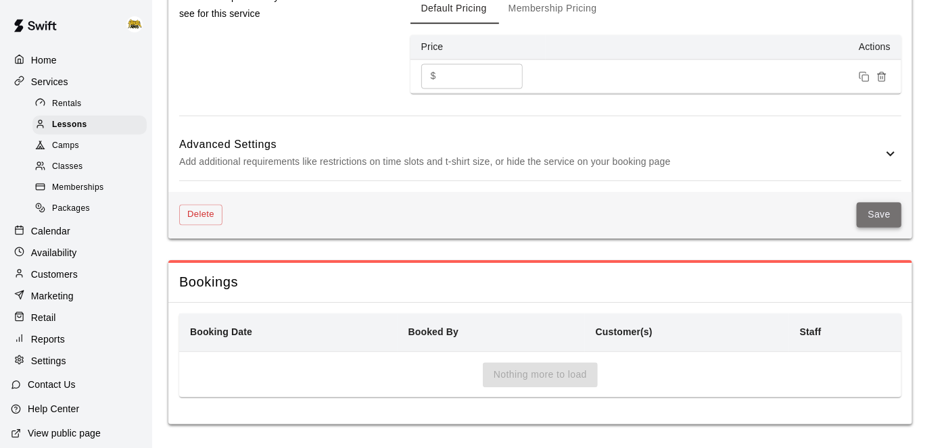
click at [891, 205] on button "Save" at bounding box center [879, 215] width 45 height 25
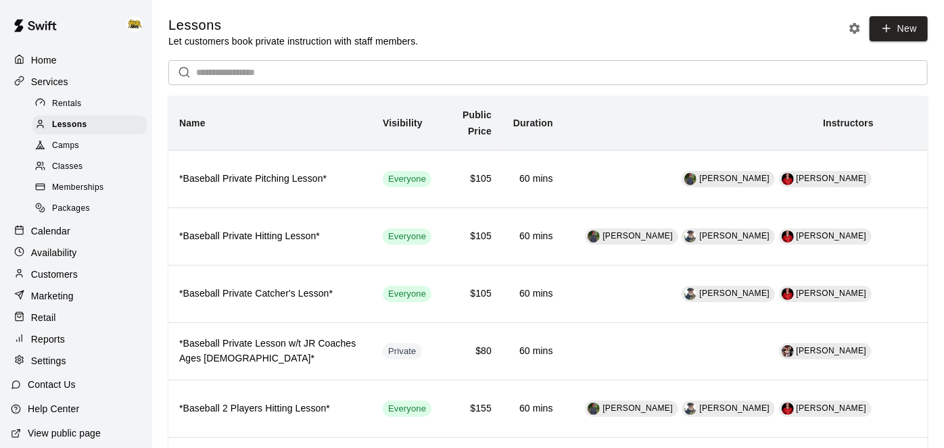
click at [47, 57] on p "Home" at bounding box center [44, 60] width 26 height 14
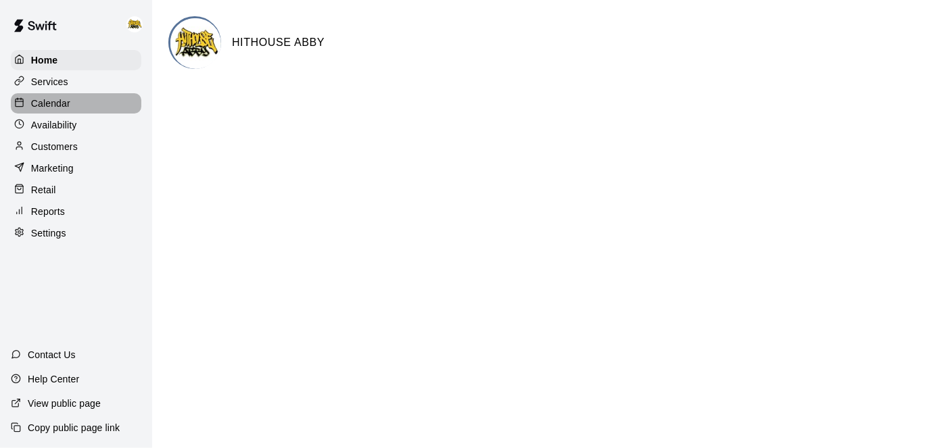
click at [76, 103] on div "Calendar" at bounding box center [76, 103] width 131 height 20
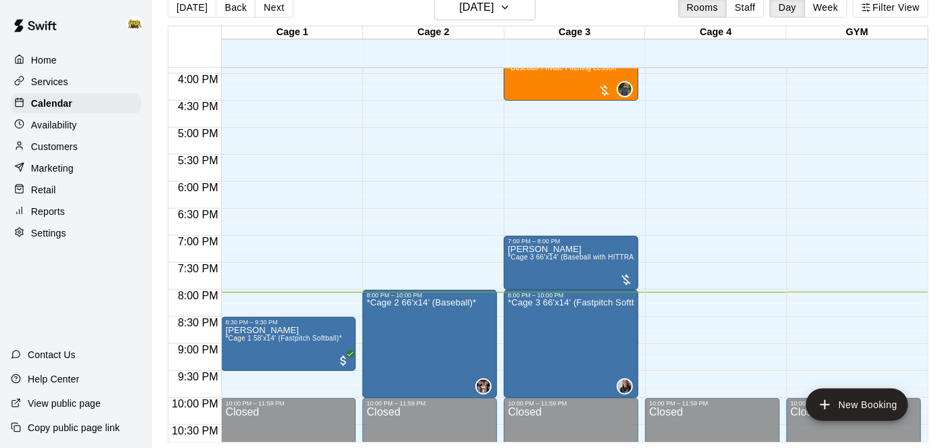
scroll to position [924, 0]
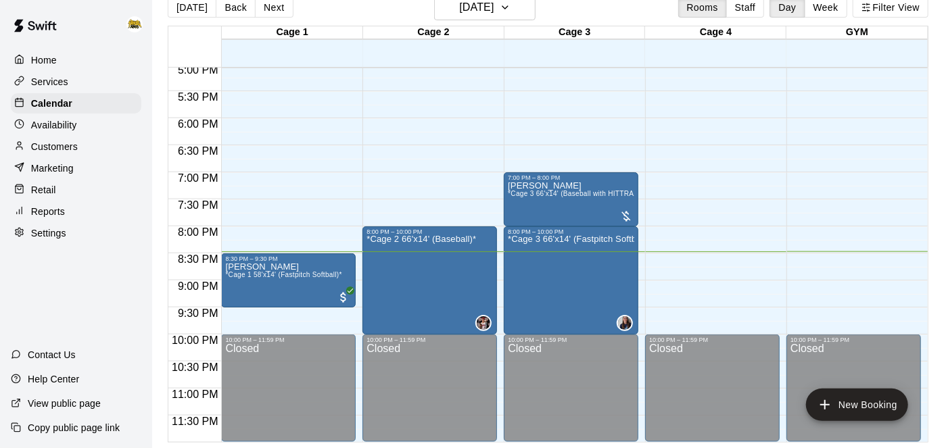
click at [65, 155] on div "Customers" at bounding box center [76, 147] width 131 height 20
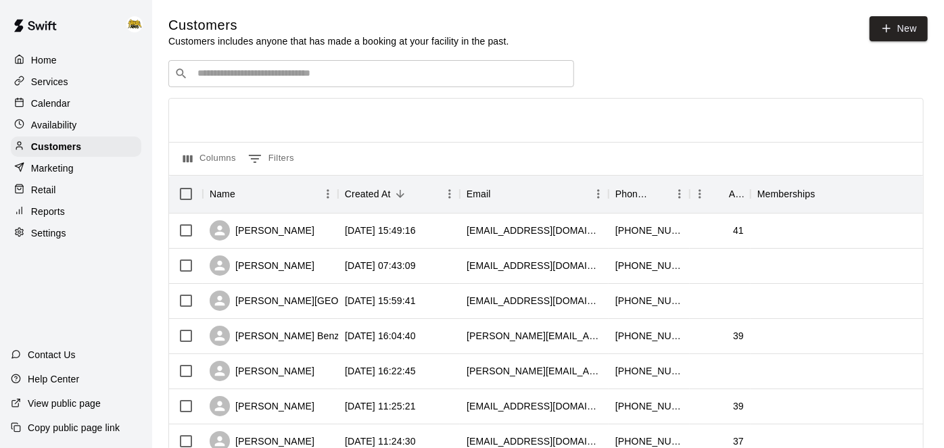
click at [268, 64] on div "​ ​" at bounding box center [371, 73] width 406 height 27
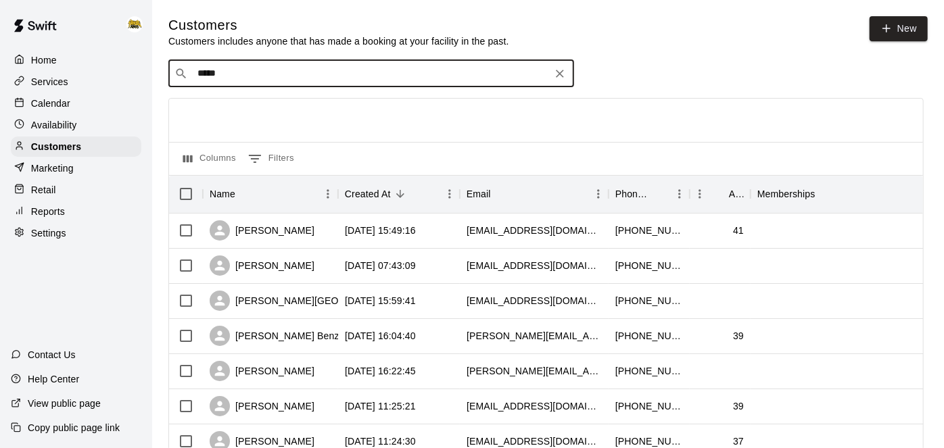
type input "******"
click at [356, 112] on div "Wesson Miller [EMAIL_ADDRESS][PERSON_NAME][DOMAIN_NAME]" at bounding box center [384, 108] width 357 height 29
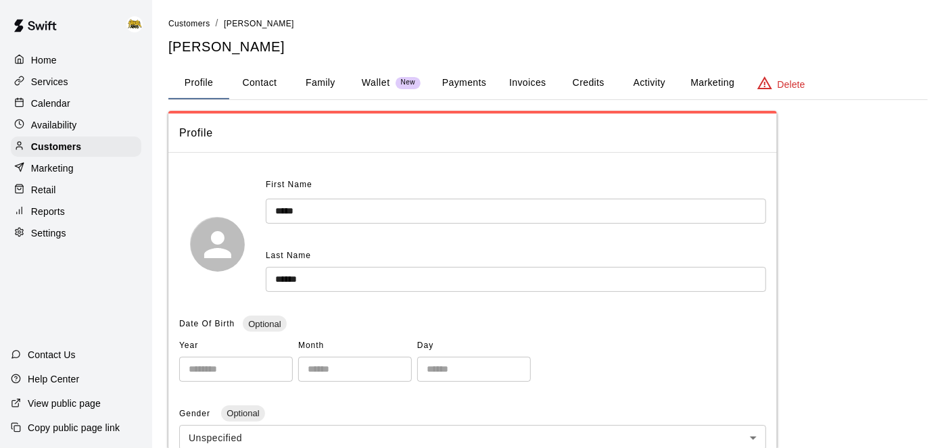
click at [647, 83] on button "Activity" at bounding box center [649, 83] width 61 height 32
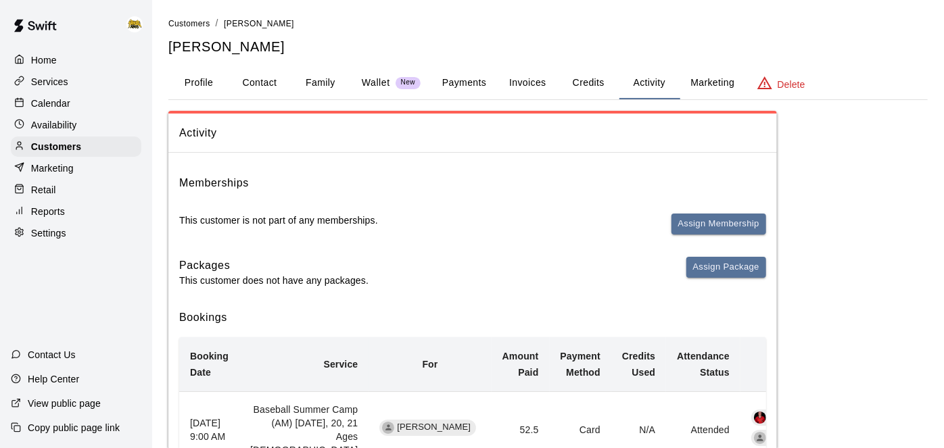
click at [43, 63] on p "Home" at bounding box center [44, 60] width 26 height 14
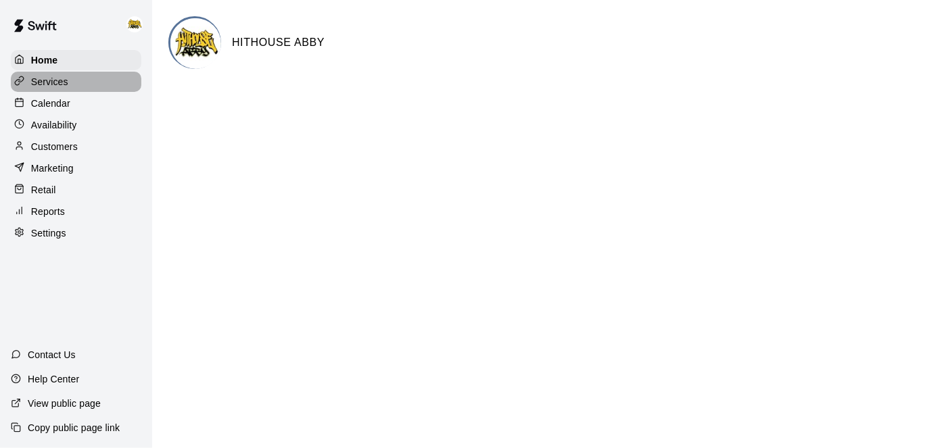
click at [72, 82] on div "Services" at bounding box center [76, 82] width 131 height 20
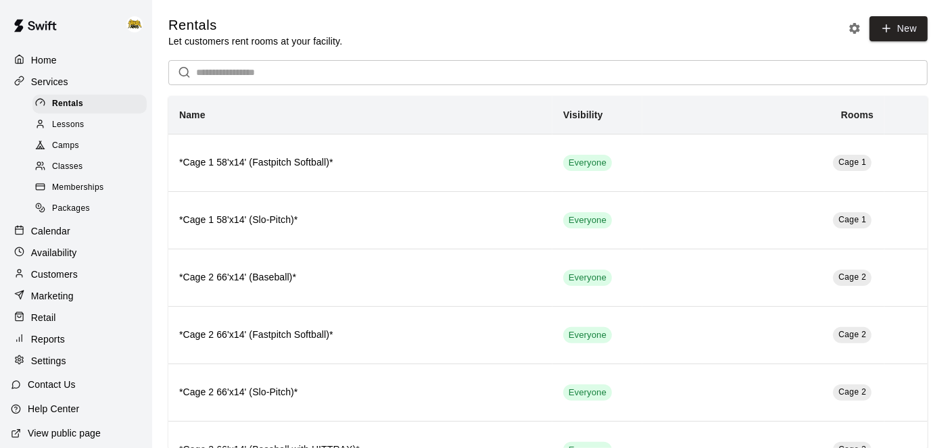
click at [83, 122] on span "Lessons" at bounding box center [68, 125] width 32 height 14
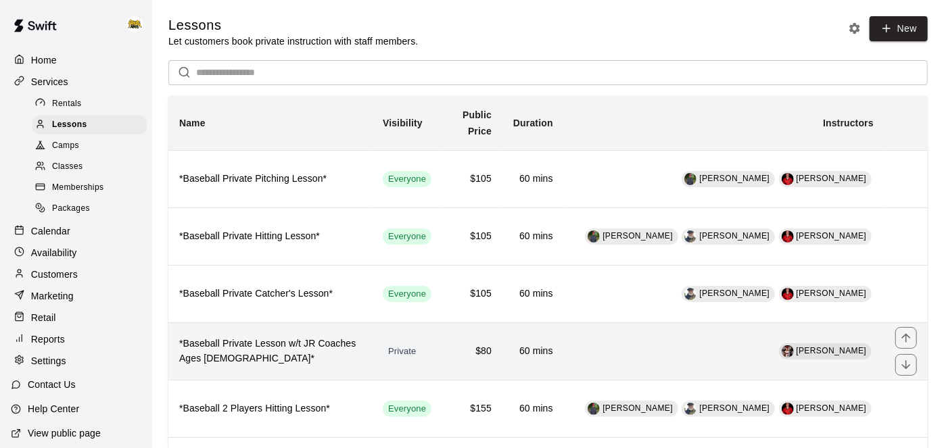
click at [588, 350] on td "[PERSON_NAME]" at bounding box center [724, 351] width 321 height 57
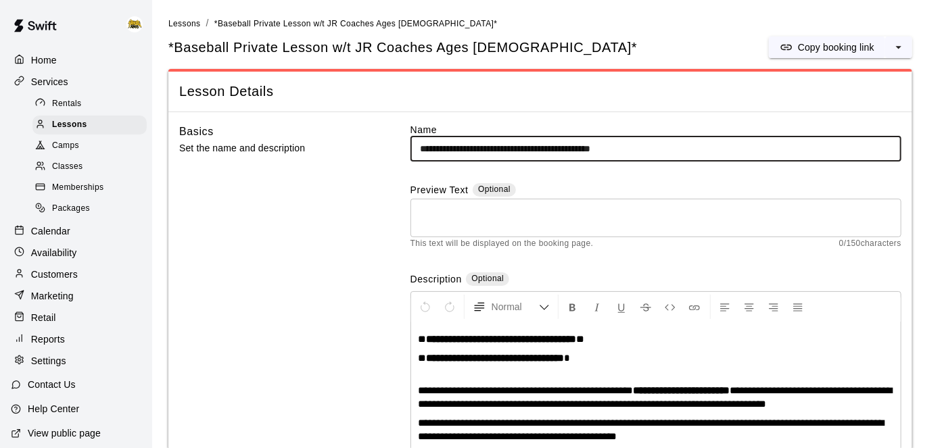
click at [654, 149] on input "**********" at bounding box center [656, 149] width 491 height 25
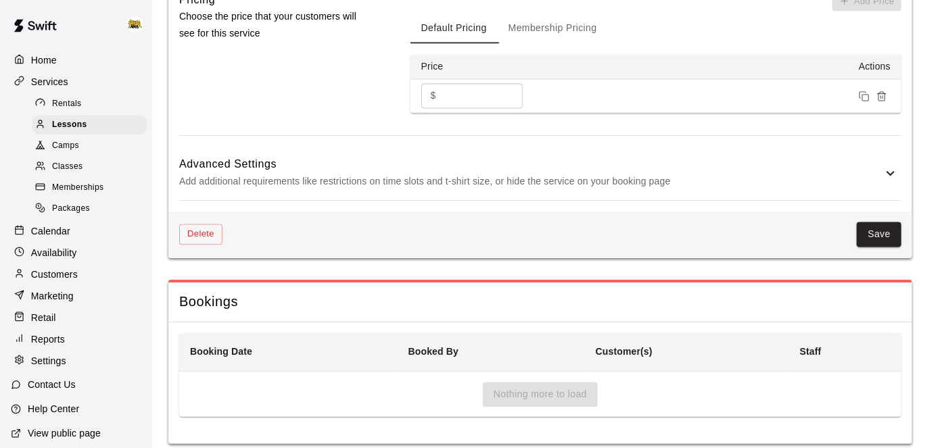
scroll to position [1264, 0]
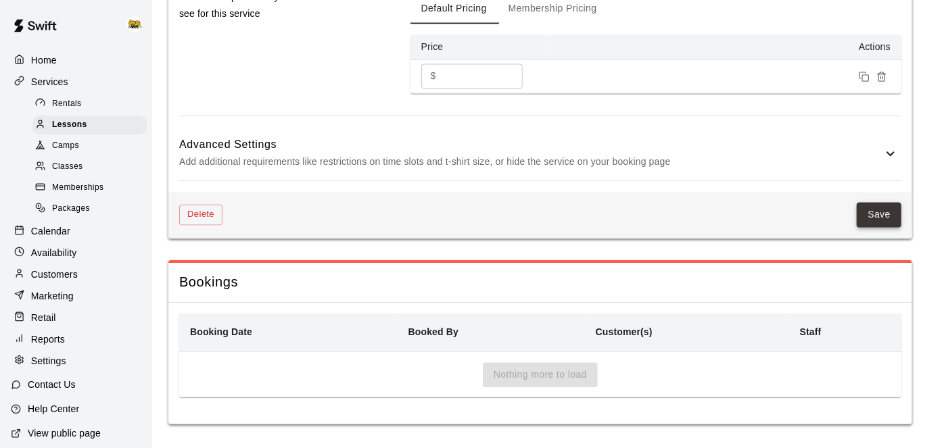
type input "**********"
click at [893, 209] on button "Save" at bounding box center [879, 215] width 45 height 25
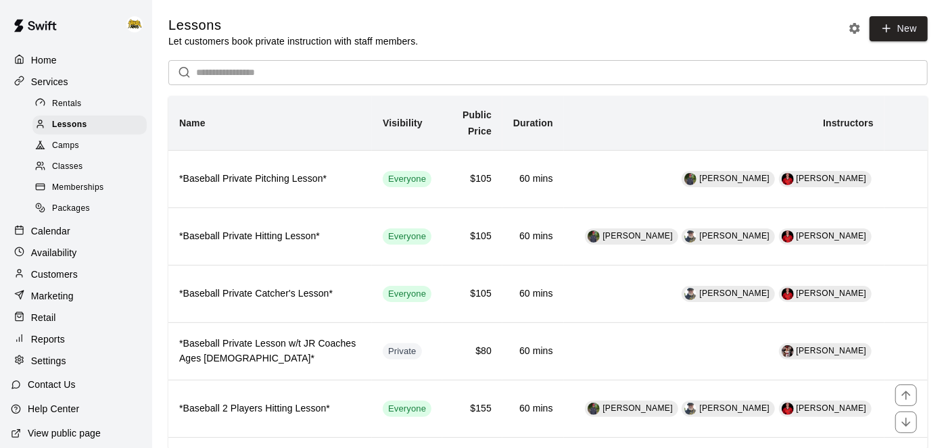
scroll to position [1, 0]
click at [70, 131] on span "Lessons" at bounding box center [69, 125] width 35 height 14
click at [82, 150] on div "Camps" at bounding box center [89, 146] width 114 height 19
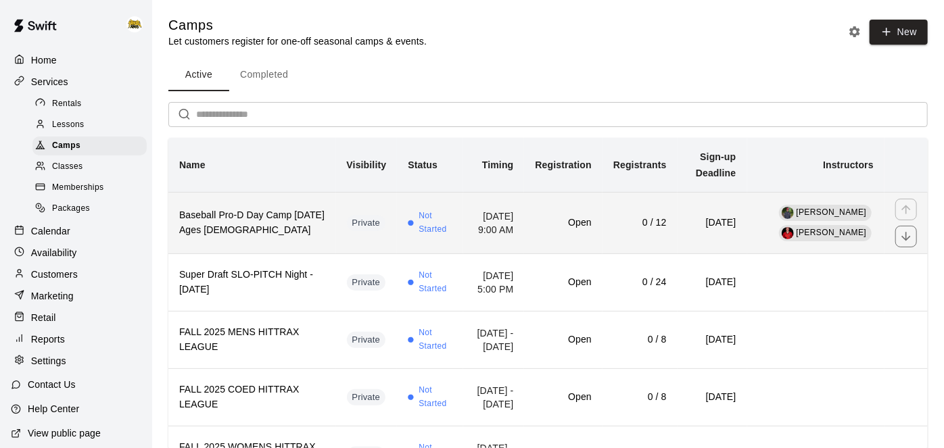
click at [576, 243] on td "Open" at bounding box center [563, 223] width 78 height 62
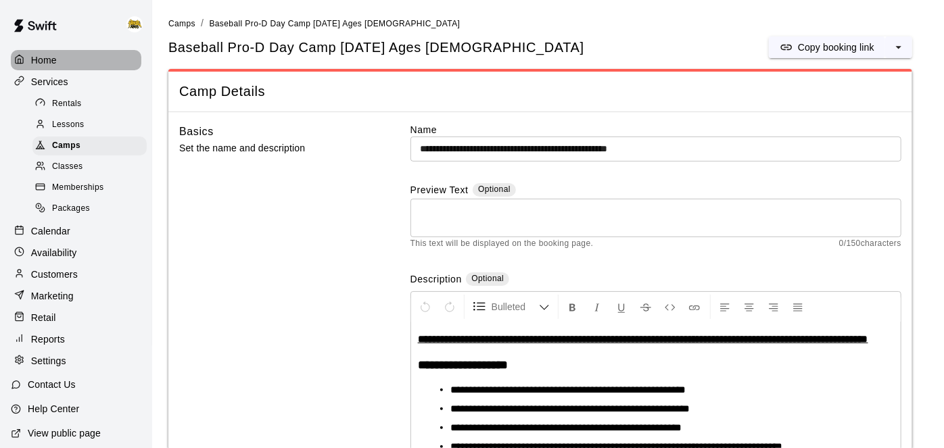
click at [42, 69] on div "Home" at bounding box center [76, 60] width 131 height 20
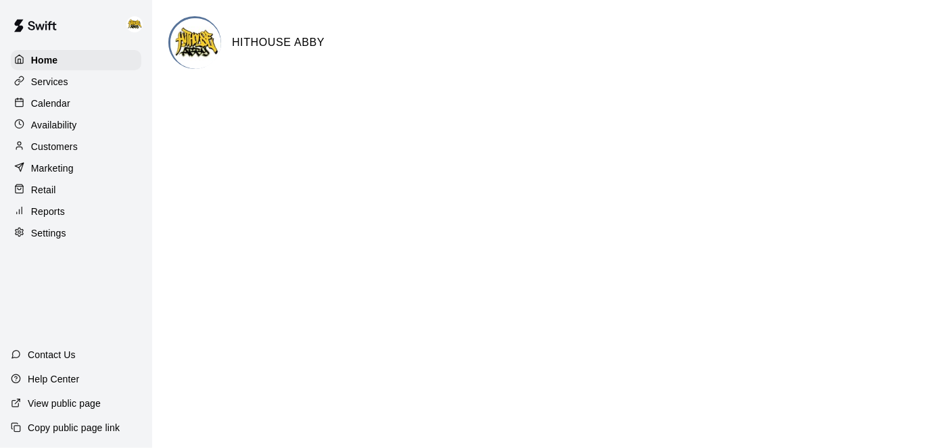
click at [48, 232] on p "Settings" at bounding box center [48, 234] width 35 height 14
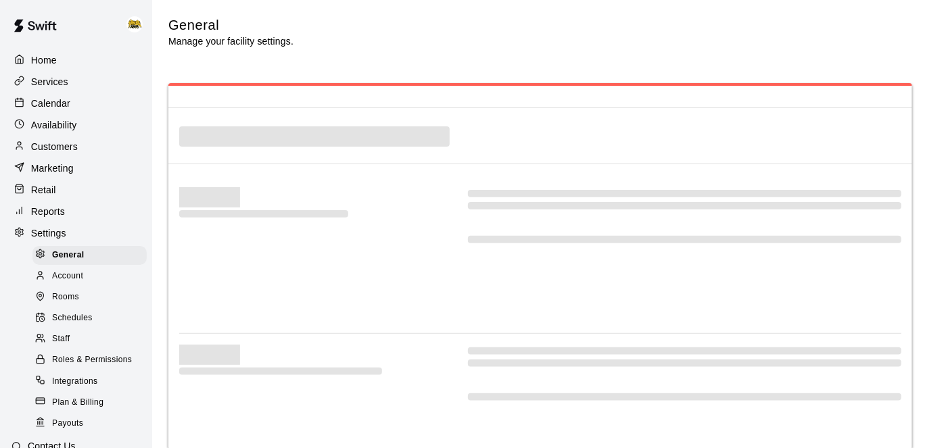
select select "**"
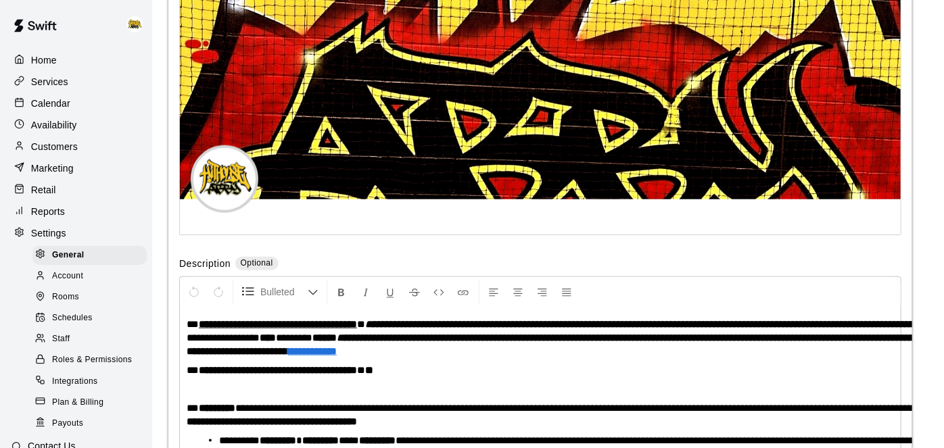
scroll to position [3313, 0]
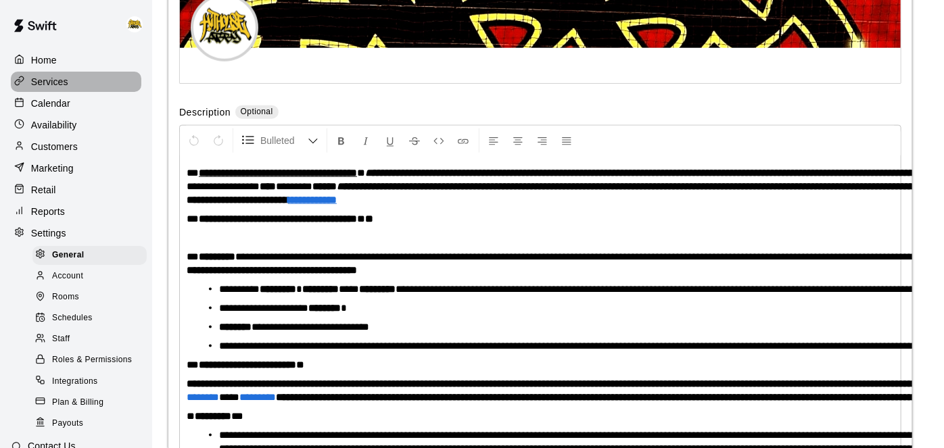
click at [59, 89] on div "Services" at bounding box center [76, 82] width 131 height 20
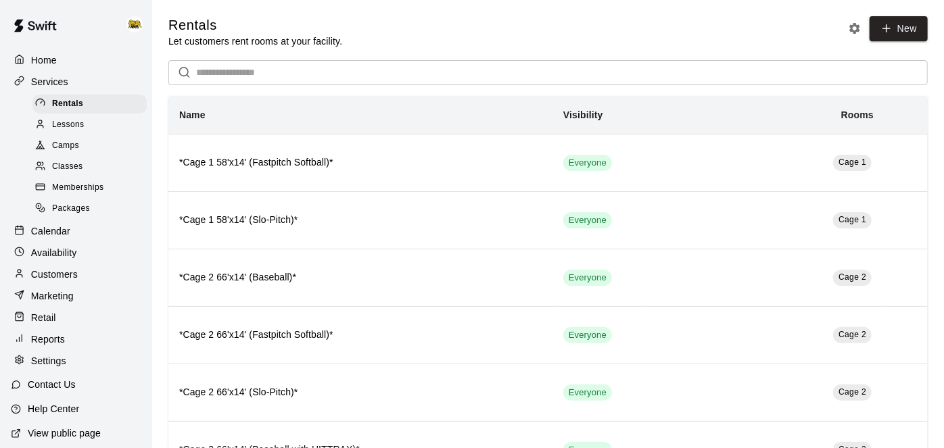
click at [60, 237] on p "Calendar" at bounding box center [50, 232] width 39 height 14
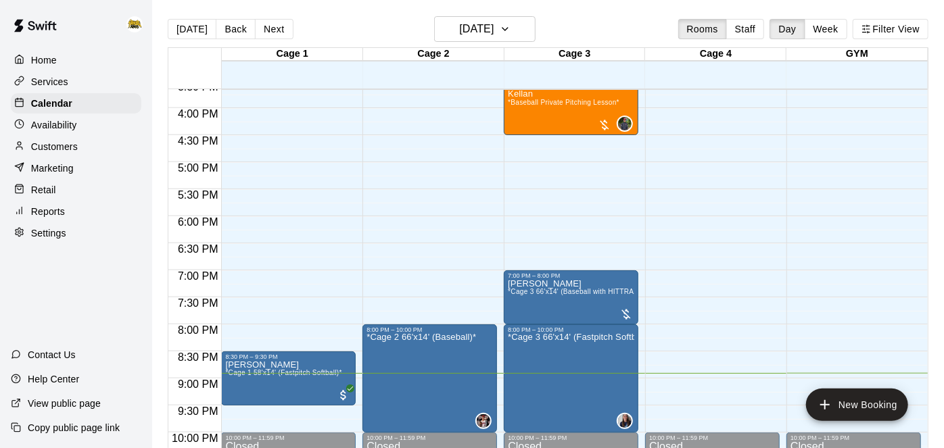
scroll to position [845, 0]
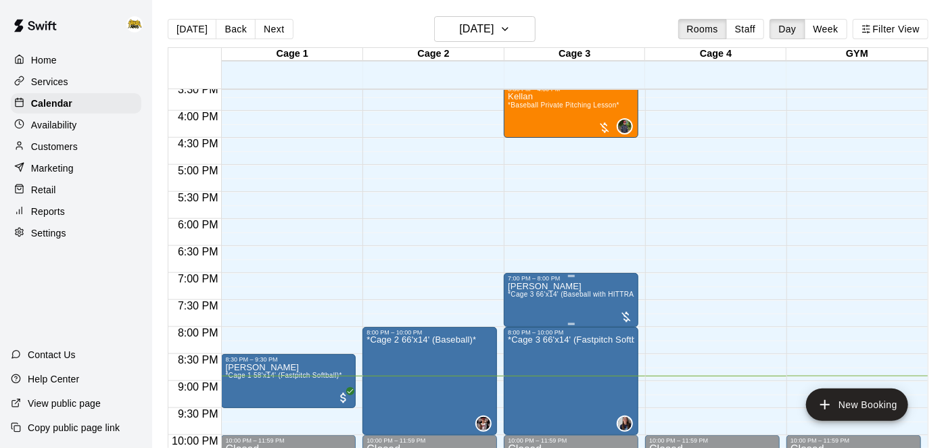
click at [578, 298] on span "*Cage 3 66'x14' (Baseball with HITTRAX)*" at bounding box center [576, 294] width 136 height 7
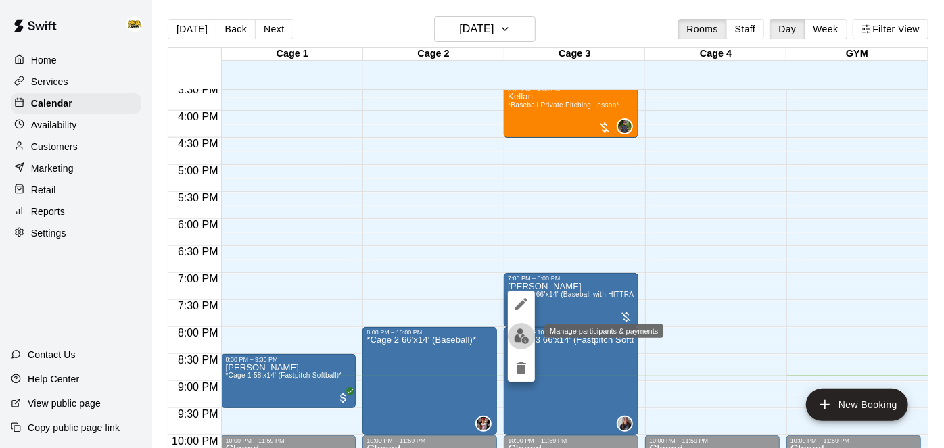
click at [522, 338] on img "edit" at bounding box center [522, 337] width 16 height 16
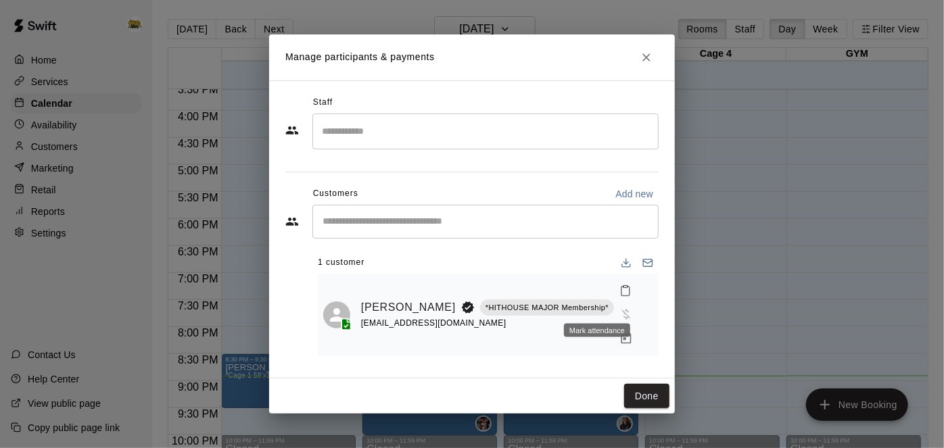
click at [620, 297] on icon "Mark attendance" at bounding box center [626, 291] width 12 height 12
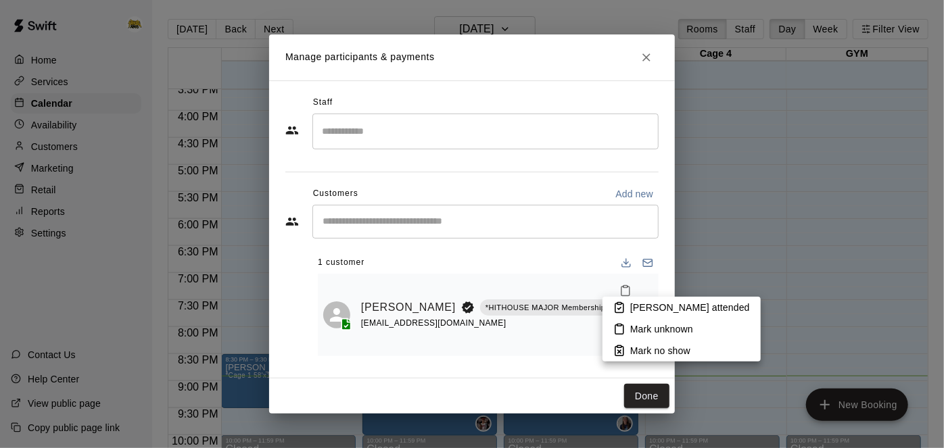
click at [649, 301] on p "[PERSON_NAME] attended" at bounding box center [690, 308] width 120 height 14
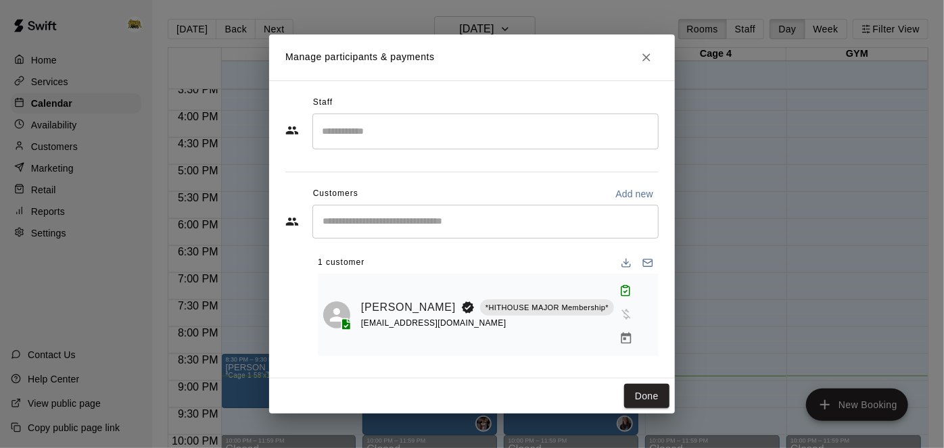
click at [577, 331] on div "[EMAIL_ADDRESS][DOMAIN_NAME]" at bounding box center [487, 324] width 253 height 14
click at [622, 333] on icon "Manage bookings & payment" at bounding box center [627, 338] width 10 height 11
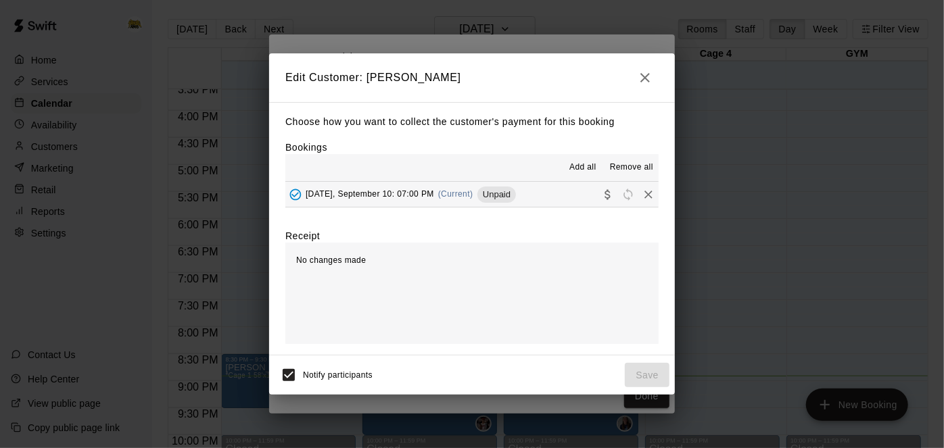
click at [551, 201] on button "[DATE], September 10: 07:00 PM (Current) Unpaid" at bounding box center [471, 194] width 373 height 25
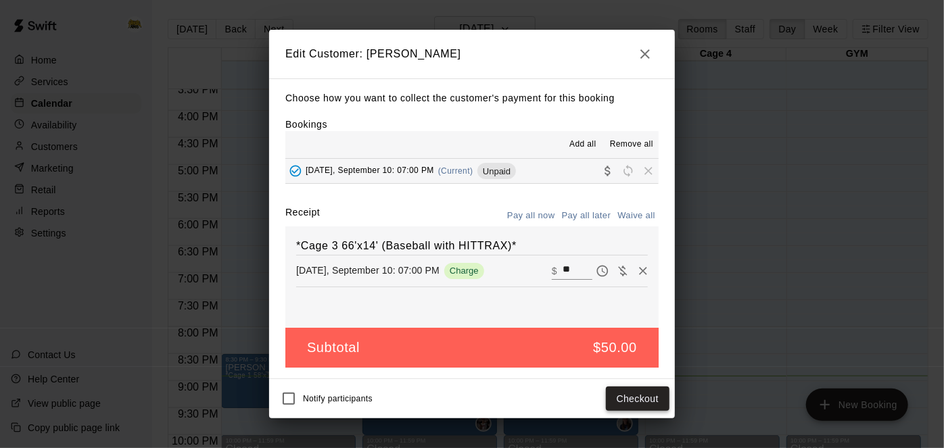
click at [647, 401] on button "Checkout" at bounding box center [638, 399] width 64 height 25
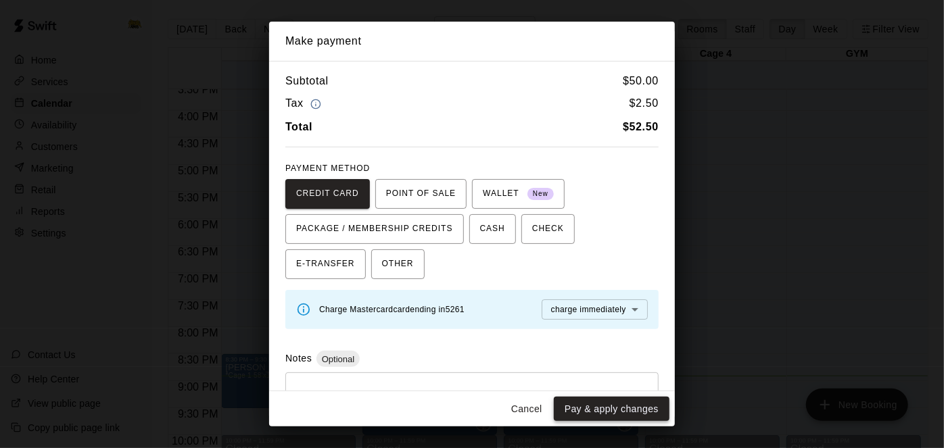
click at [620, 407] on button "Pay & apply changes" at bounding box center [612, 409] width 116 height 25
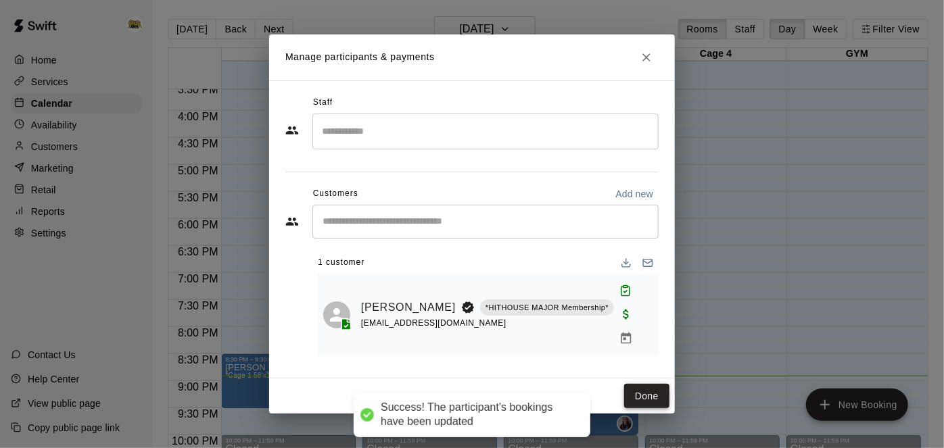
click at [653, 384] on button "Done" at bounding box center [646, 396] width 45 height 25
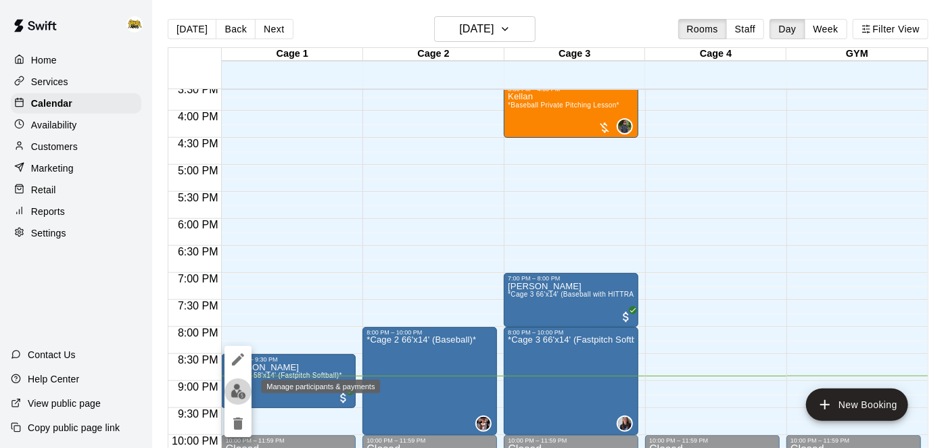
click at [235, 393] on img "edit" at bounding box center [239, 392] width 16 height 16
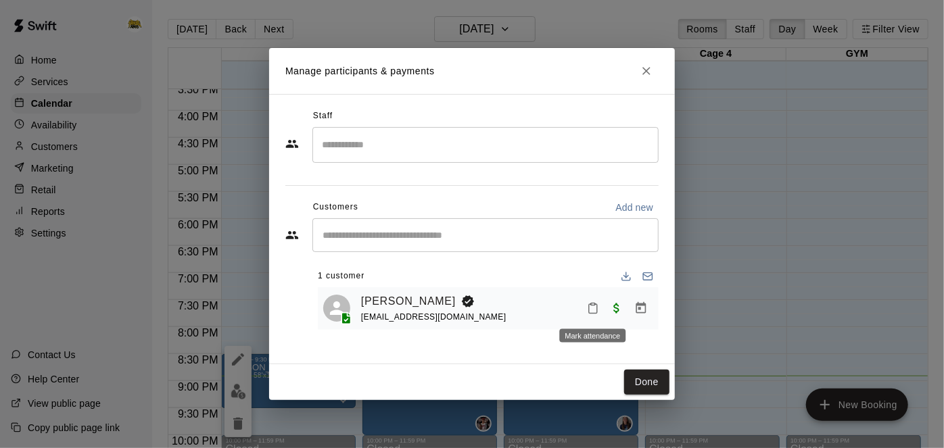
click at [593, 311] on icon "Mark attendance" at bounding box center [593, 308] width 12 height 12
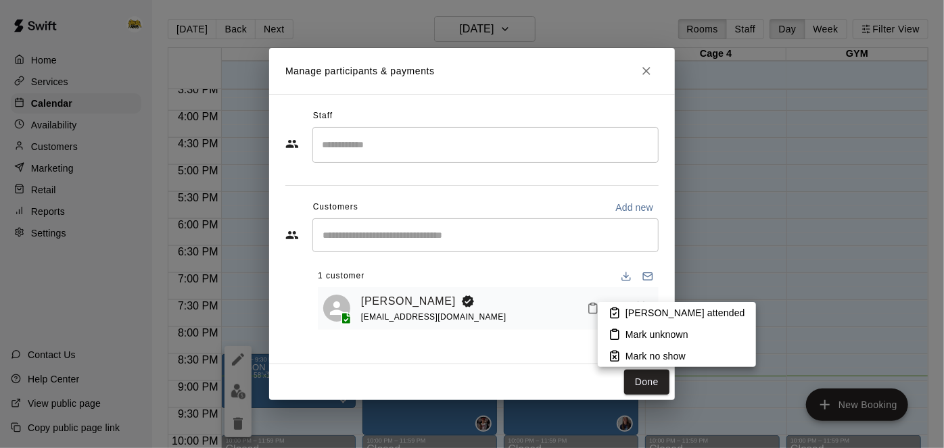
click at [620, 314] on icon at bounding box center [615, 313] width 12 height 12
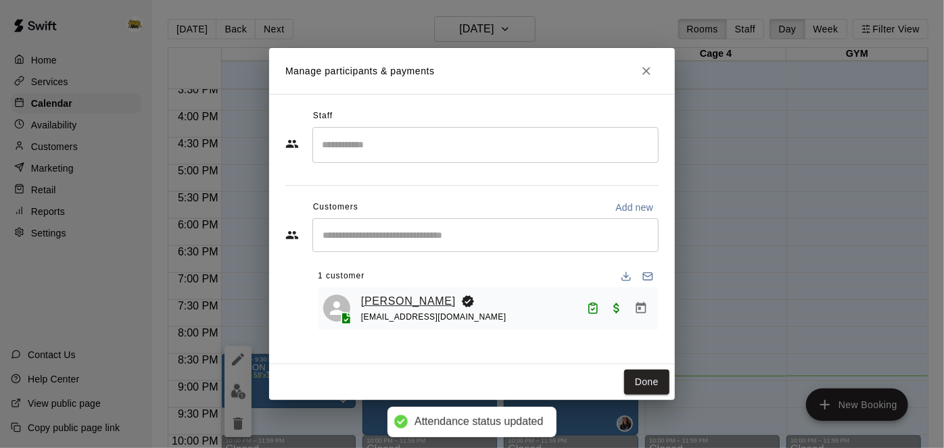
click at [403, 302] on link "[PERSON_NAME]" at bounding box center [408, 302] width 95 height 18
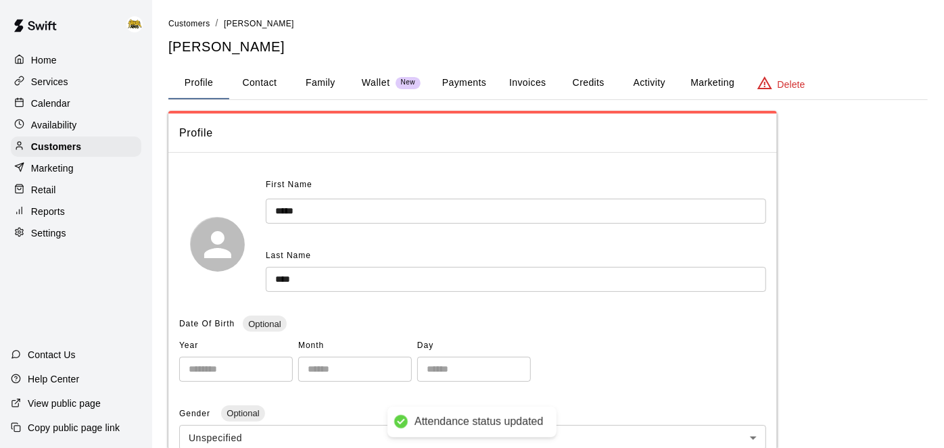
click at [470, 68] on button "Payments" at bounding box center [465, 83] width 66 height 32
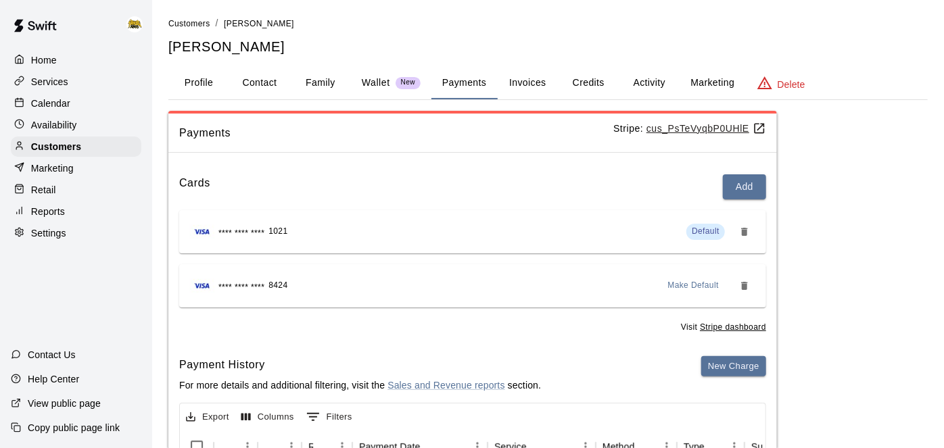
click at [653, 76] on button "Activity" at bounding box center [649, 83] width 61 height 32
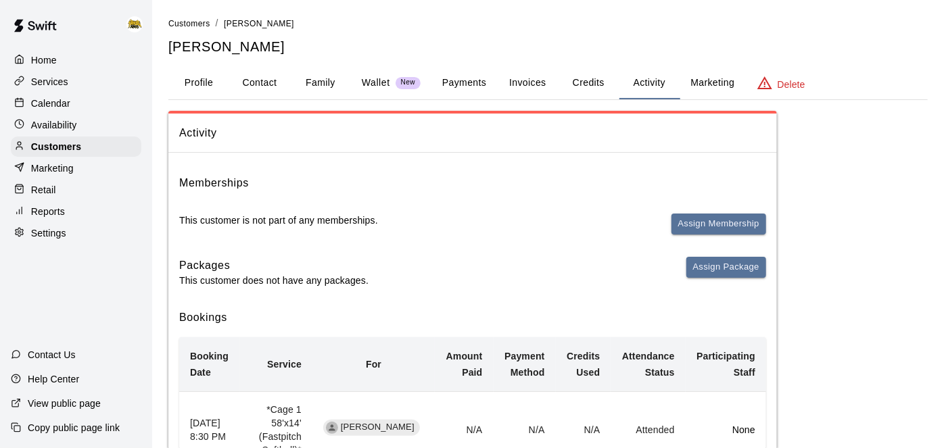
click at [53, 106] on p "Calendar" at bounding box center [50, 104] width 39 height 14
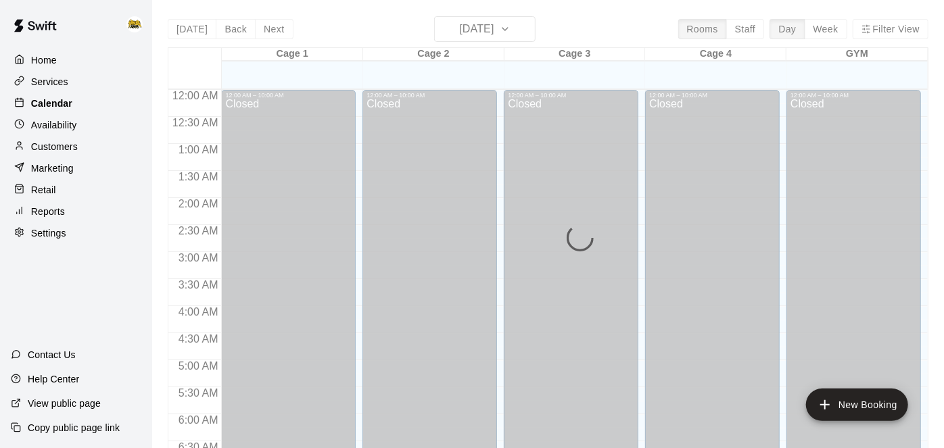
scroll to position [883, 0]
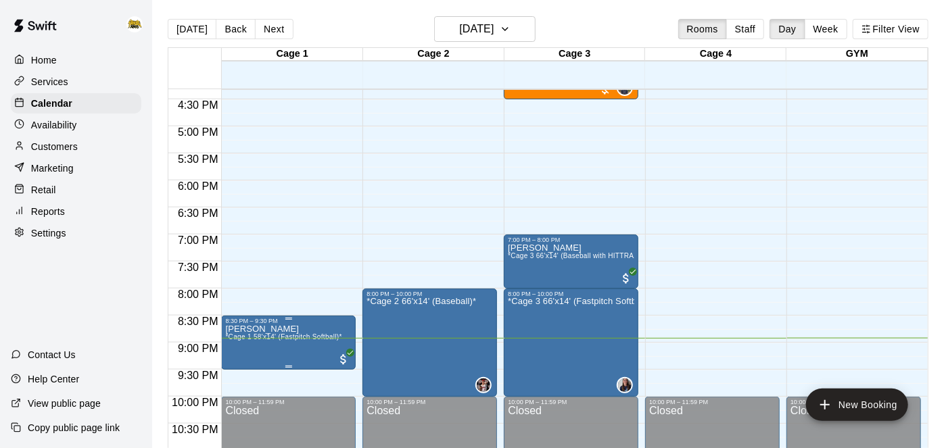
click at [223, 378] on div at bounding box center [472, 224] width 944 height 448
click at [234, 341] on icon "edit" at bounding box center [238, 338] width 12 height 12
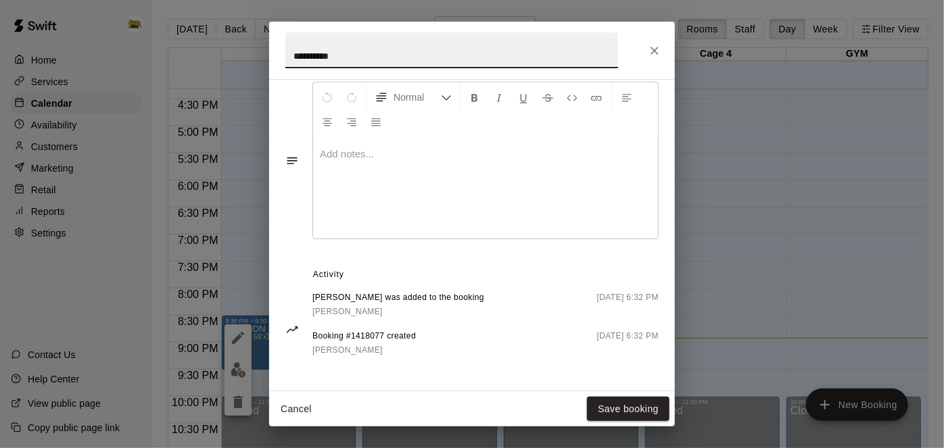
scroll to position [455, 0]
click at [300, 409] on button "Cancel" at bounding box center [296, 409] width 43 height 25
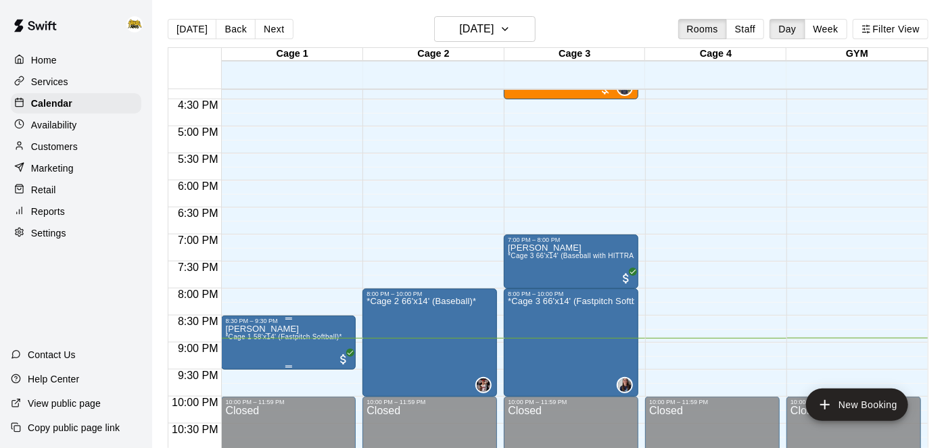
click at [291, 337] on span "*Cage 1 58'x14' (Fastpitch Softball)*" at bounding box center [283, 336] width 116 height 7
click at [236, 381] on img "edit" at bounding box center [239, 379] width 16 height 16
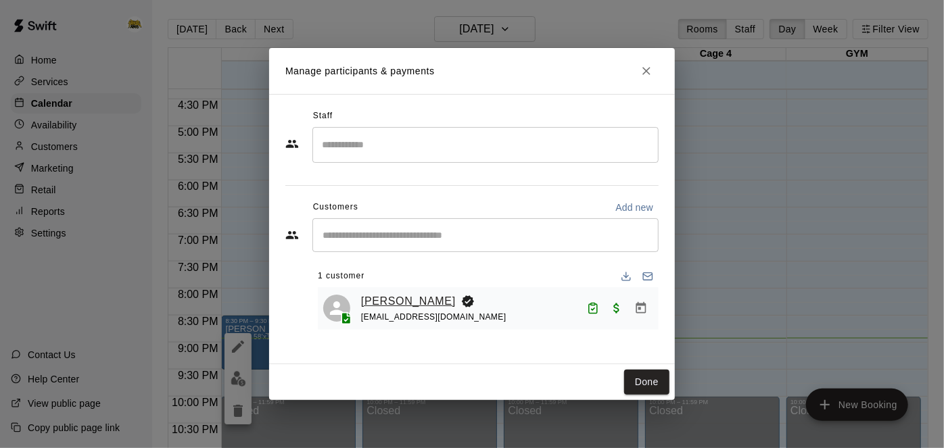
click at [381, 299] on link "[PERSON_NAME]" at bounding box center [408, 302] width 95 height 18
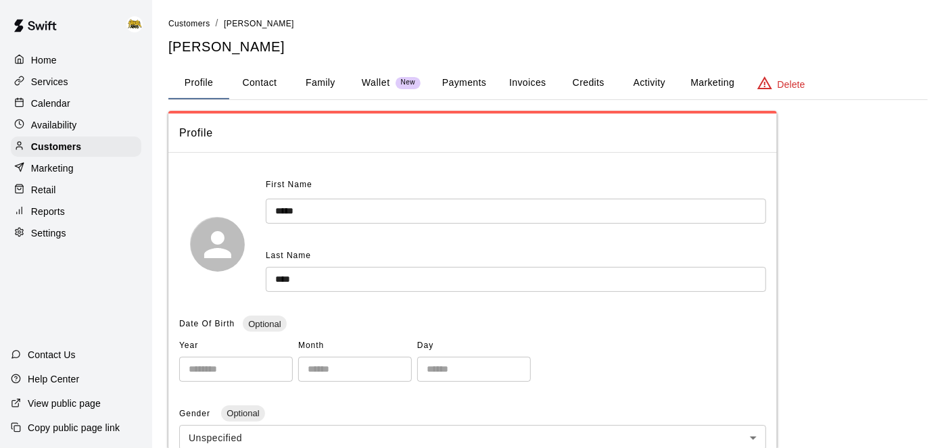
click at [454, 86] on button "Payments" at bounding box center [465, 83] width 66 height 32
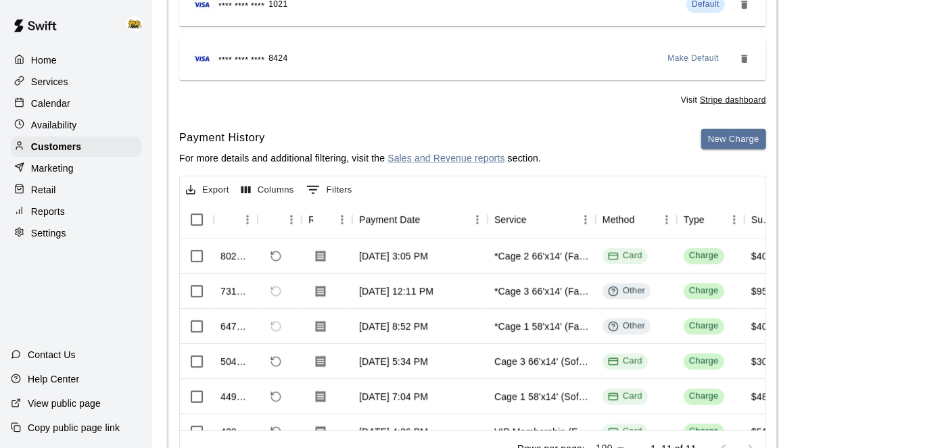
click at [57, 63] on div "Home" at bounding box center [76, 60] width 131 height 20
